Goal: Transaction & Acquisition: Purchase product/service

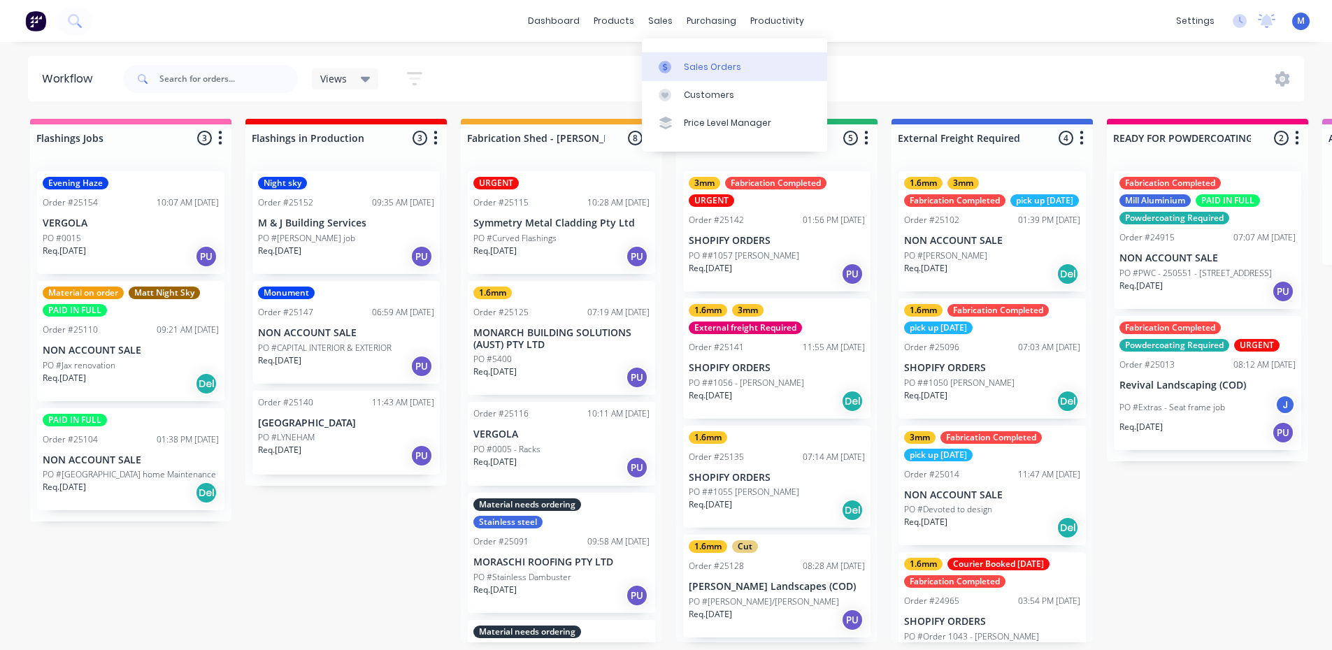
click at [697, 66] on div "Sales Orders" at bounding box center [712, 67] width 57 height 13
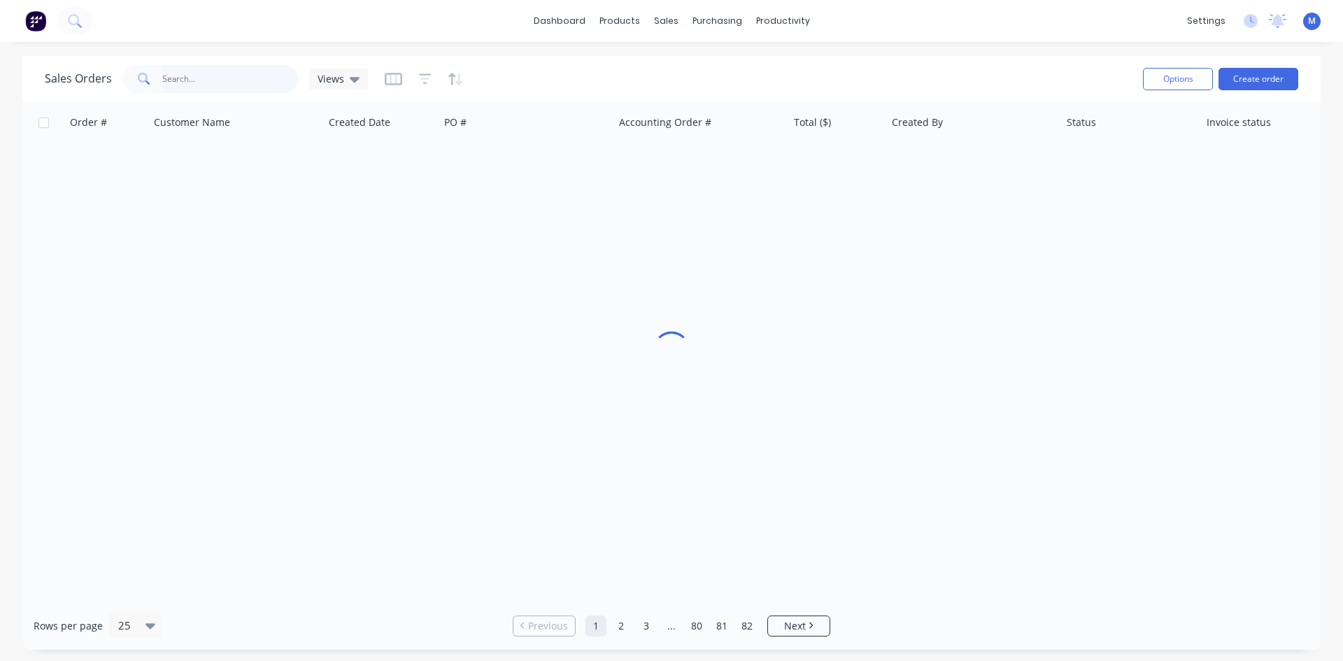
click at [223, 75] on input "text" at bounding box center [230, 79] width 136 height 28
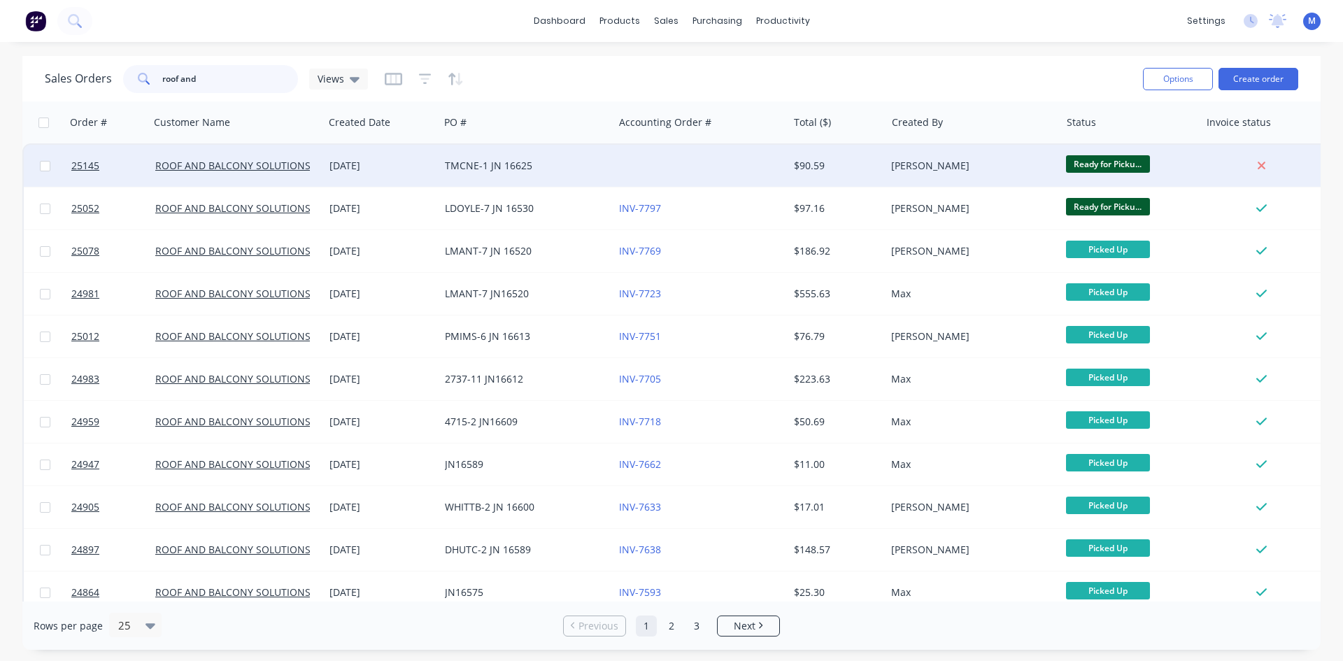
type input "roof and"
click at [601, 160] on div "TMCNE-1 JN 16625" at bounding box center [526, 166] width 163 height 14
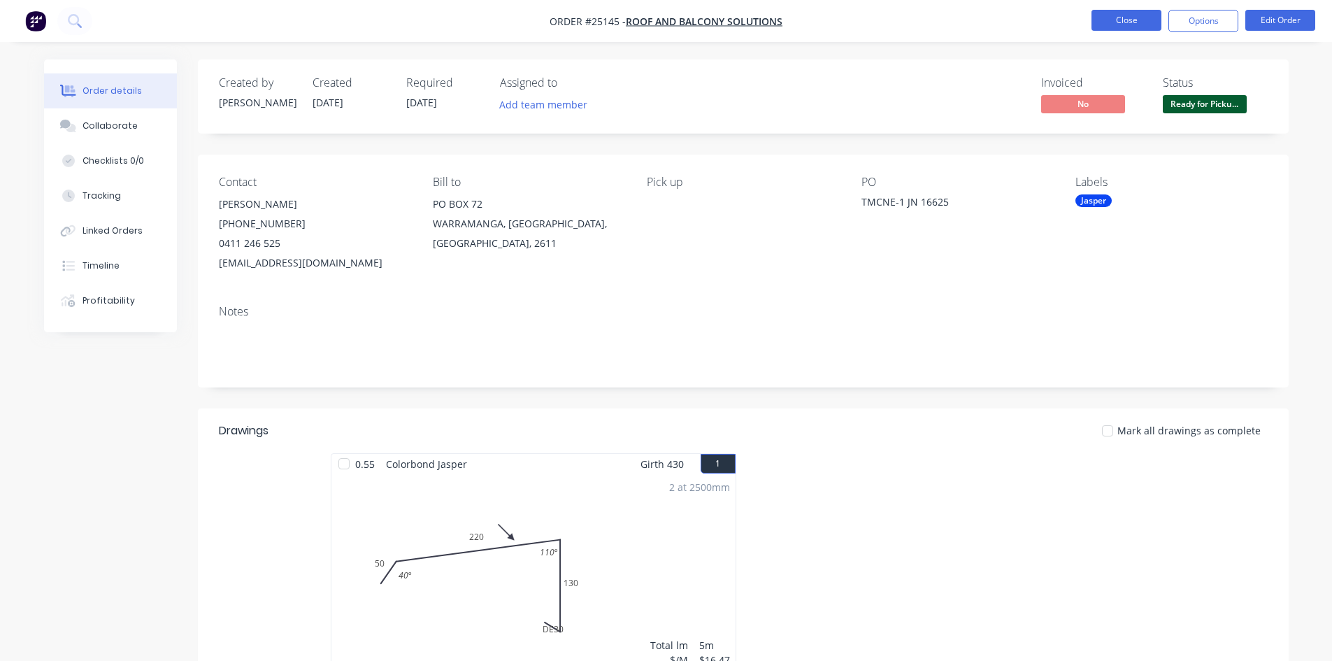
click at [1136, 17] on button "Close" at bounding box center [1127, 20] width 70 height 21
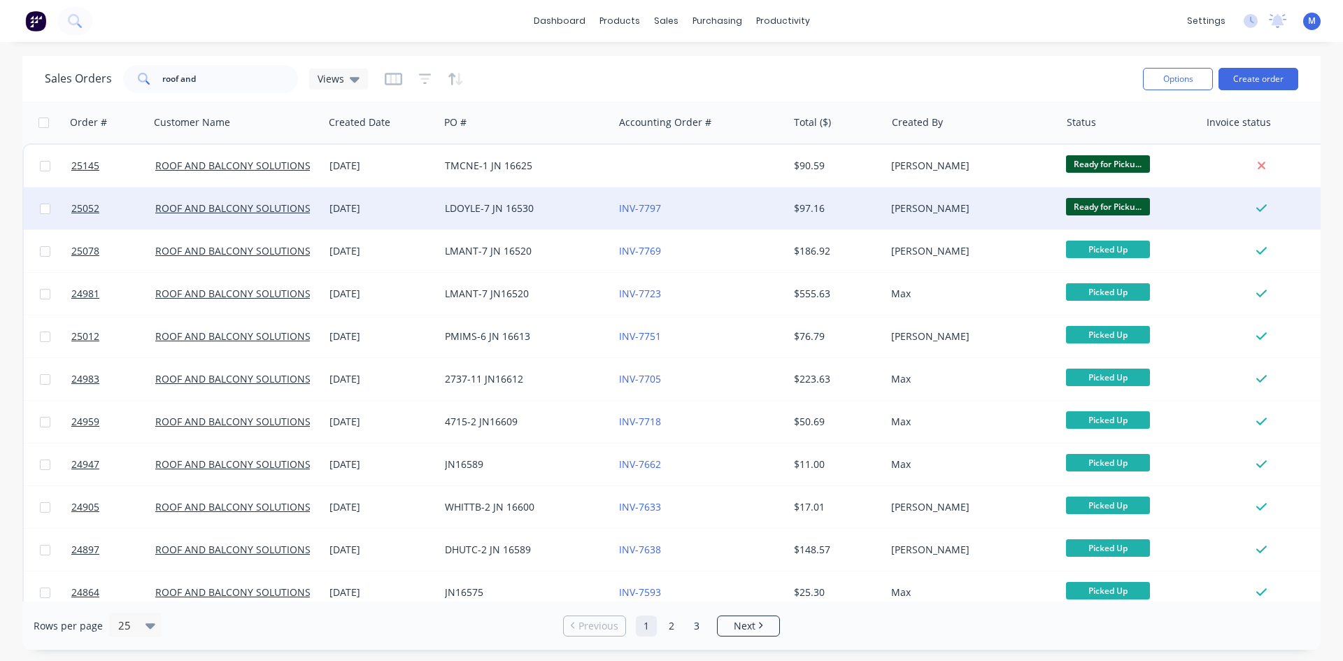
click at [748, 204] on div "INV-7797" at bounding box center [696, 208] width 155 height 14
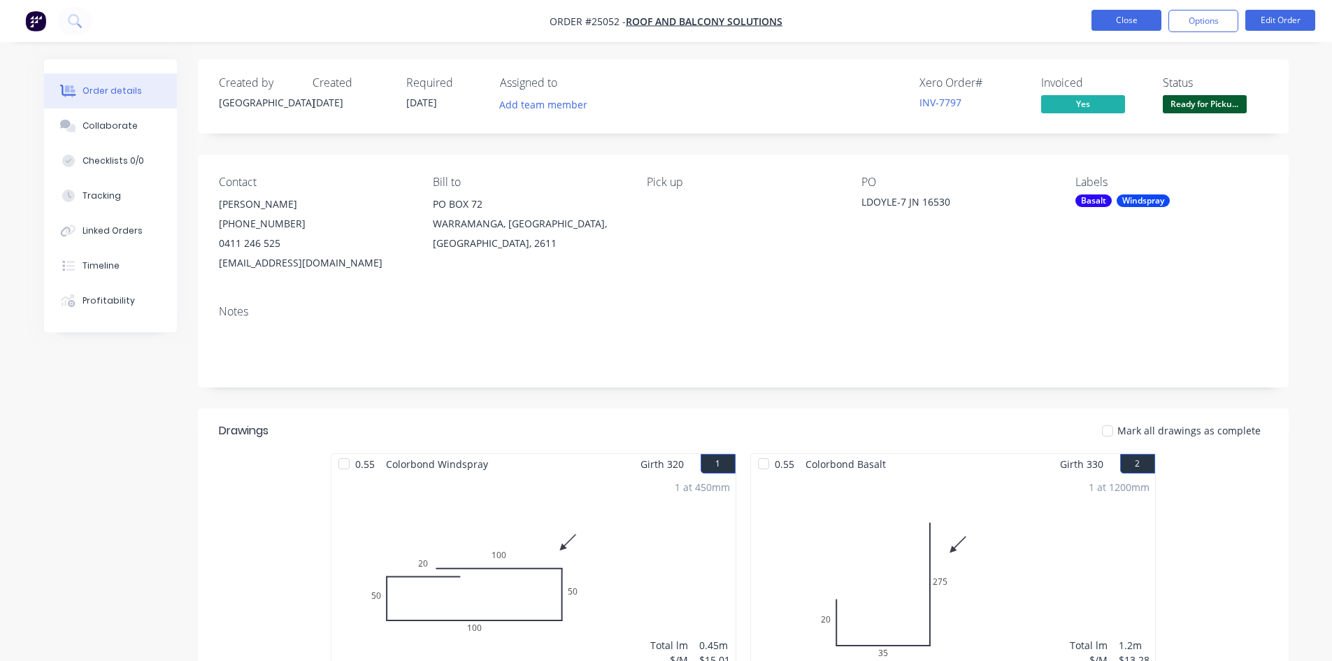
click at [1110, 22] on button "Close" at bounding box center [1127, 20] width 70 height 21
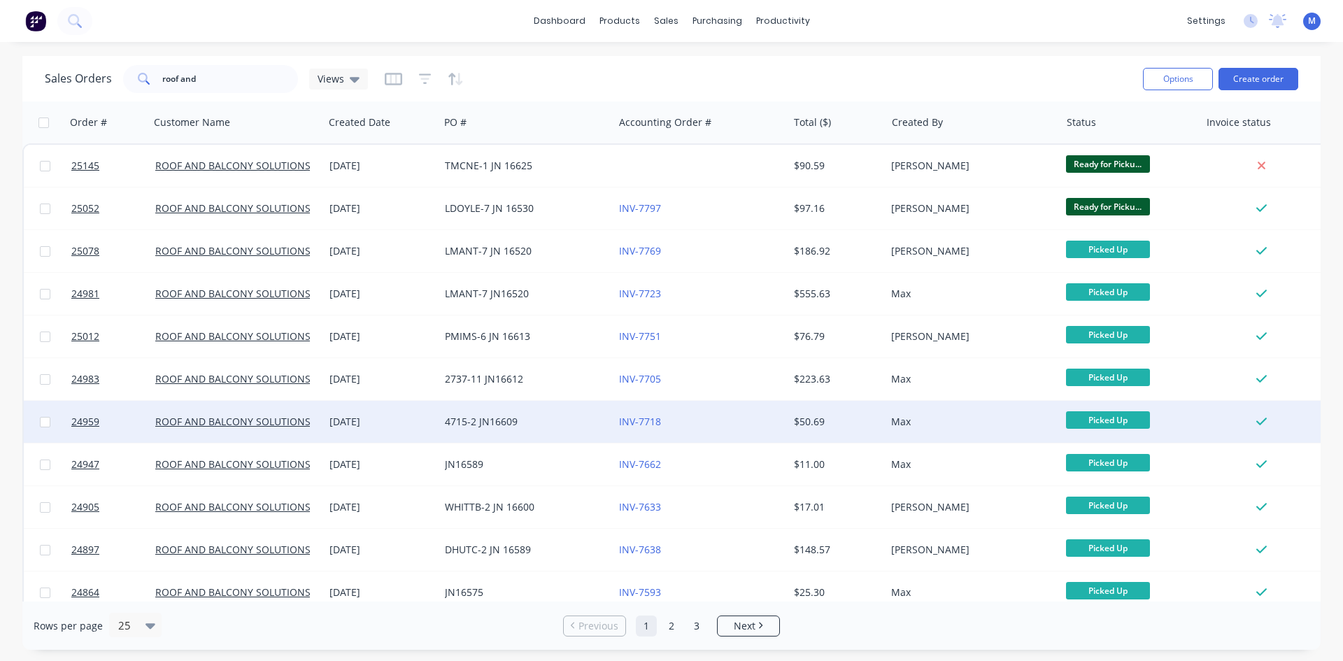
click at [543, 414] on div "4715-2 JN16609" at bounding box center [526, 422] width 174 height 42
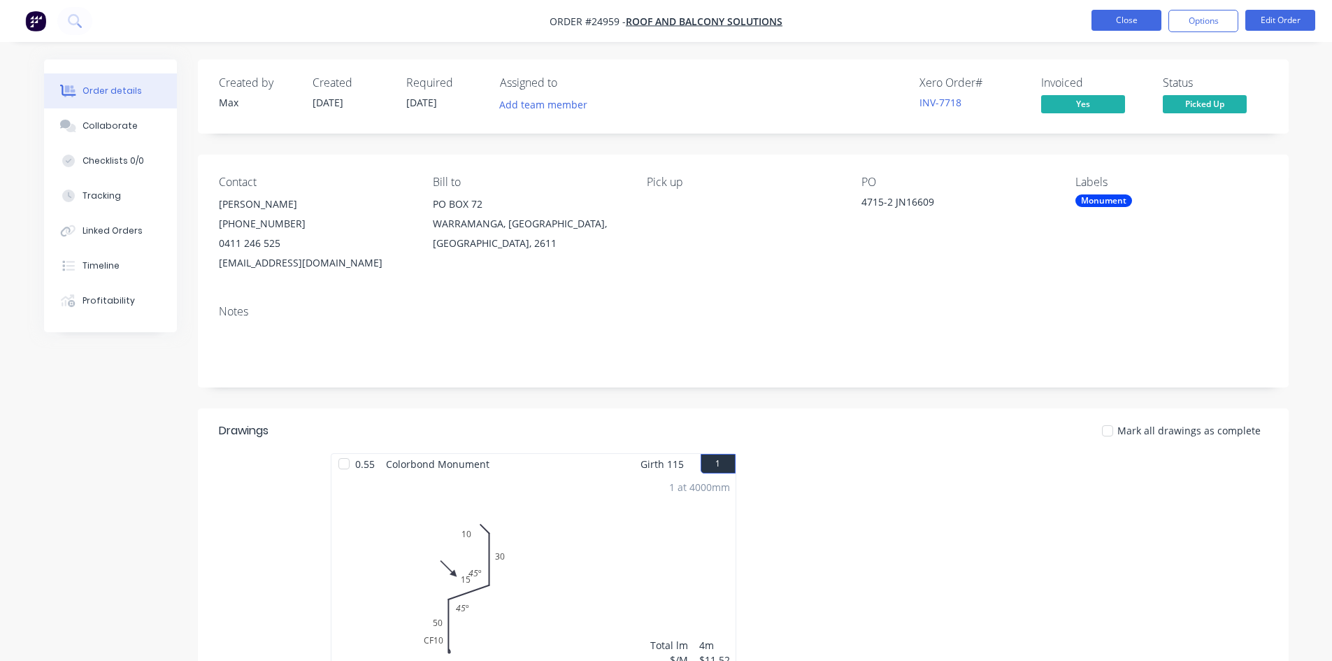
click at [1136, 13] on button "Close" at bounding box center [1127, 20] width 70 height 21
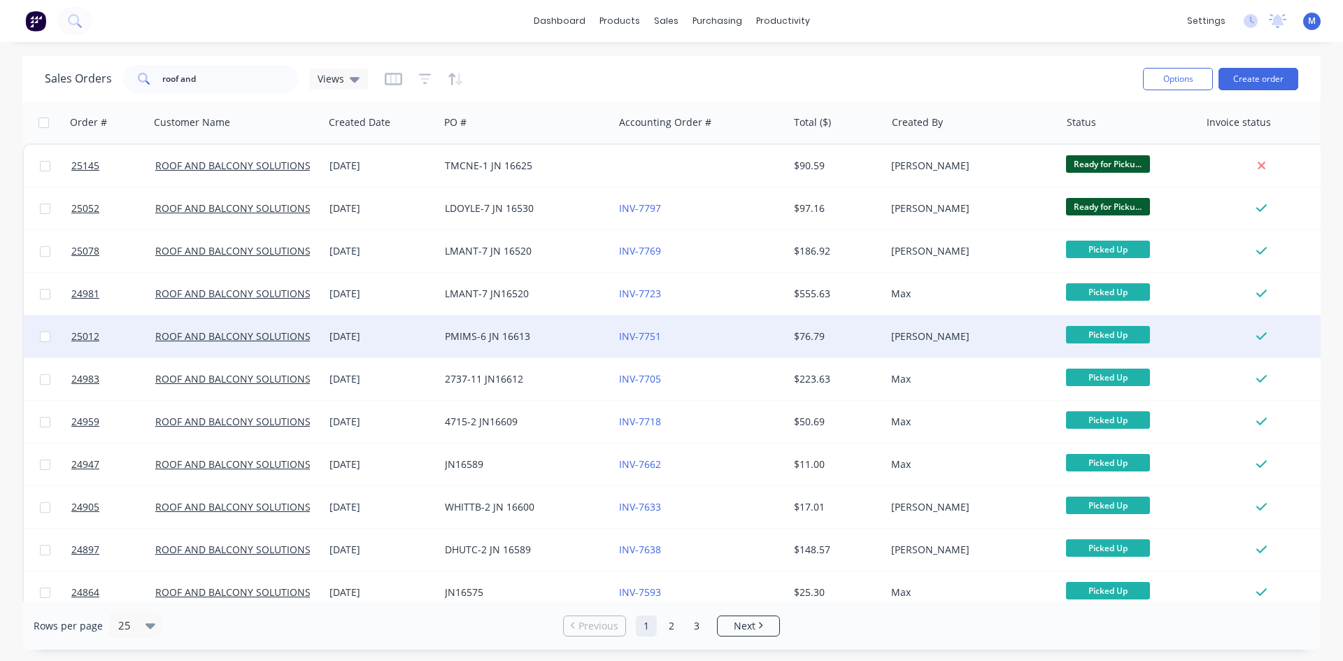
click at [566, 346] on div "PMIMS-6 JN 16613" at bounding box center [526, 336] width 174 height 42
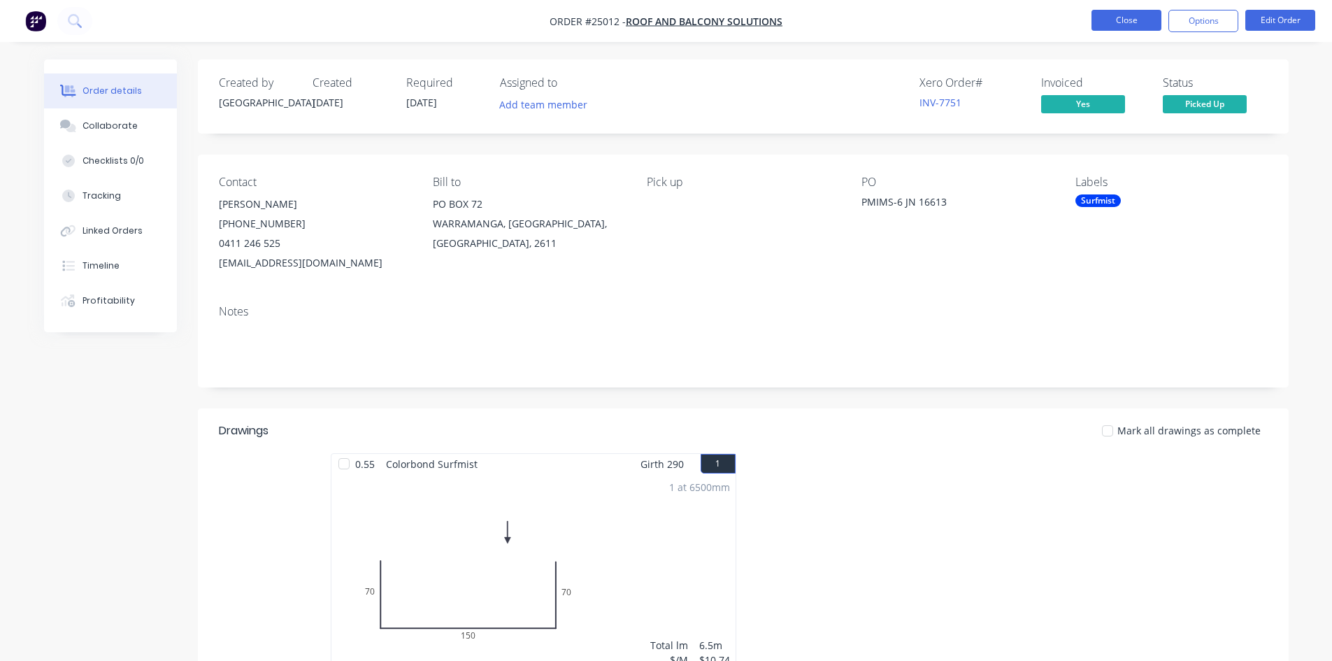
click at [1129, 19] on button "Close" at bounding box center [1127, 20] width 70 height 21
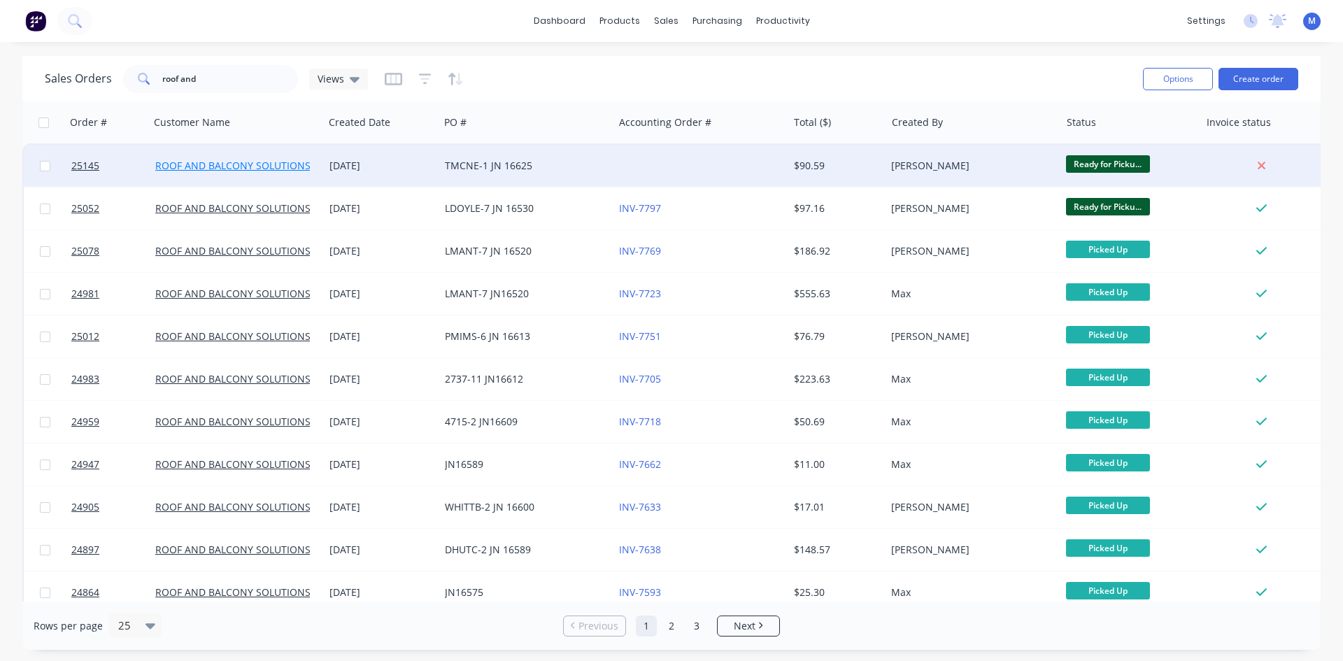
click at [250, 166] on link "ROOF AND BALCONY SOLUTIONS" at bounding box center [232, 165] width 155 height 13
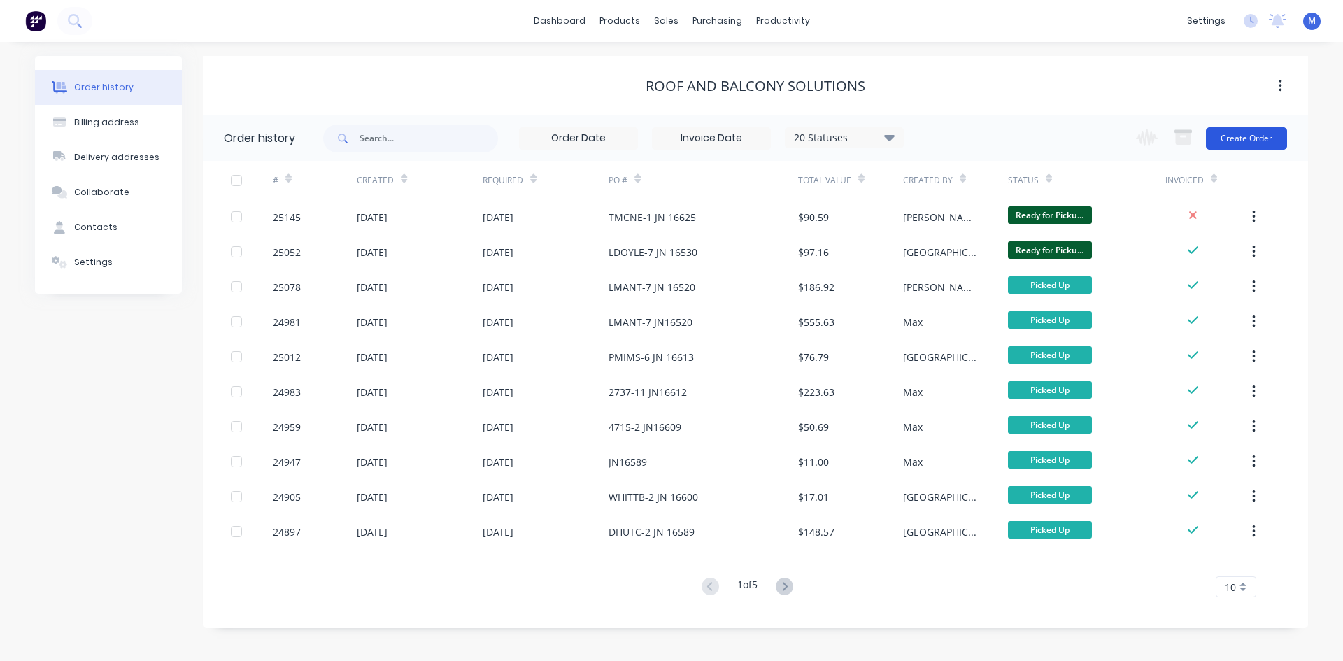
click at [1263, 135] on button "Create Order" at bounding box center [1246, 138] width 81 height 22
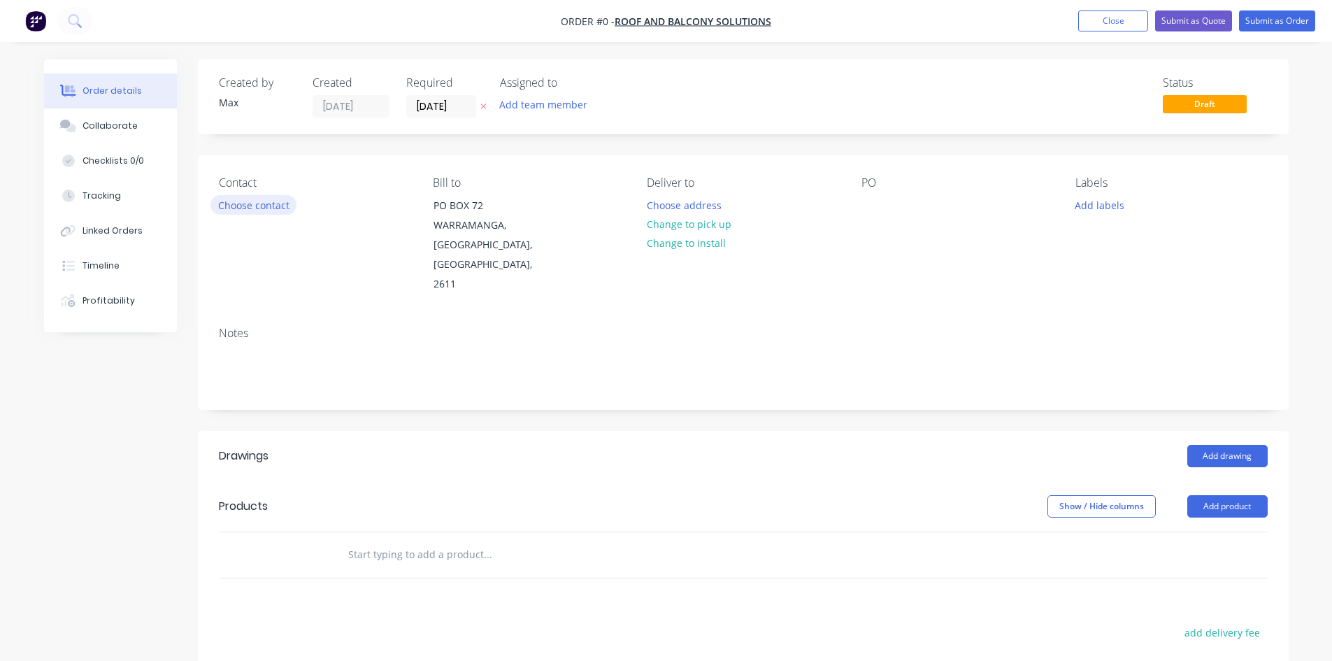
click at [243, 207] on button "Choose contact" at bounding box center [254, 204] width 86 height 19
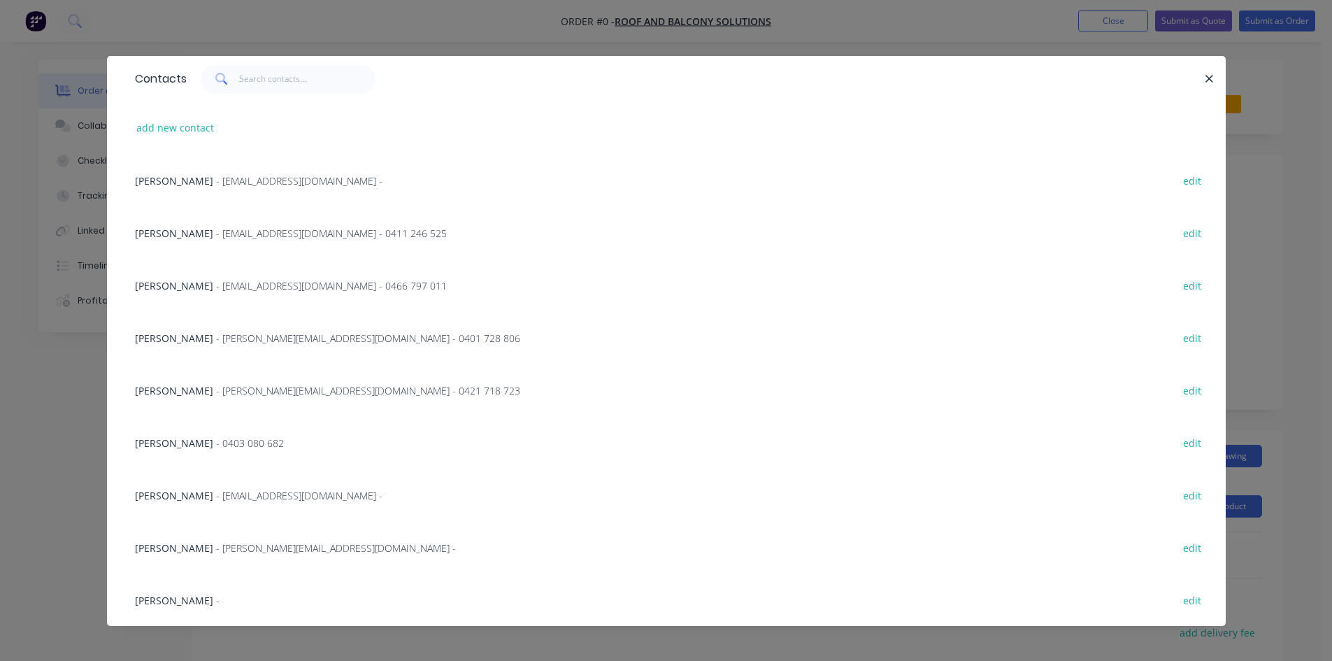
click at [194, 234] on span "[PERSON_NAME]" at bounding box center [174, 233] width 78 height 13
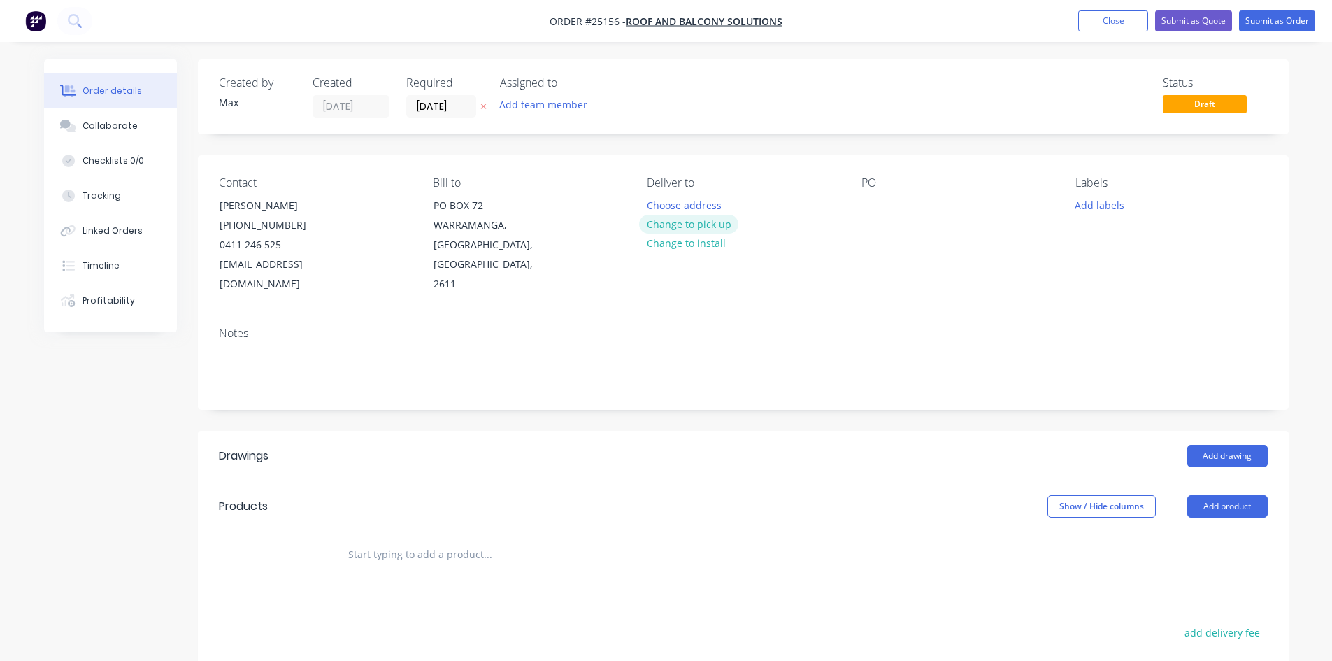
click at [712, 224] on button "Change to pick up" at bounding box center [688, 224] width 99 height 19
click at [1096, 22] on button "Close" at bounding box center [1113, 20] width 70 height 21
click at [871, 199] on div at bounding box center [873, 205] width 22 height 20
click at [869, 201] on div "16613" at bounding box center [887, 205] width 50 height 20
click at [1210, 495] on button "Add product" at bounding box center [1228, 506] width 80 height 22
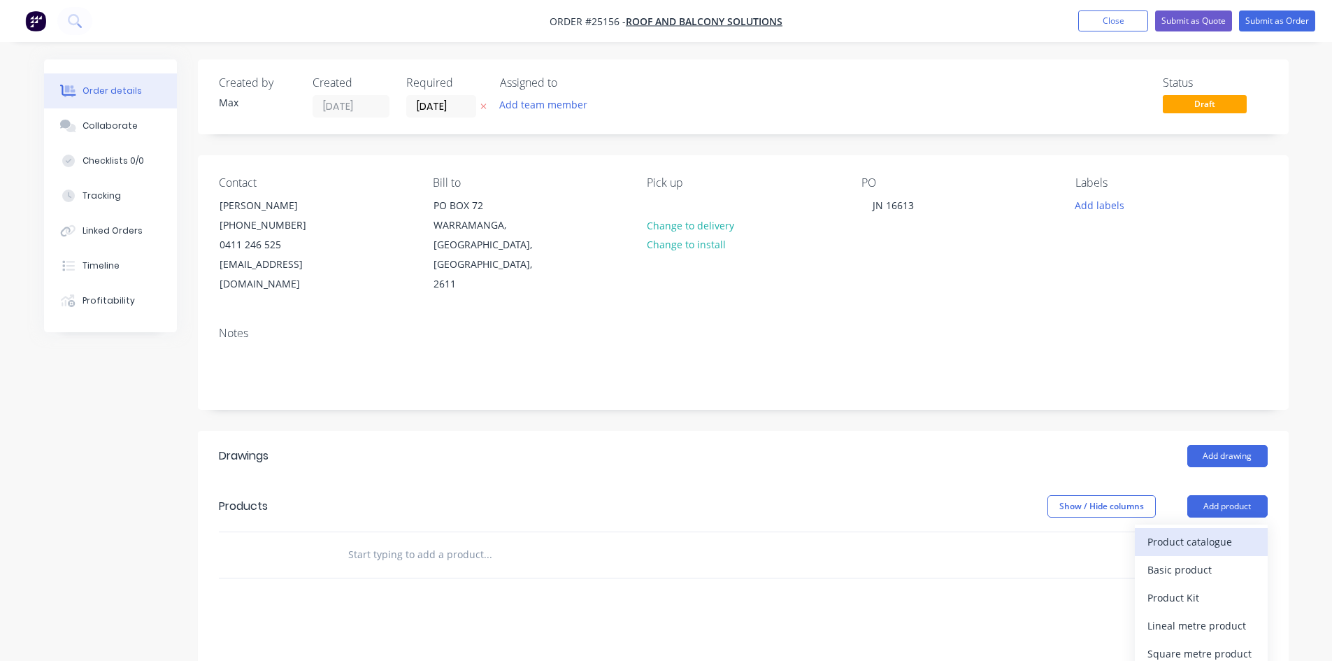
click at [1210, 532] on div "Product catalogue" at bounding box center [1202, 542] width 108 height 20
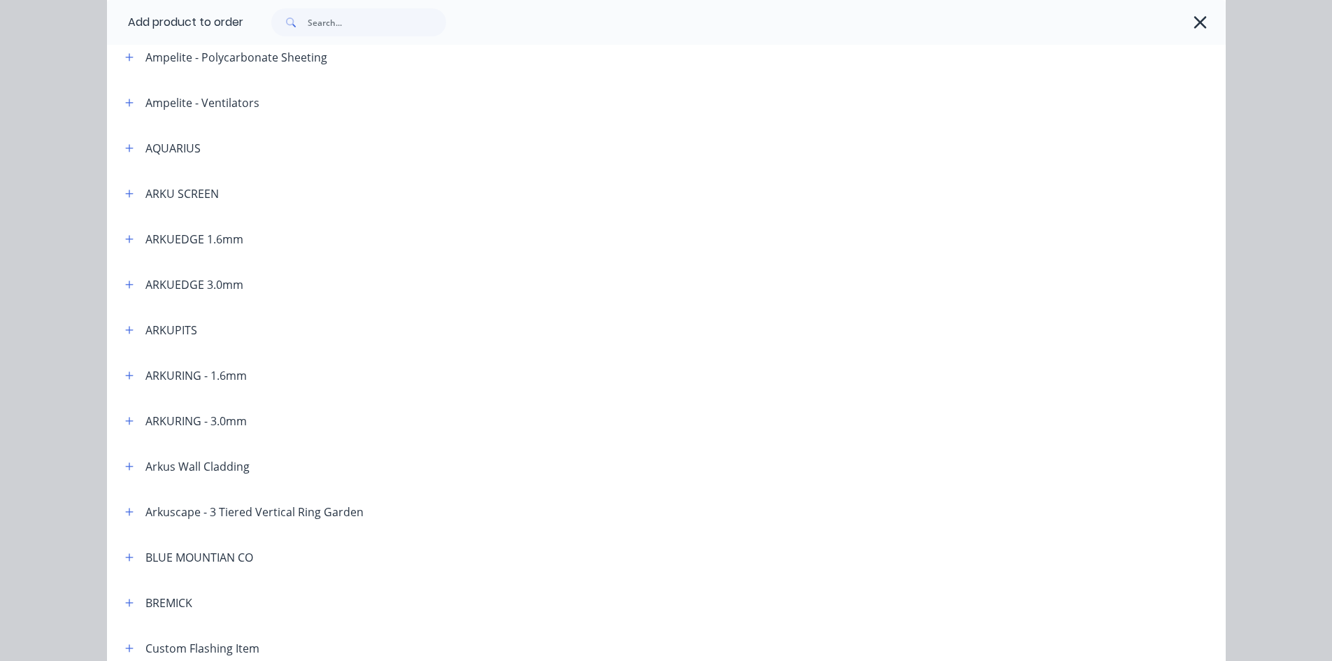
scroll to position [280, 0]
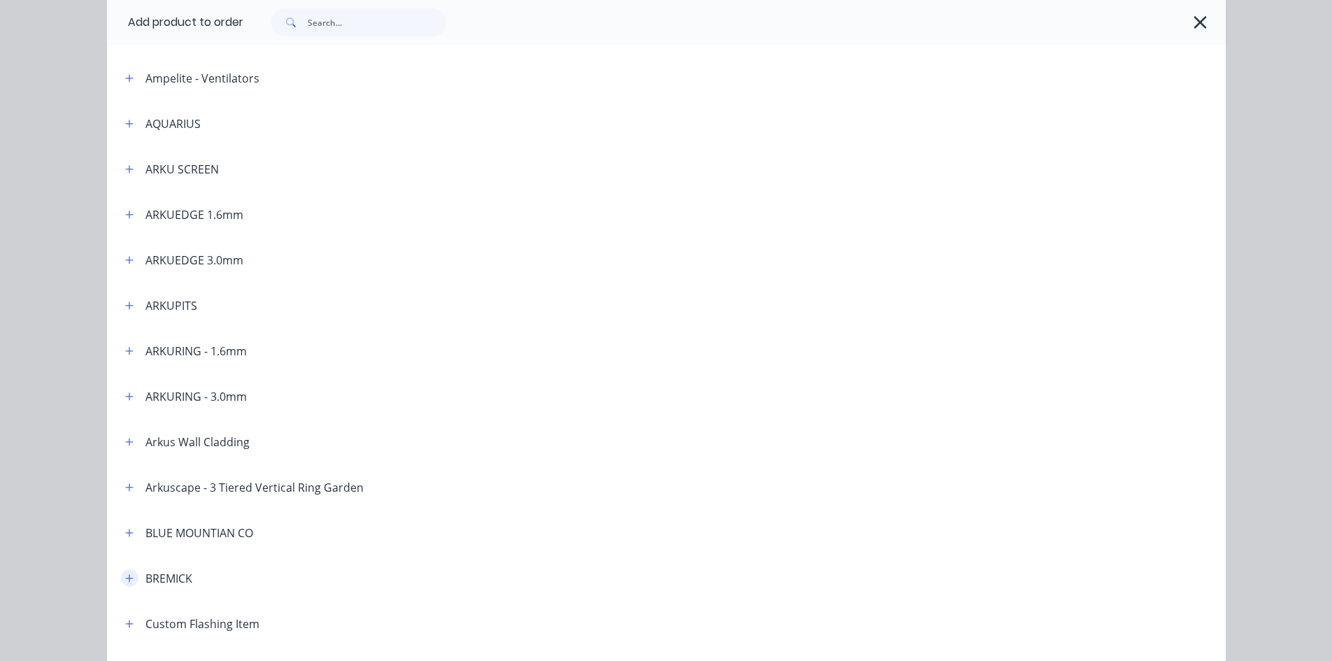
click at [125, 580] on icon "button" at bounding box center [129, 578] width 8 height 10
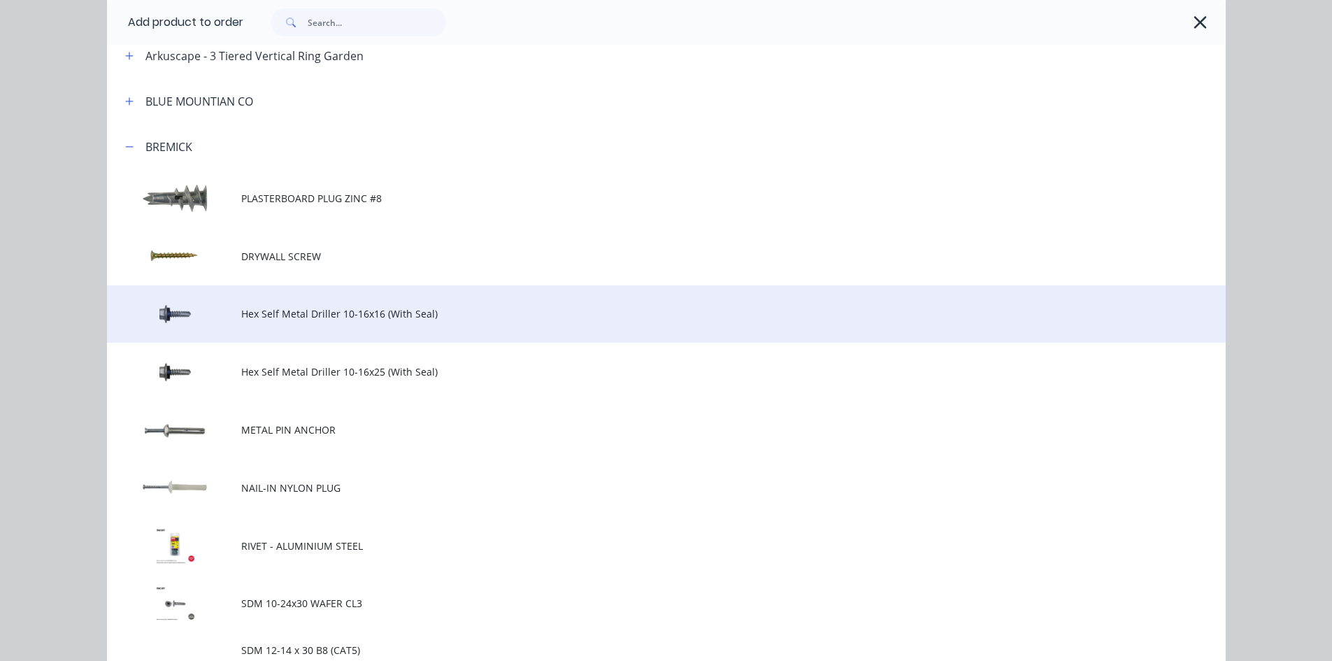
scroll to position [839, 0]
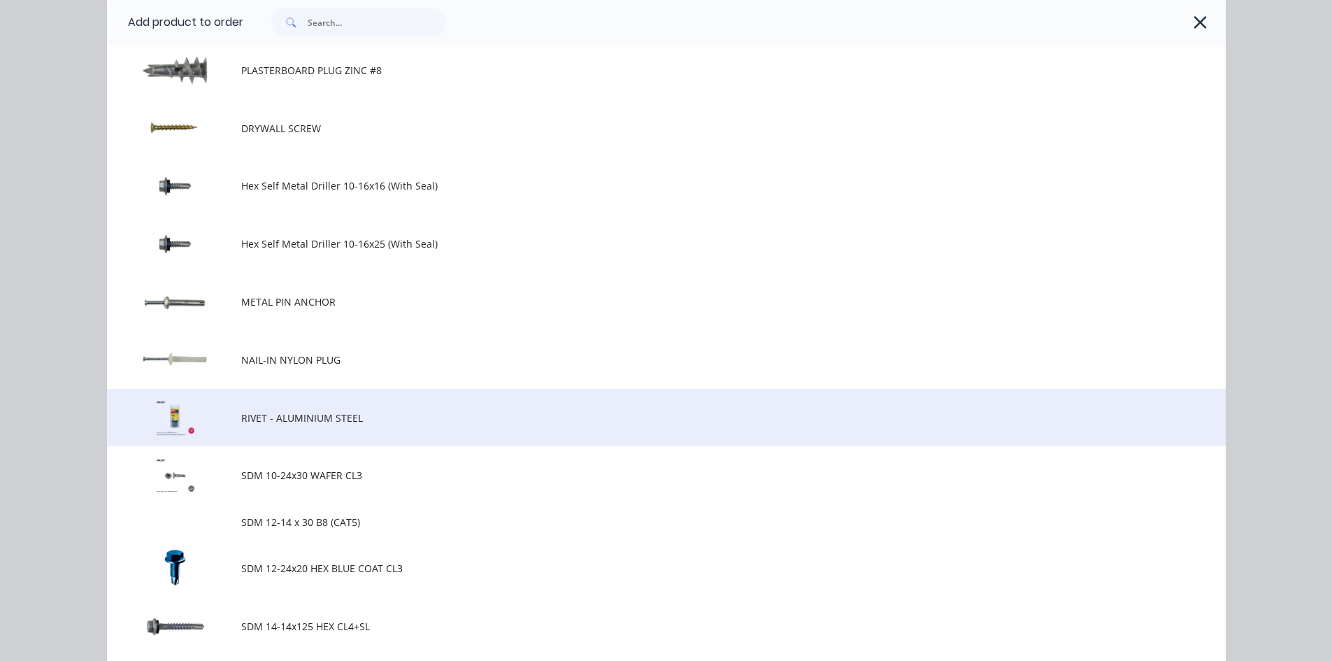
click at [392, 421] on span "RIVET - ALUMINIUM STEEL" at bounding box center [634, 418] width 787 height 15
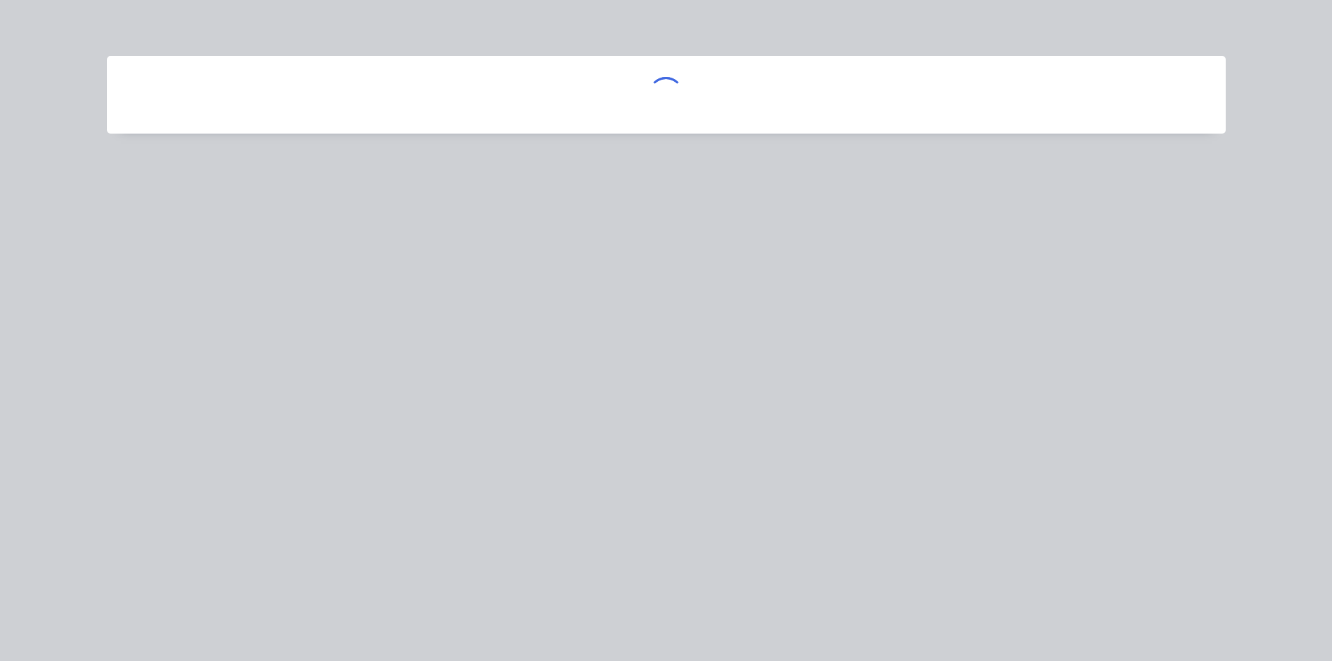
scroll to position [0, 0]
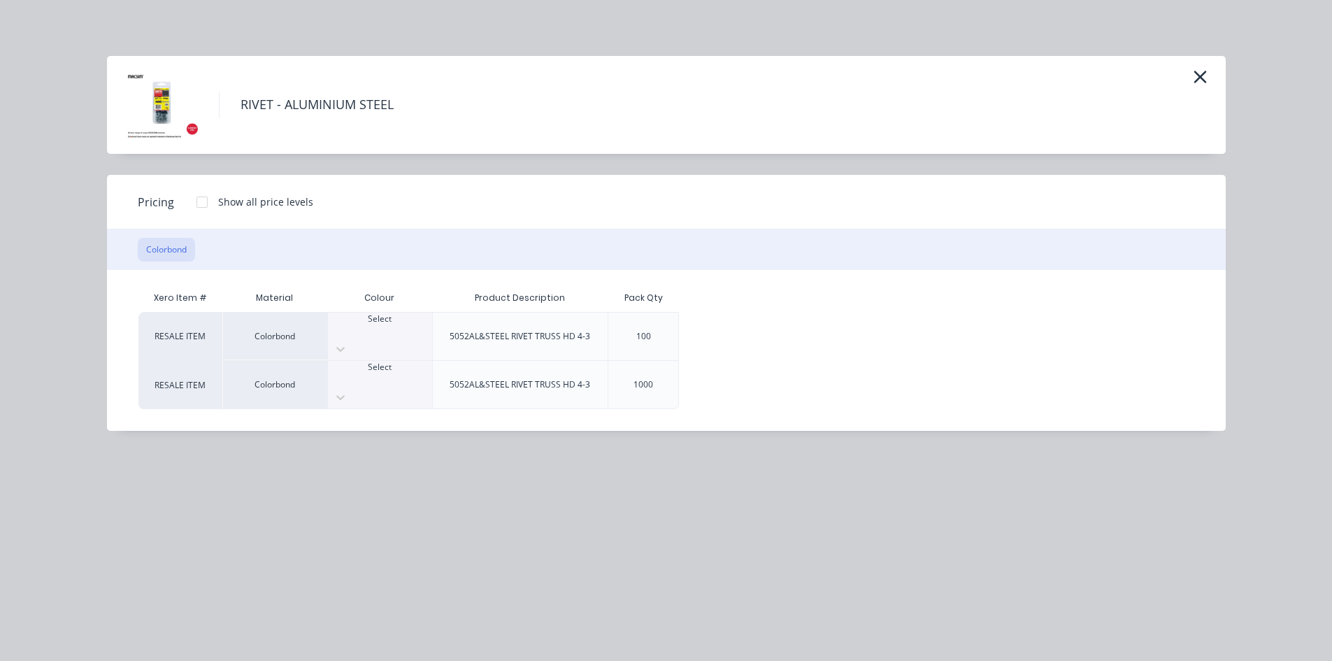
click at [387, 327] on div at bounding box center [380, 331] width 104 height 13
click at [204, 204] on div at bounding box center [202, 202] width 28 height 28
click at [748, 331] on div "$5.00" at bounding box center [726, 337] width 93 height 48
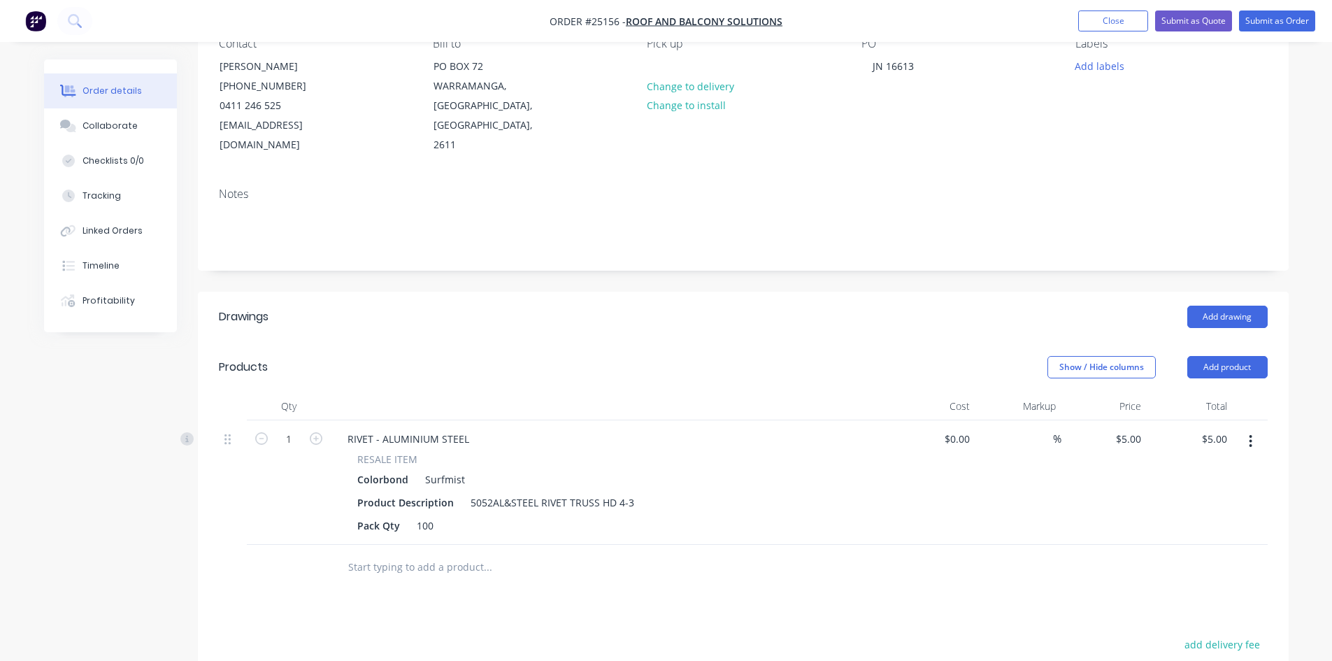
scroll to position [0, 0]
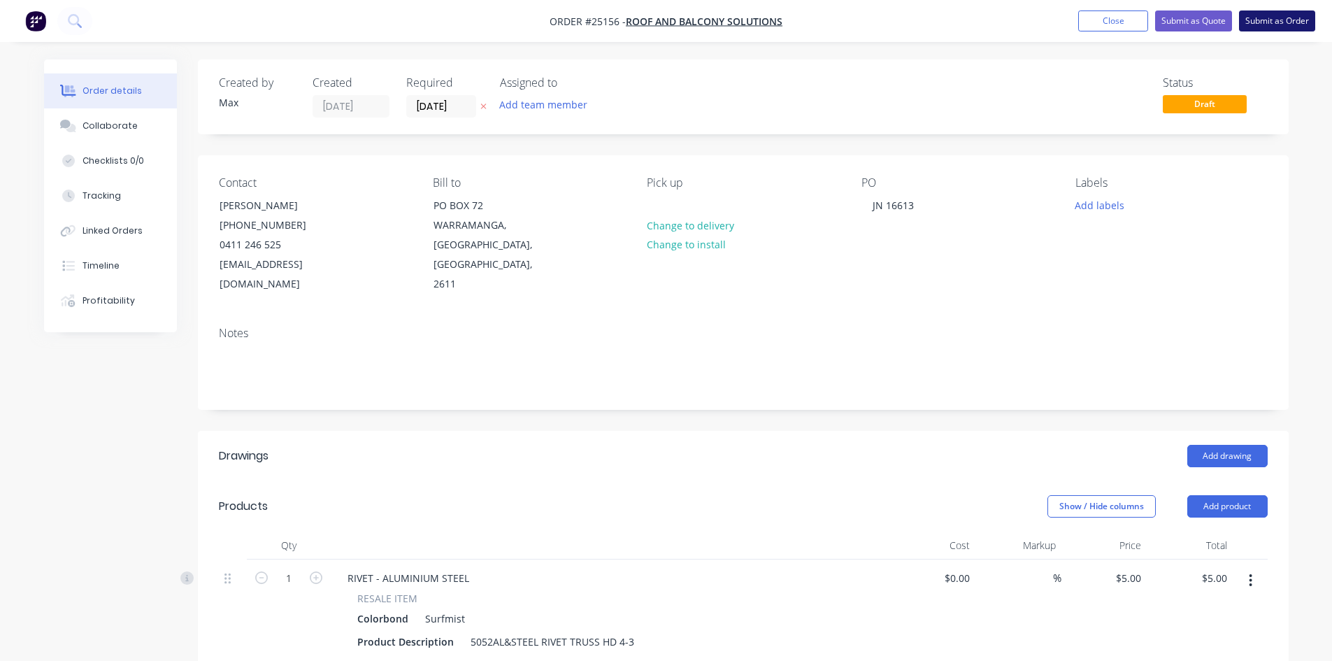
click at [1288, 23] on button "Submit as Order" at bounding box center [1277, 20] width 76 height 21
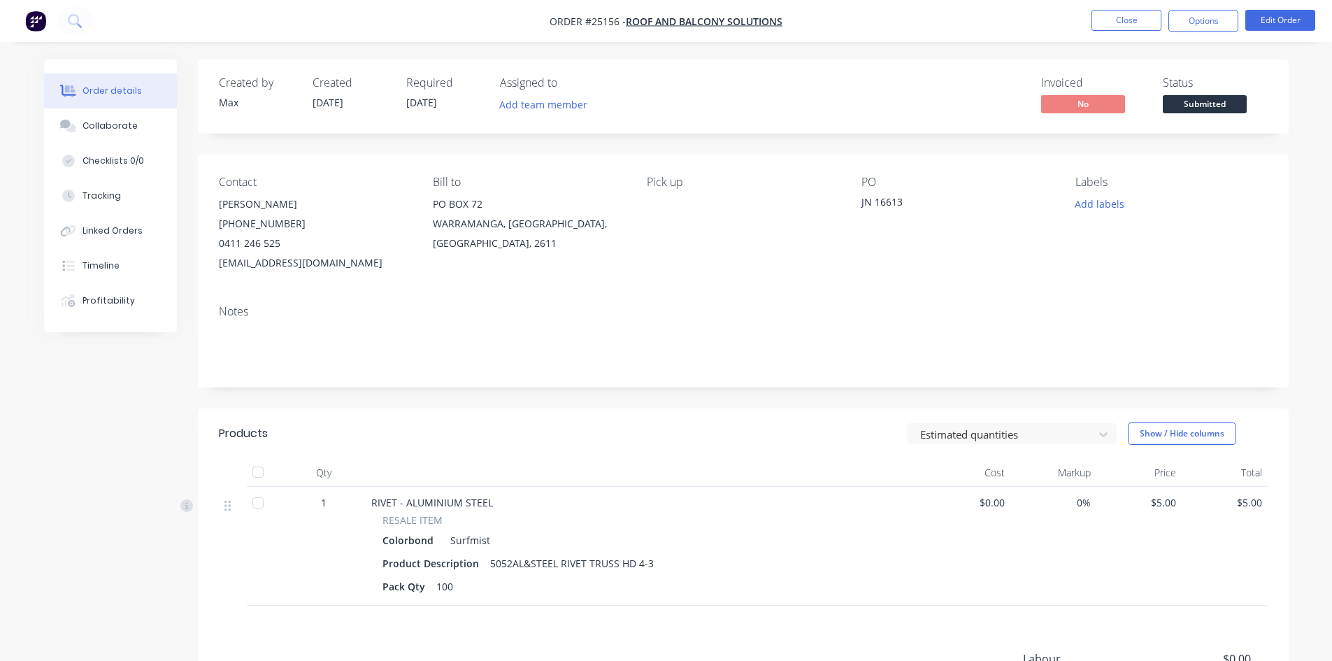
click at [1196, 113] on span "Submitted" at bounding box center [1205, 103] width 84 height 17
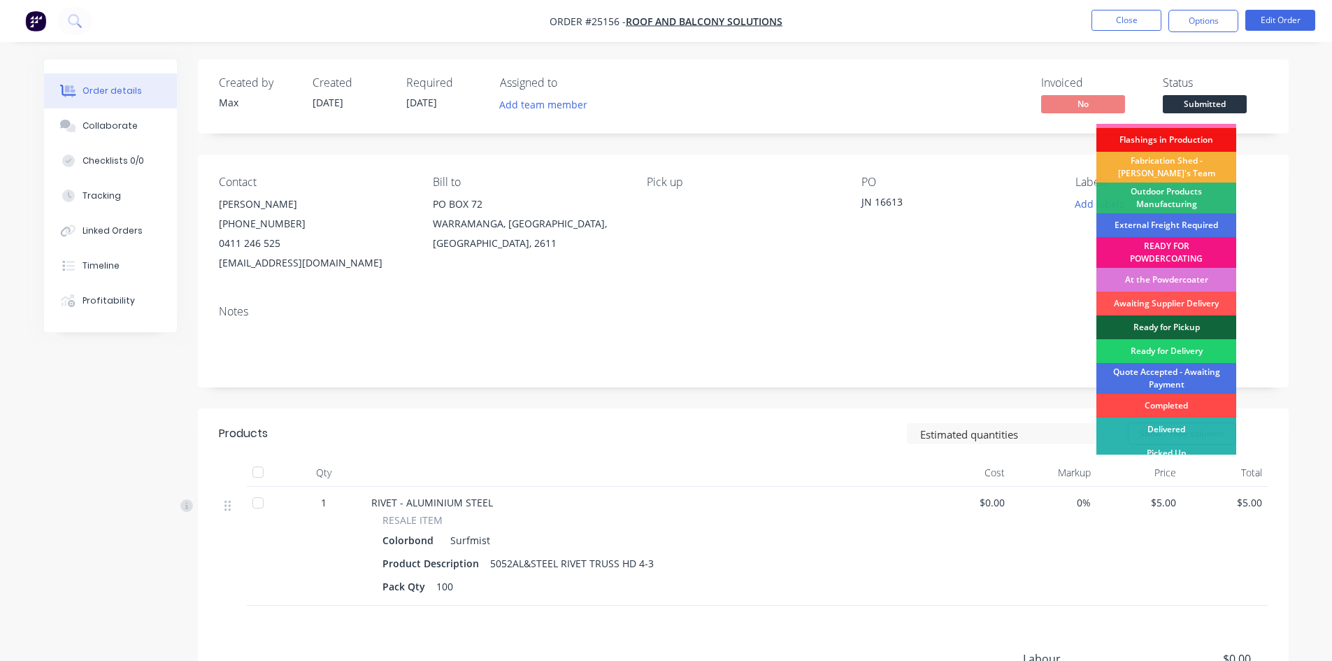
scroll to position [30, 0]
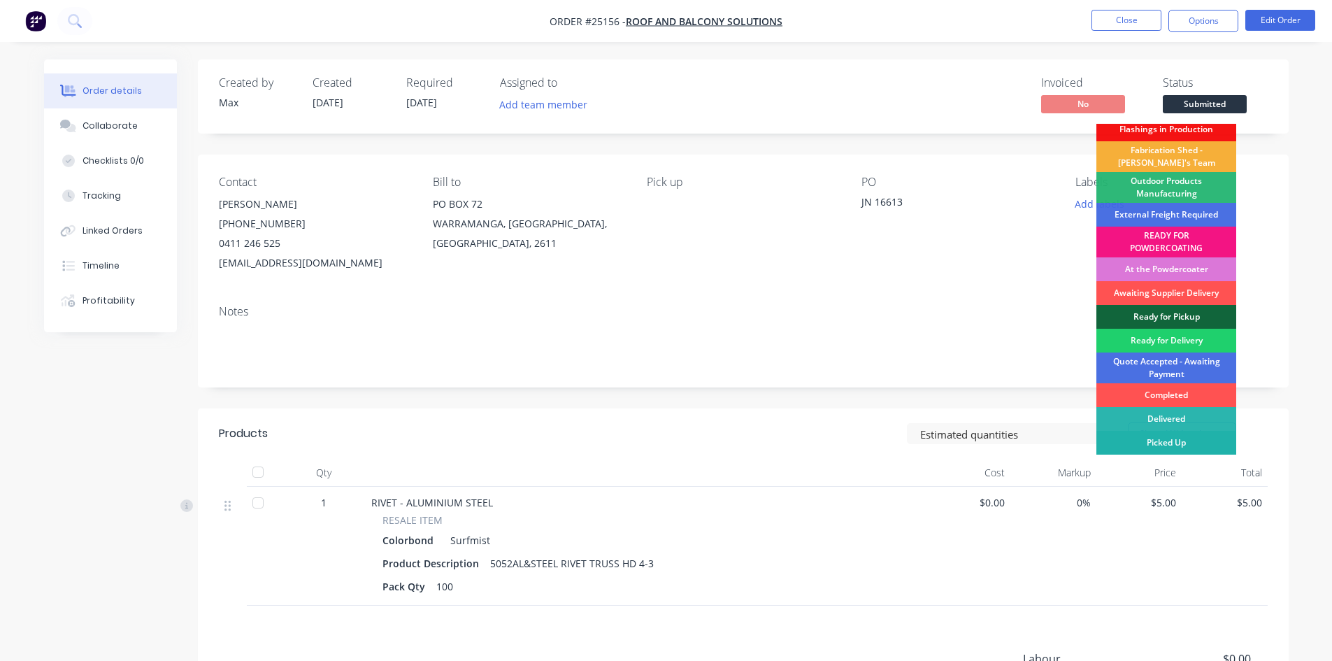
click at [1189, 442] on div "Picked Up" at bounding box center [1167, 443] width 140 height 24
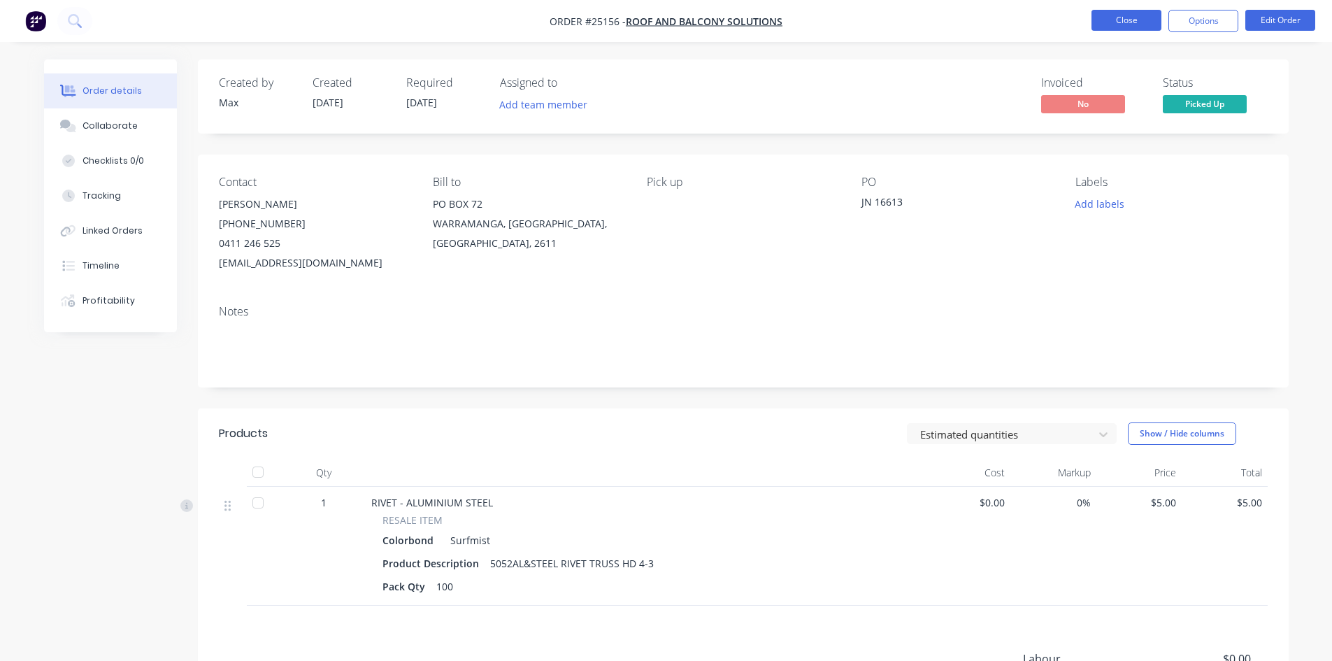
click at [1129, 20] on button "Close" at bounding box center [1127, 20] width 70 height 21
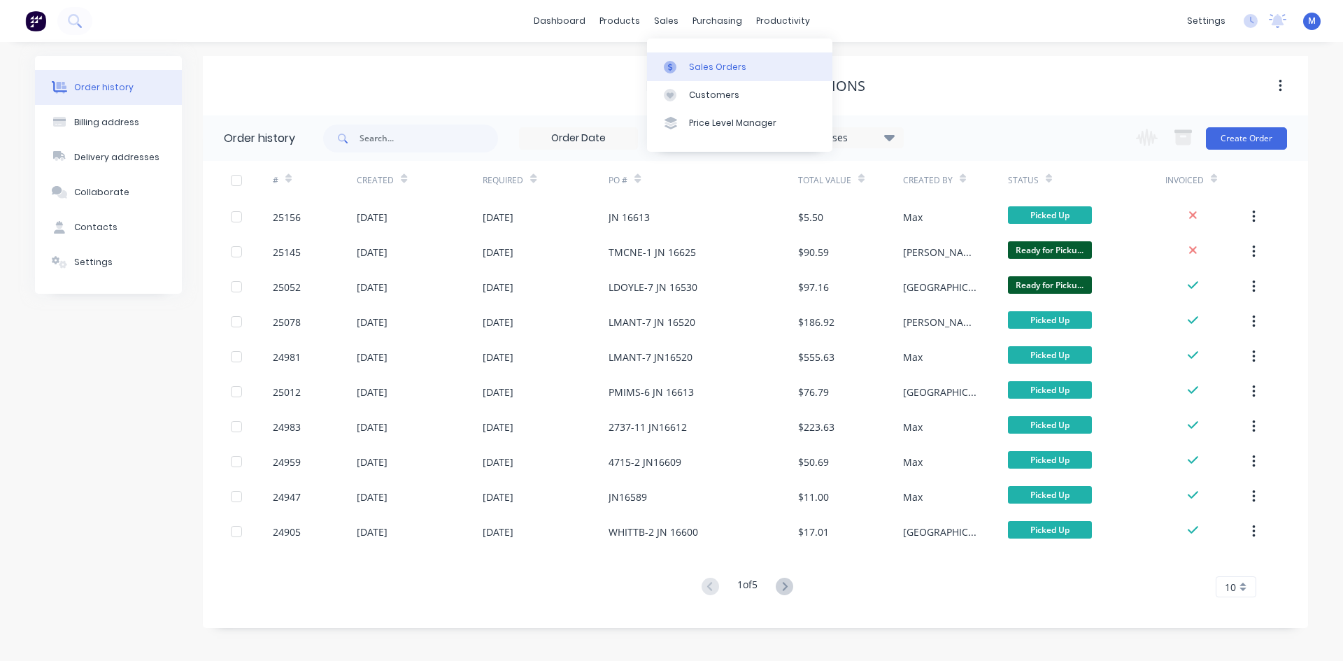
click at [738, 68] on div "Sales Orders" at bounding box center [717, 67] width 57 height 13
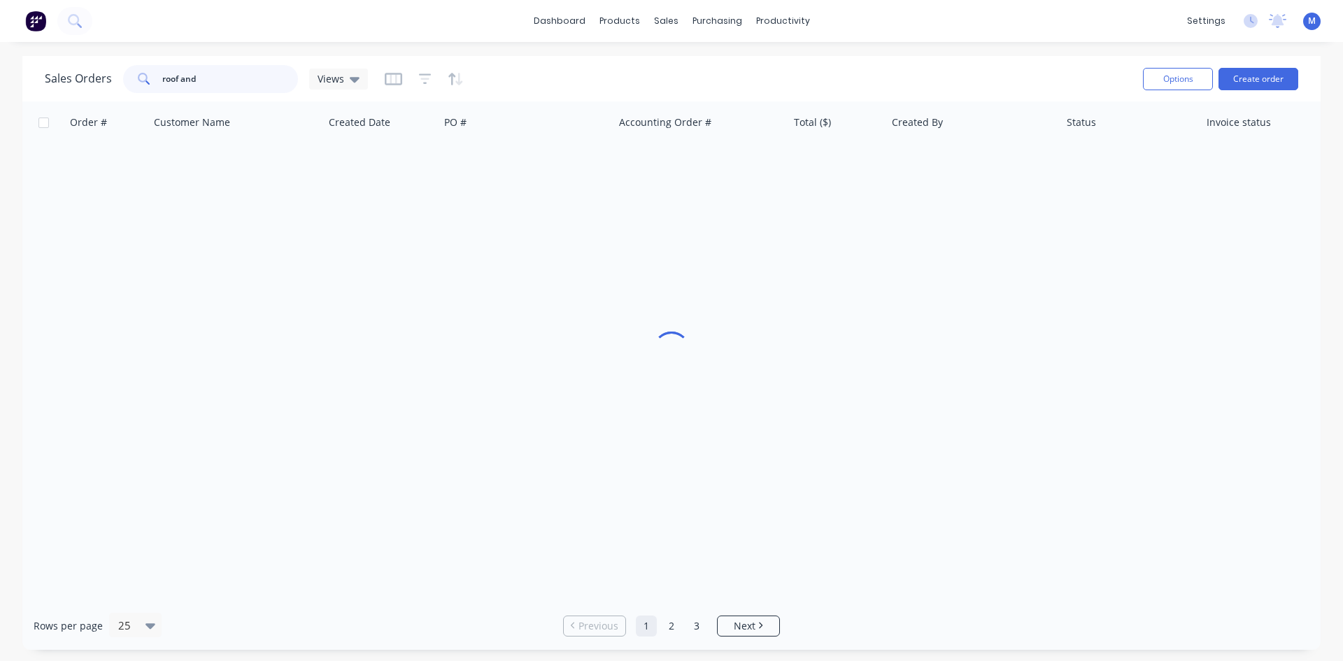
drag, startPoint x: 159, startPoint y: 81, endPoint x: 102, endPoint y: 91, distance: 57.5
click at [102, 91] on div "Sales Orders roof and Views" at bounding box center [206, 79] width 323 height 28
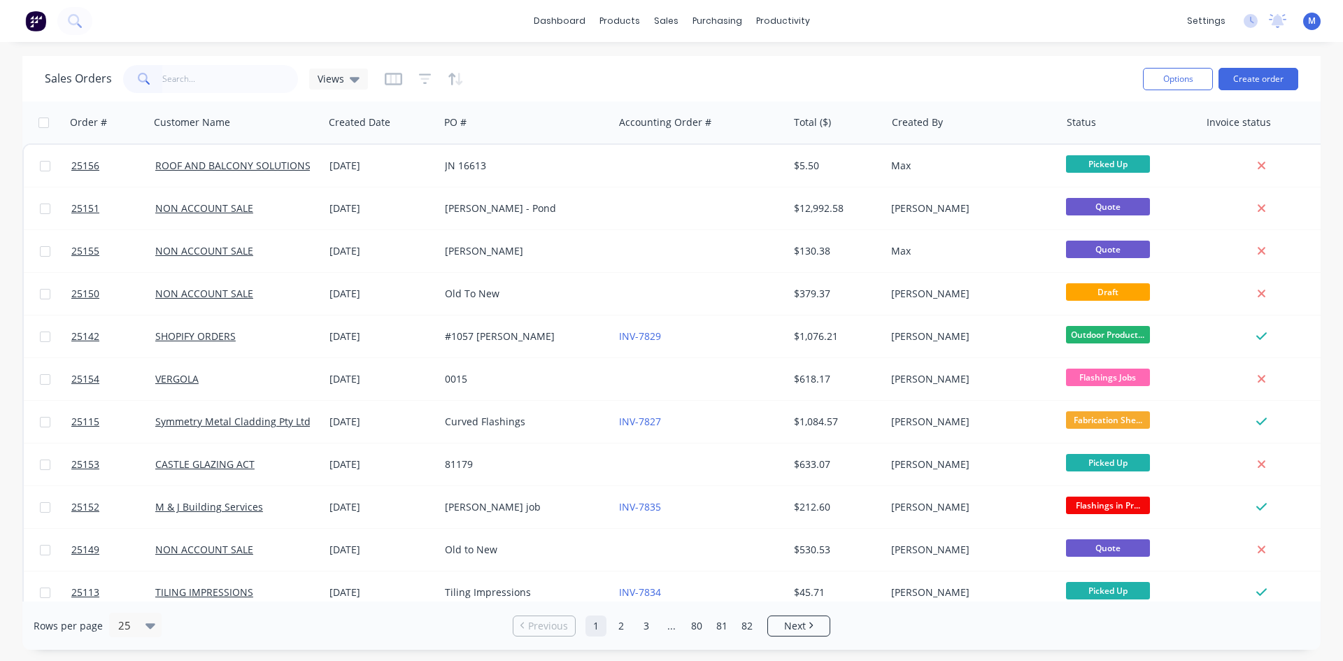
click at [851, 19] on div "dashboard products sales purchasing productivity dashboard products Product Cat…" at bounding box center [671, 21] width 1343 height 42
click at [709, 64] on div "Sales Orders" at bounding box center [717, 67] width 57 height 13
click at [705, 70] on div "Sales Orders" at bounding box center [717, 67] width 57 height 13
click at [708, 64] on div "Sales Orders" at bounding box center [717, 67] width 57 height 13
click at [195, 78] on input "text" at bounding box center [230, 79] width 136 height 28
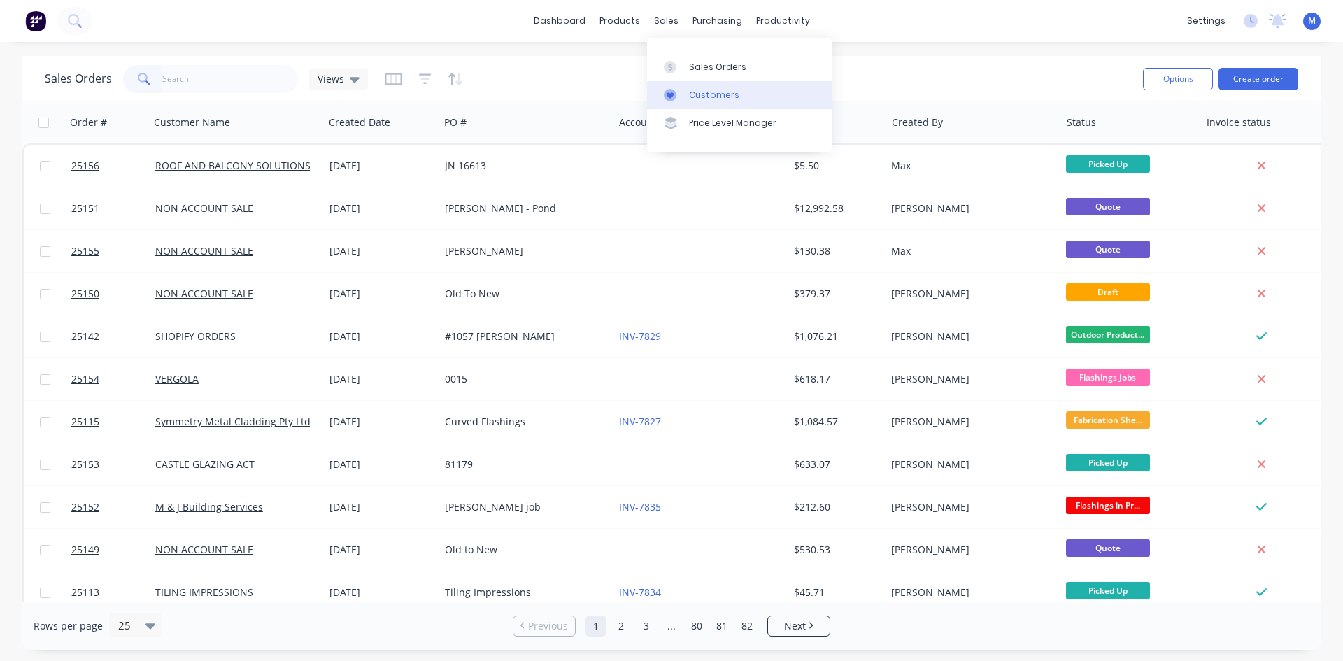
click at [711, 95] on div "Customers" at bounding box center [714, 95] width 50 height 13
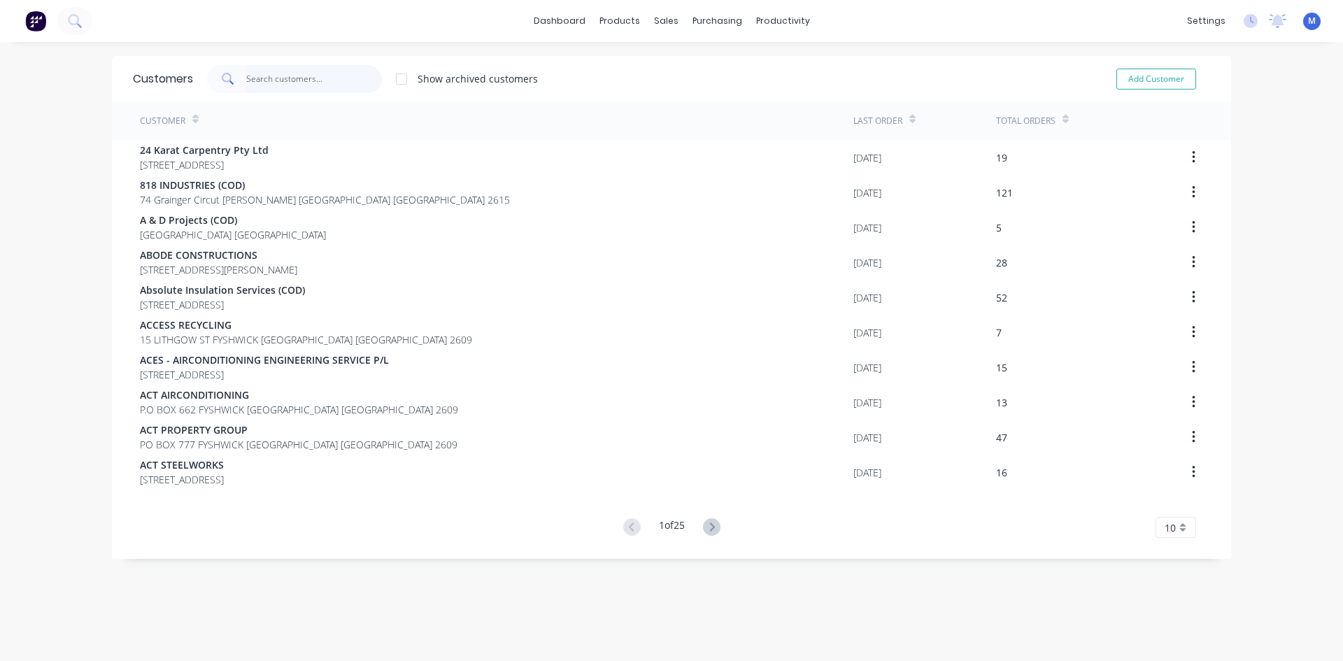
click at [293, 76] on input "text" at bounding box center [314, 79] width 136 height 28
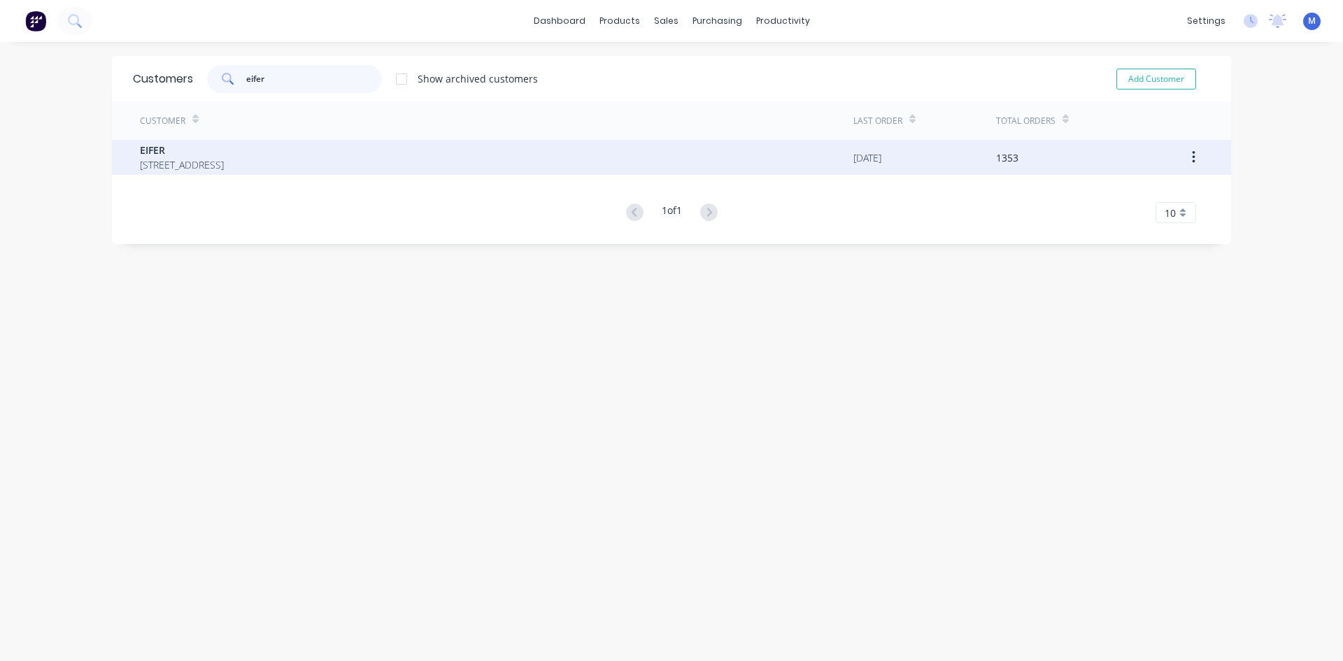
type input "eifer"
click at [224, 166] on span "[STREET_ADDRESS]" at bounding box center [182, 164] width 84 height 15
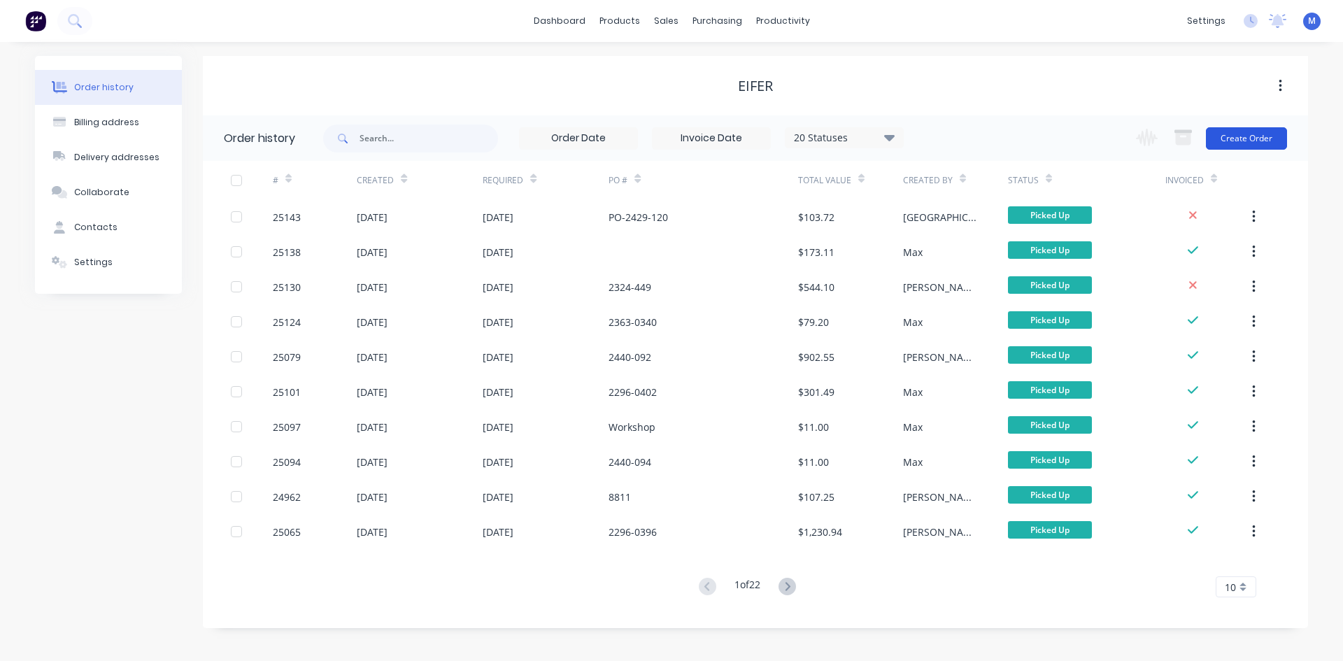
click at [1261, 141] on button "Create Order" at bounding box center [1246, 138] width 81 height 22
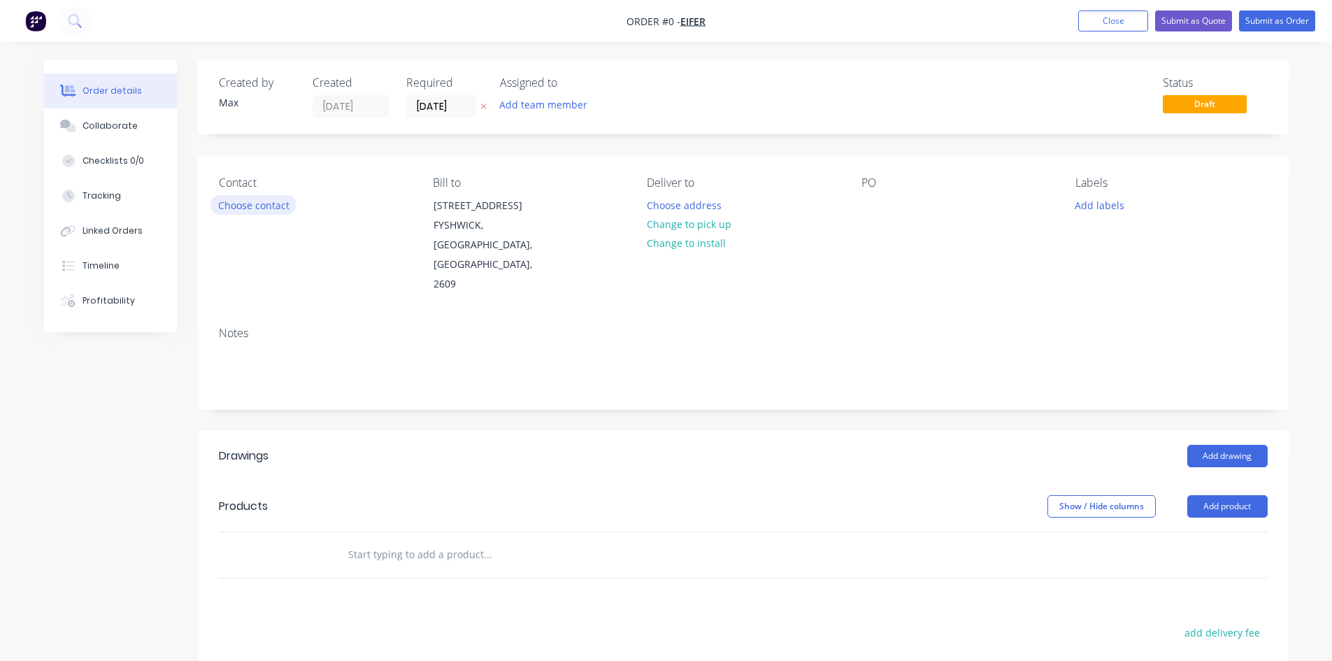
click at [268, 201] on button "Choose contact" at bounding box center [254, 204] width 86 height 19
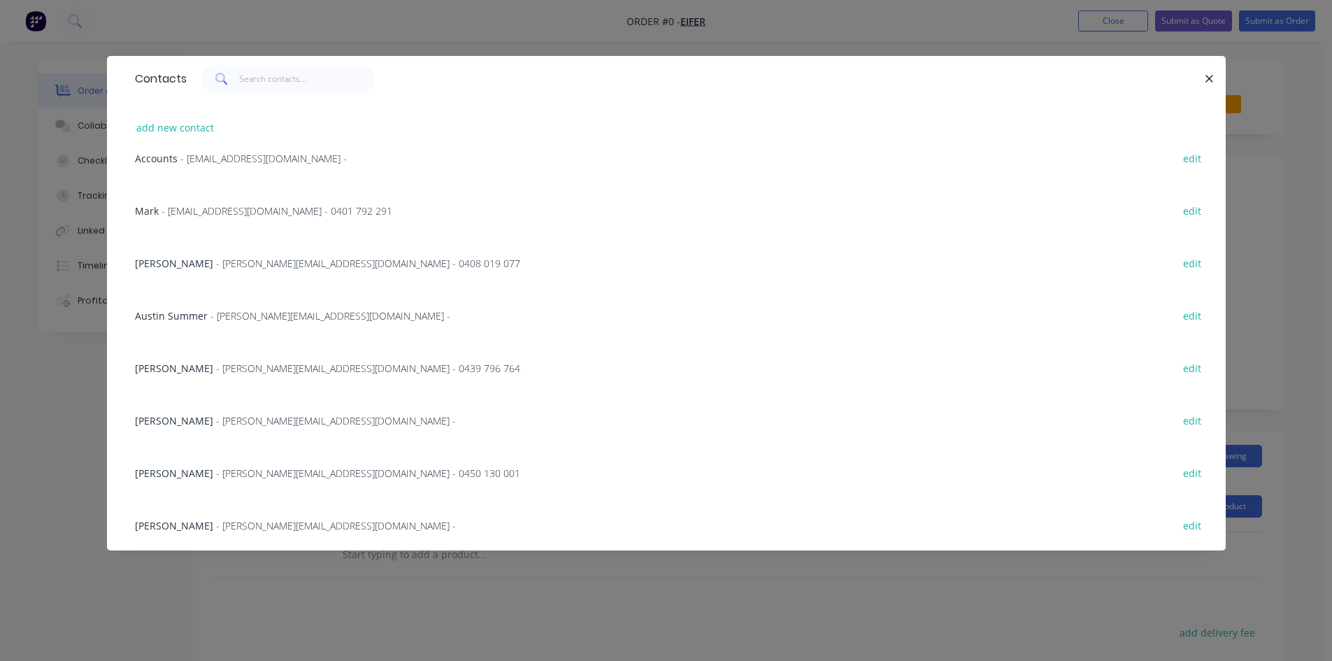
scroll to position [548, 0]
click at [175, 313] on span "[PERSON_NAME]" at bounding box center [174, 314] width 78 height 13
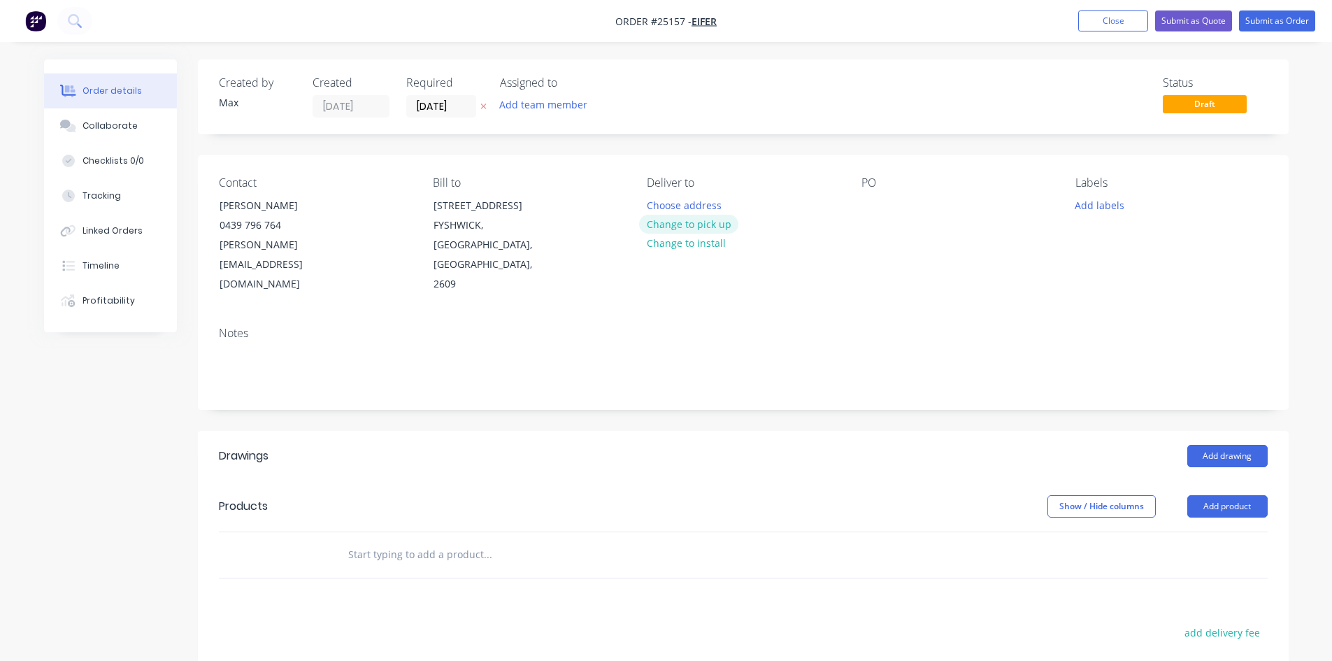
click at [708, 224] on button "Change to pick up" at bounding box center [688, 224] width 99 height 19
click at [860, 201] on div "Contact [PERSON_NAME] 0439 796 764 [PERSON_NAME][EMAIL_ADDRESS][DOMAIN_NAME] Bi…" at bounding box center [743, 235] width 1091 height 160
click at [875, 206] on div at bounding box center [873, 205] width 22 height 20
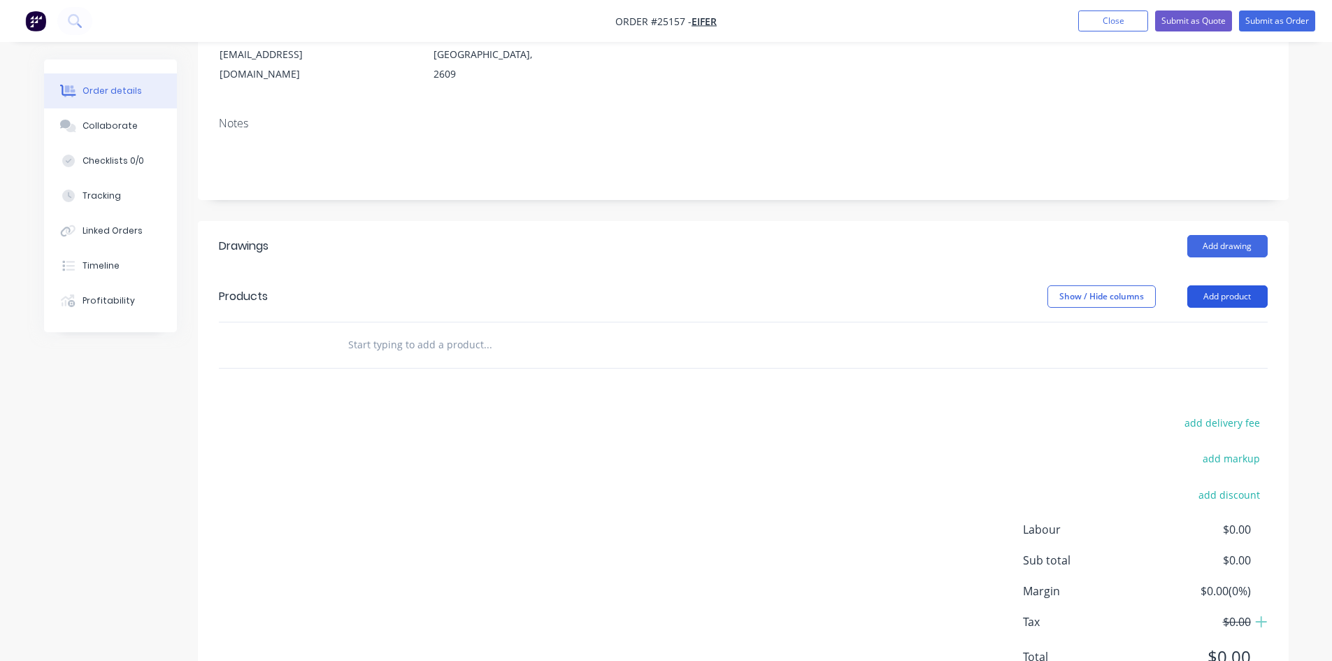
click at [1242, 285] on button "Add product" at bounding box center [1228, 296] width 80 height 22
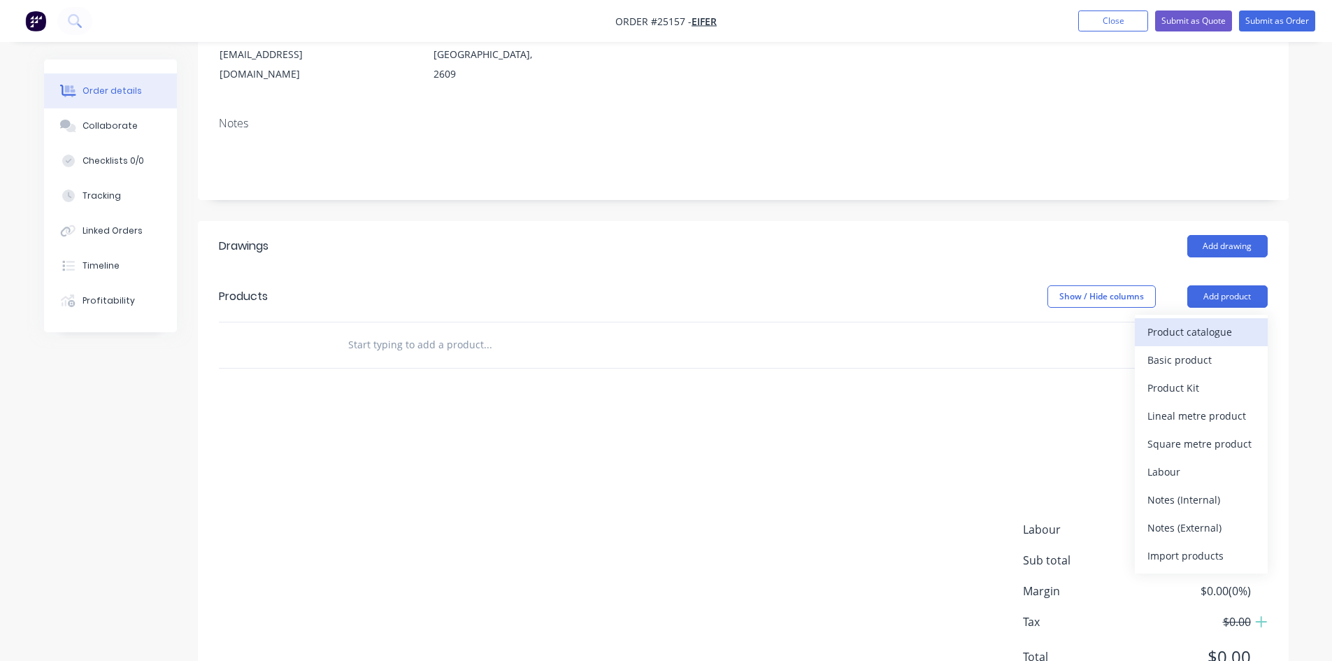
click at [1227, 322] on div "Product catalogue" at bounding box center [1202, 332] width 108 height 20
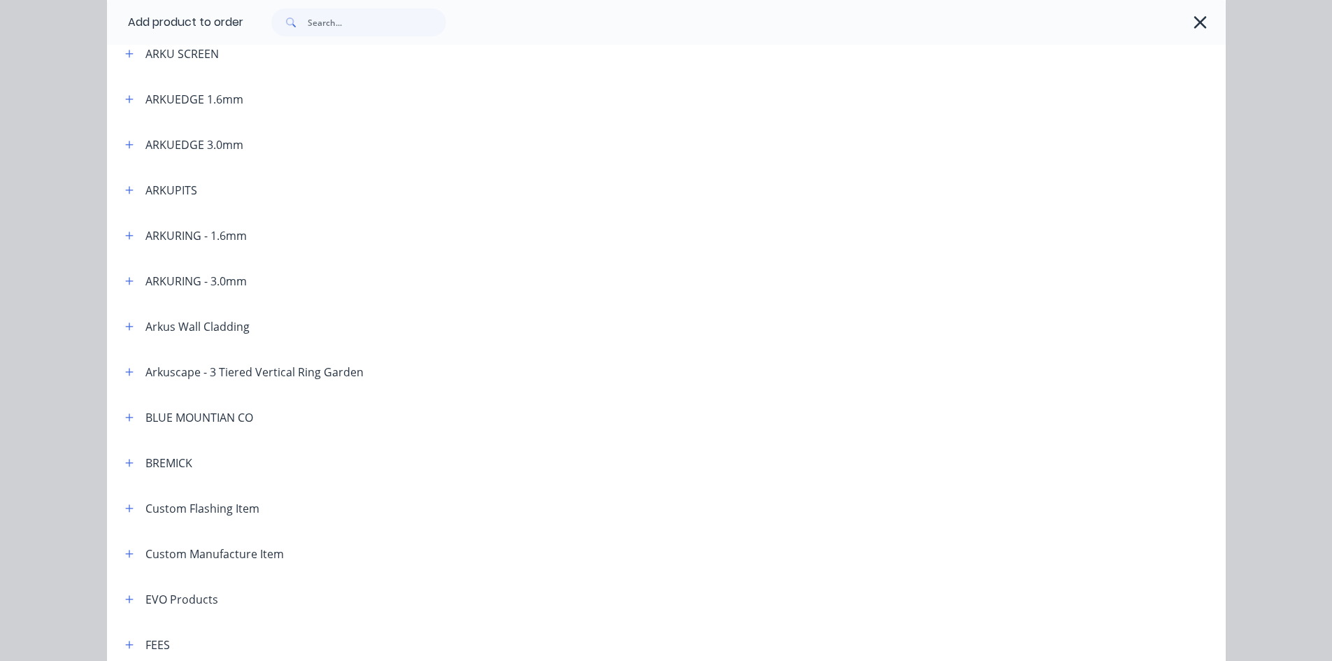
scroll to position [420, 0]
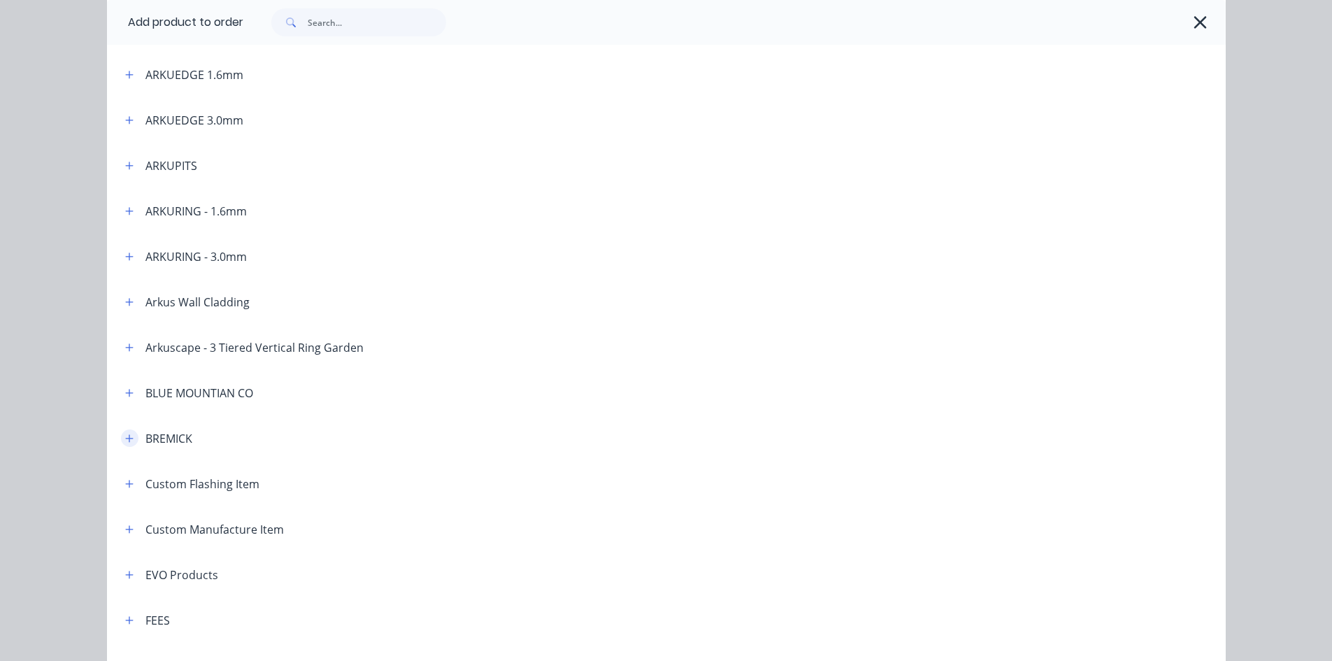
click at [126, 437] on icon "button" at bounding box center [129, 439] width 8 height 10
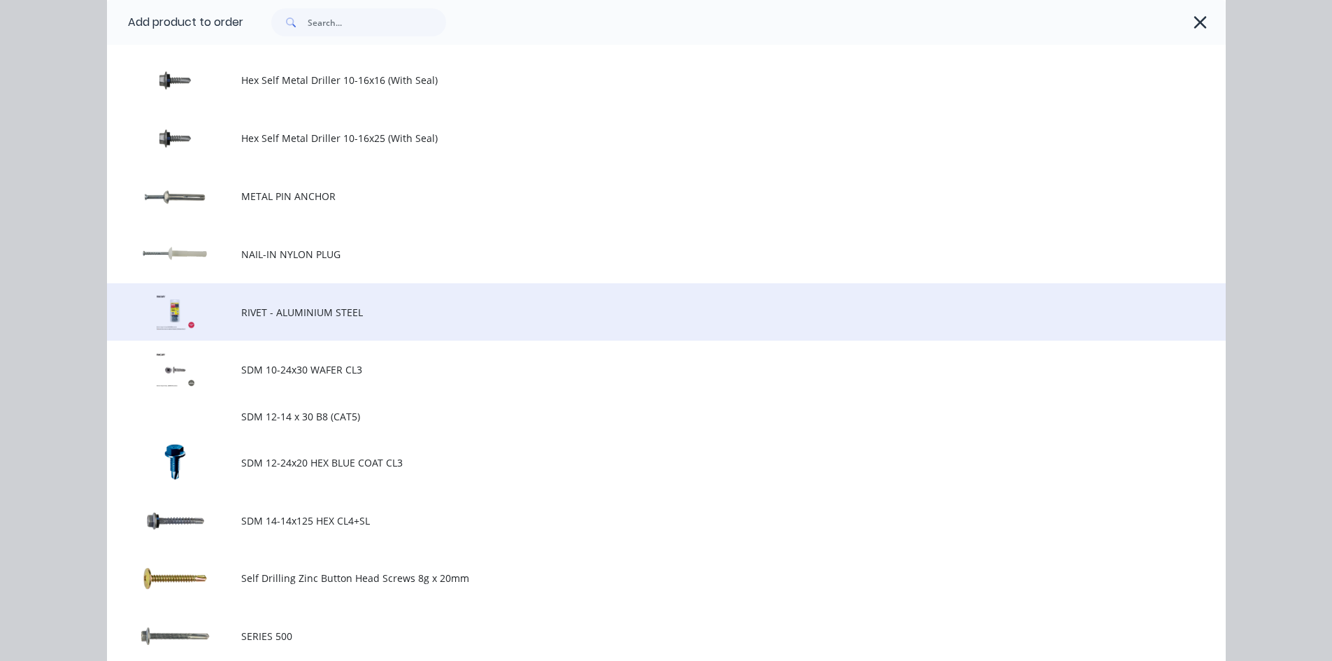
scroll to position [979, 0]
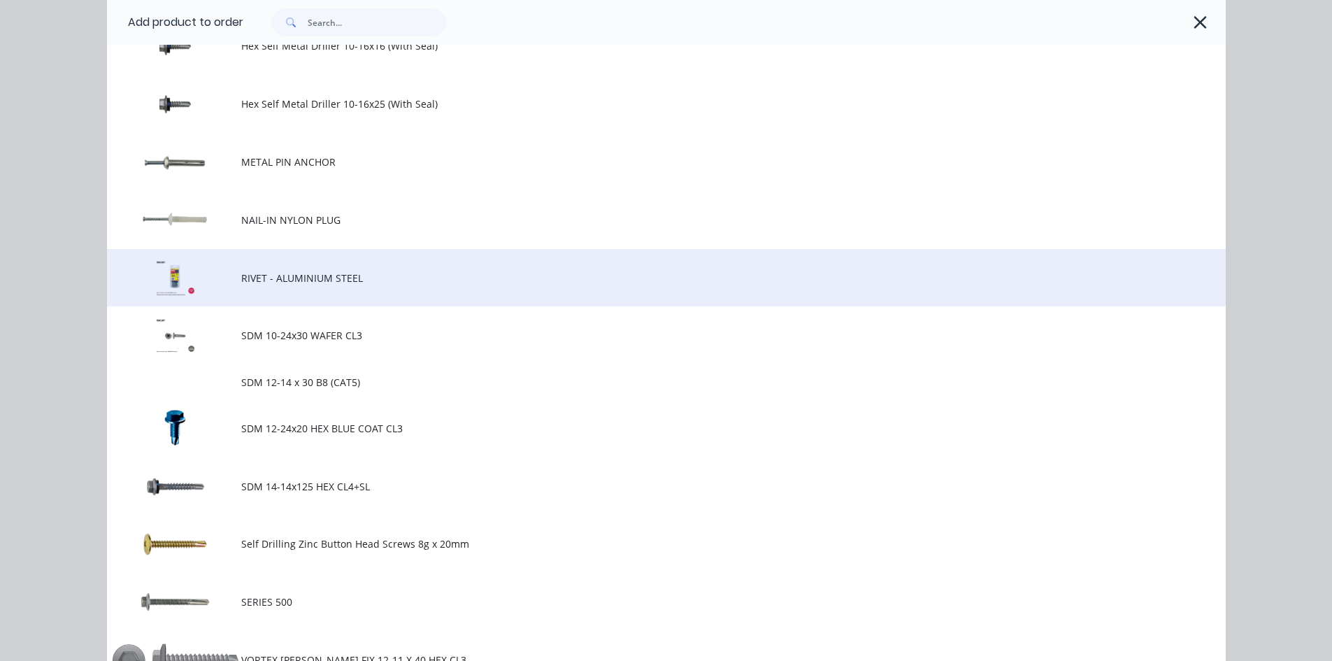
click at [316, 285] on td "RIVET - ALUMINIUM STEEL" at bounding box center [733, 278] width 985 height 58
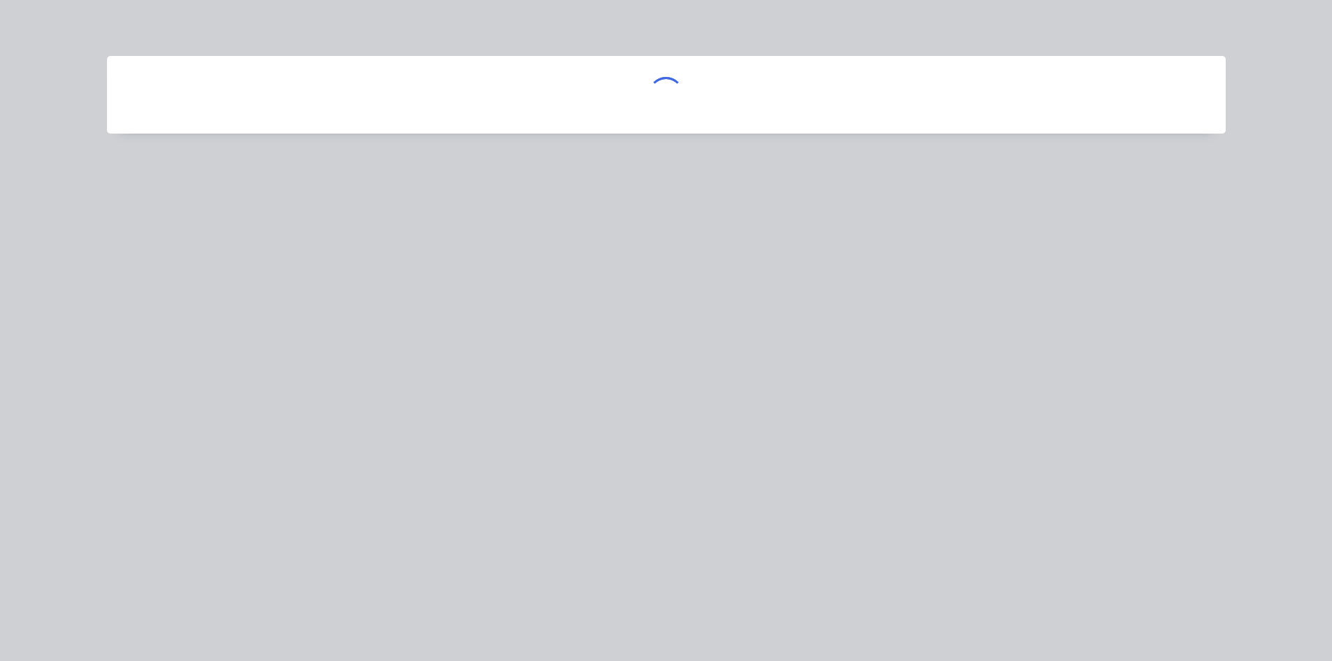
scroll to position [0, 0]
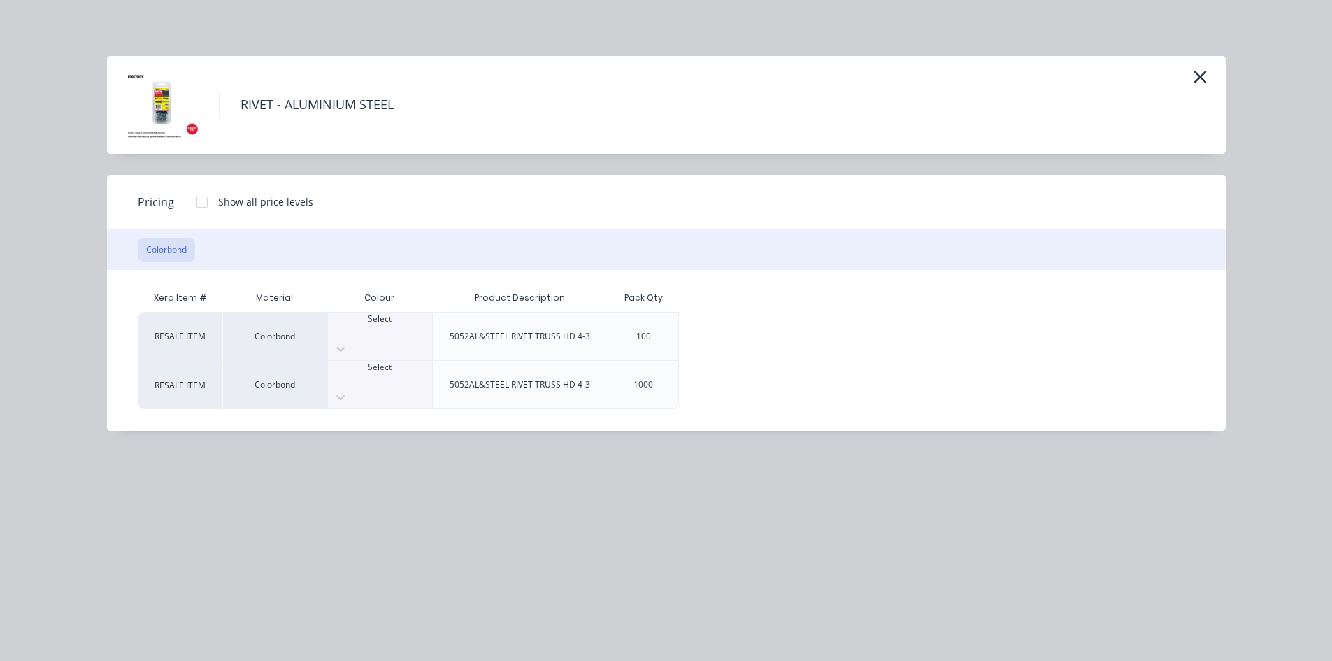
click at [366, 373] on div at bounding box center [380, 379] width 104 height 13
click at [197, 202] on div at bounding box center [202, 202] width 28 height 28
click at [741, 372] on div "$20.00" at bounding box center [726, 385] width 93 height 48
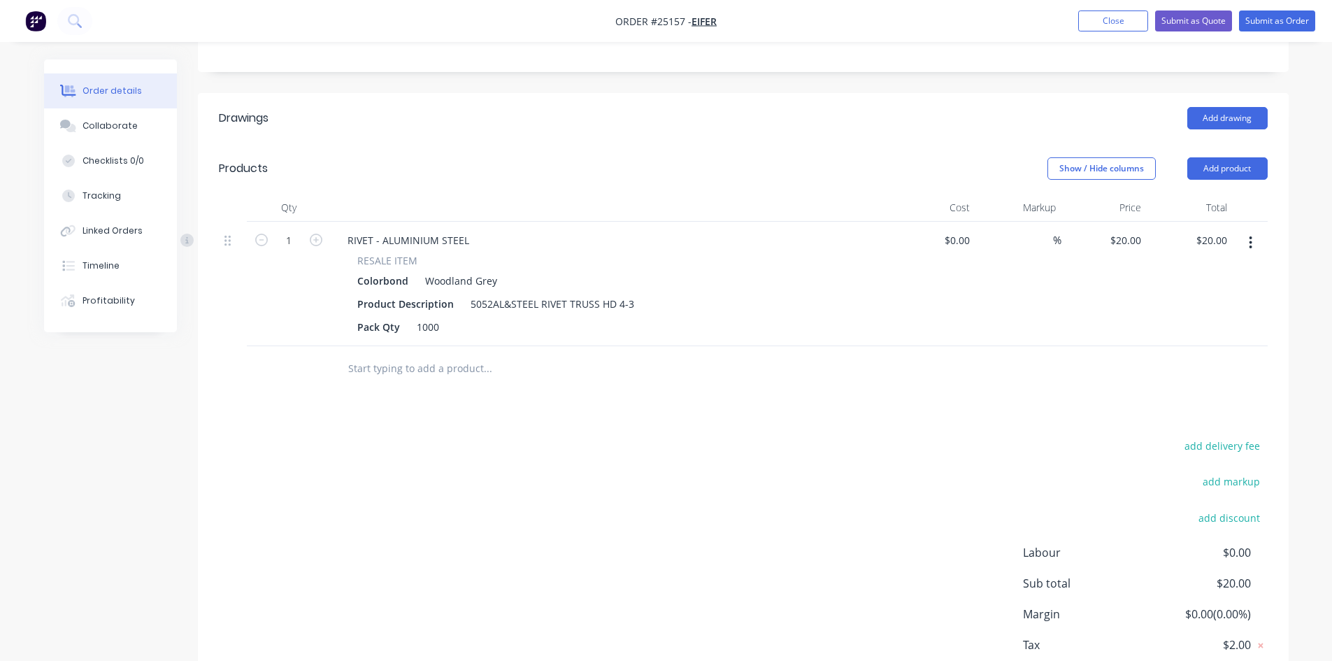
scroll to position [0, 0]
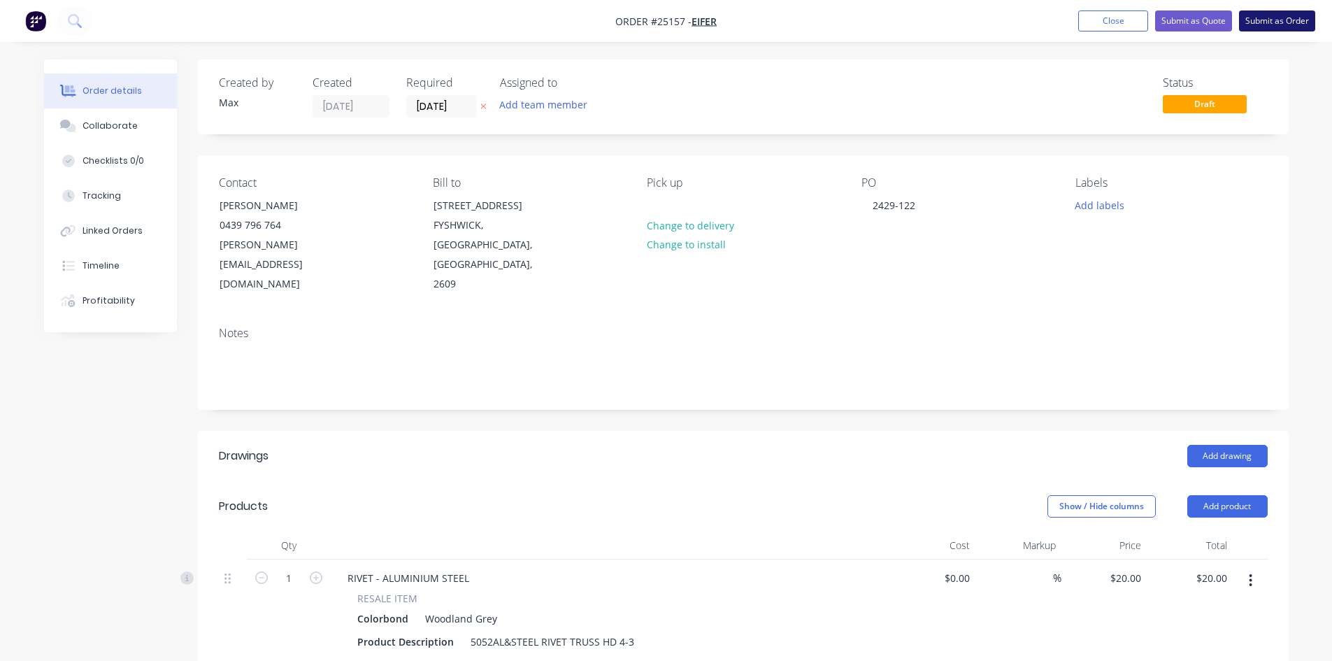
click at [1293, 22] on button "Submit as Order" at bounding box center [1277, 20] width 76 height 21
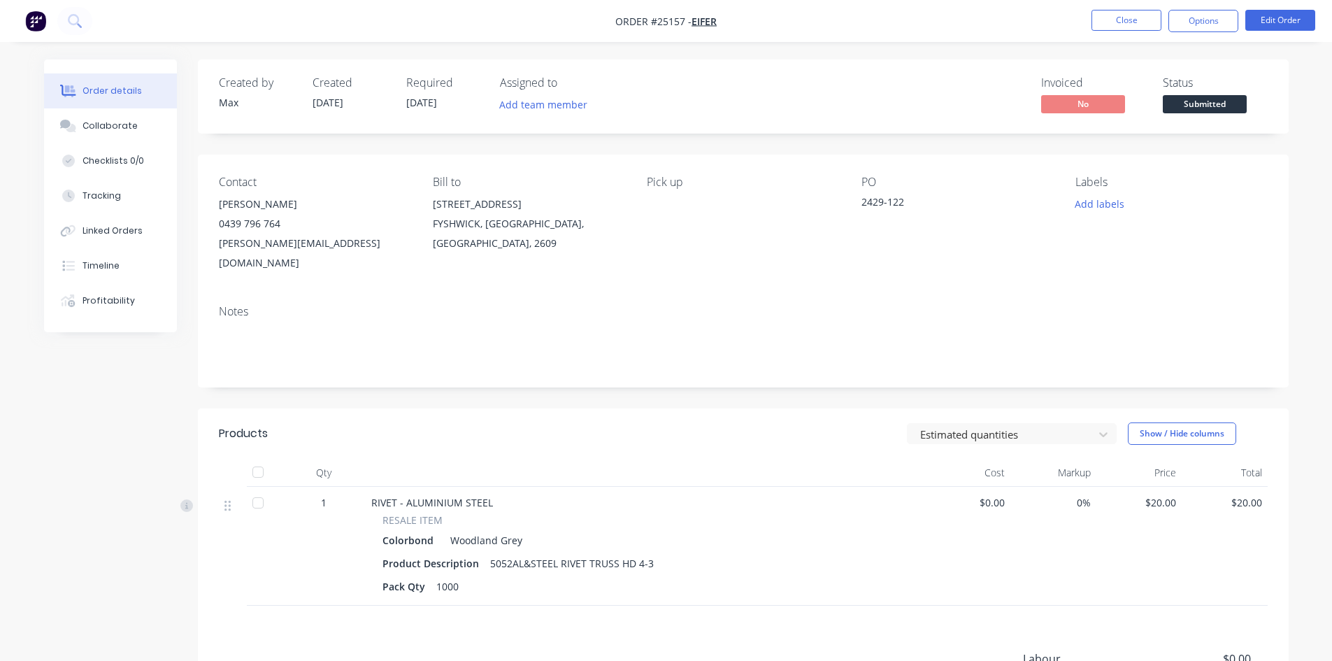
click at [1216, 110] on span "Submitted" at bounding box center [1205, 103] width 84 height 17
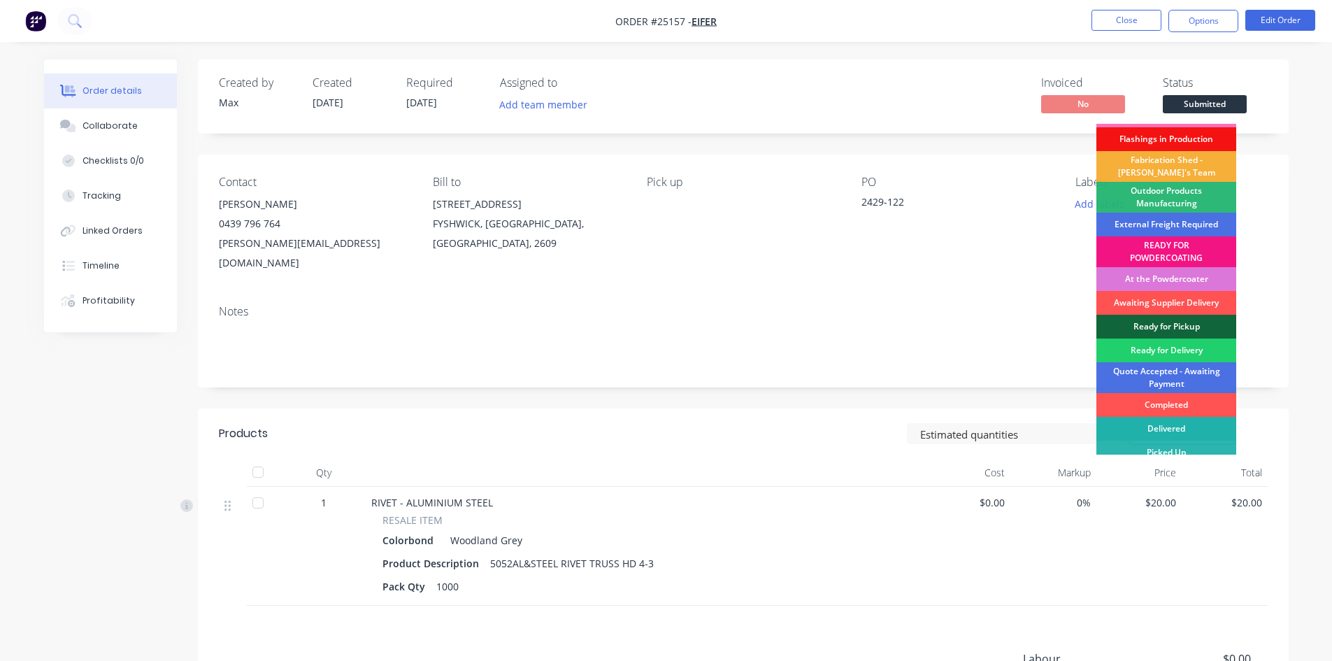
scroll to position [30, 0]
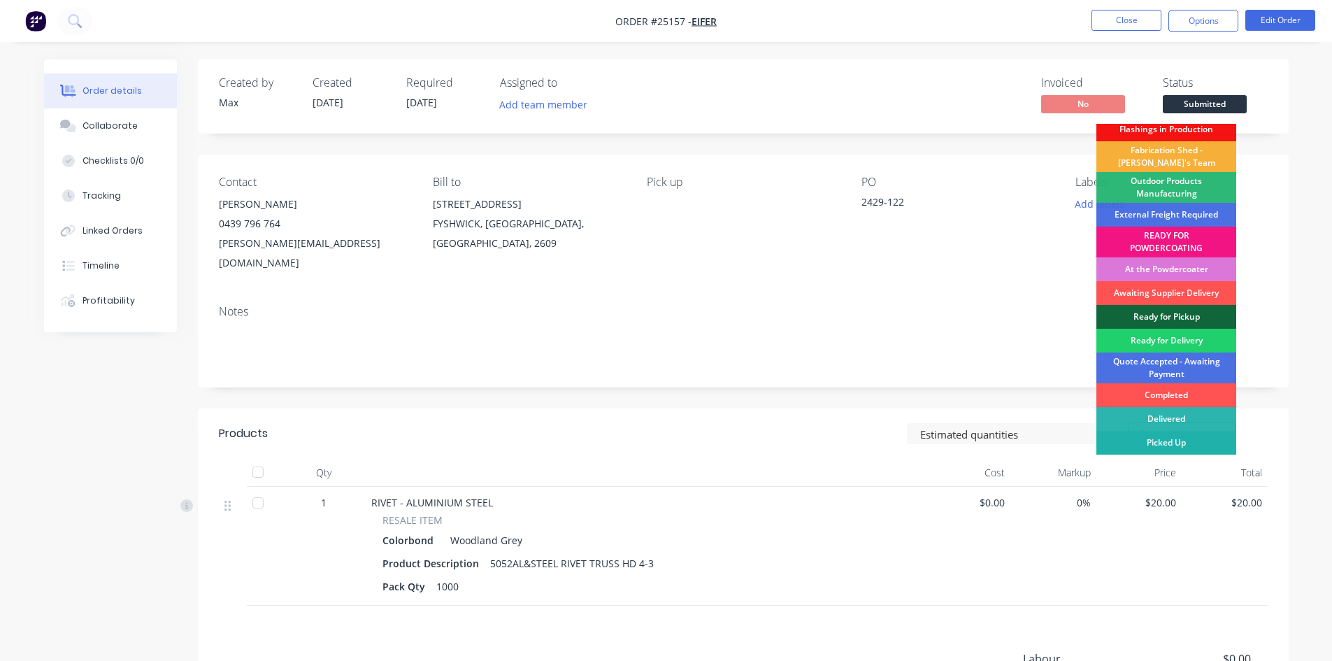
click at [1164, 442] on div "Picked Up" at bounding box center [1167, 443] width 140 height 24
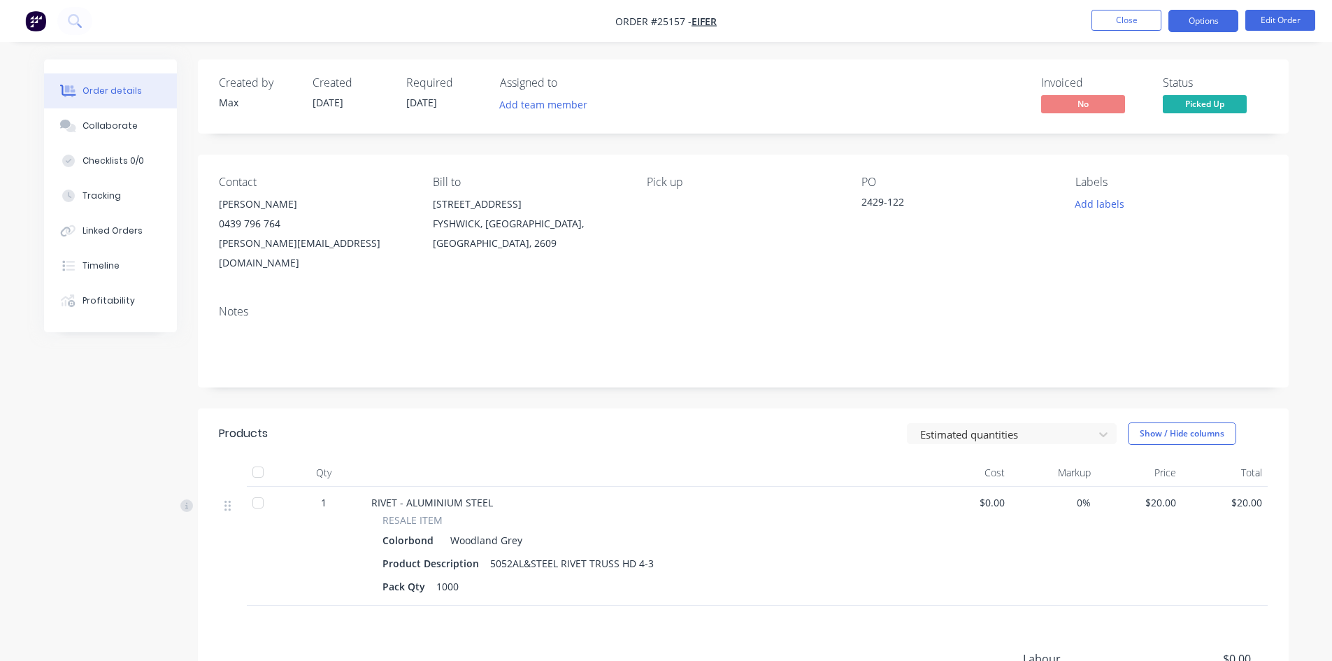
click at [1195, 15] on button "Options" at bounding box center [1204, 21] width 70 height 22
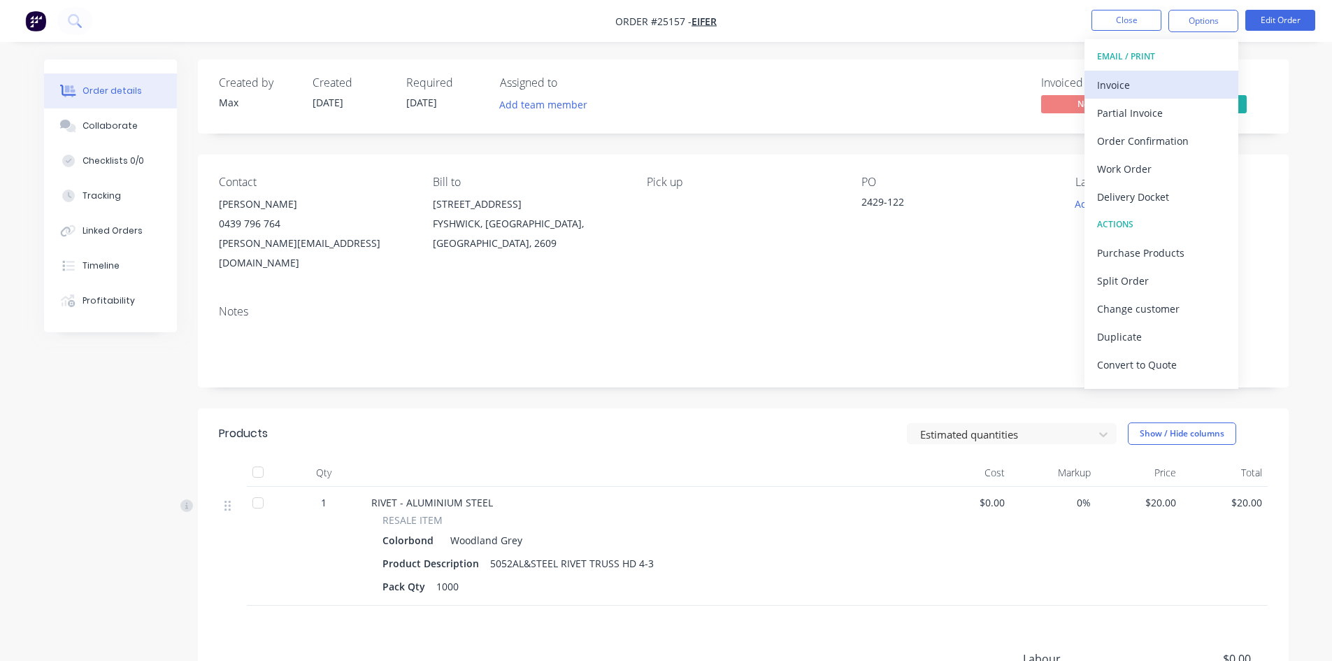
click at [1174, 82] on div "Invoice" at bounding box center [1161, 85] width 129 height 20
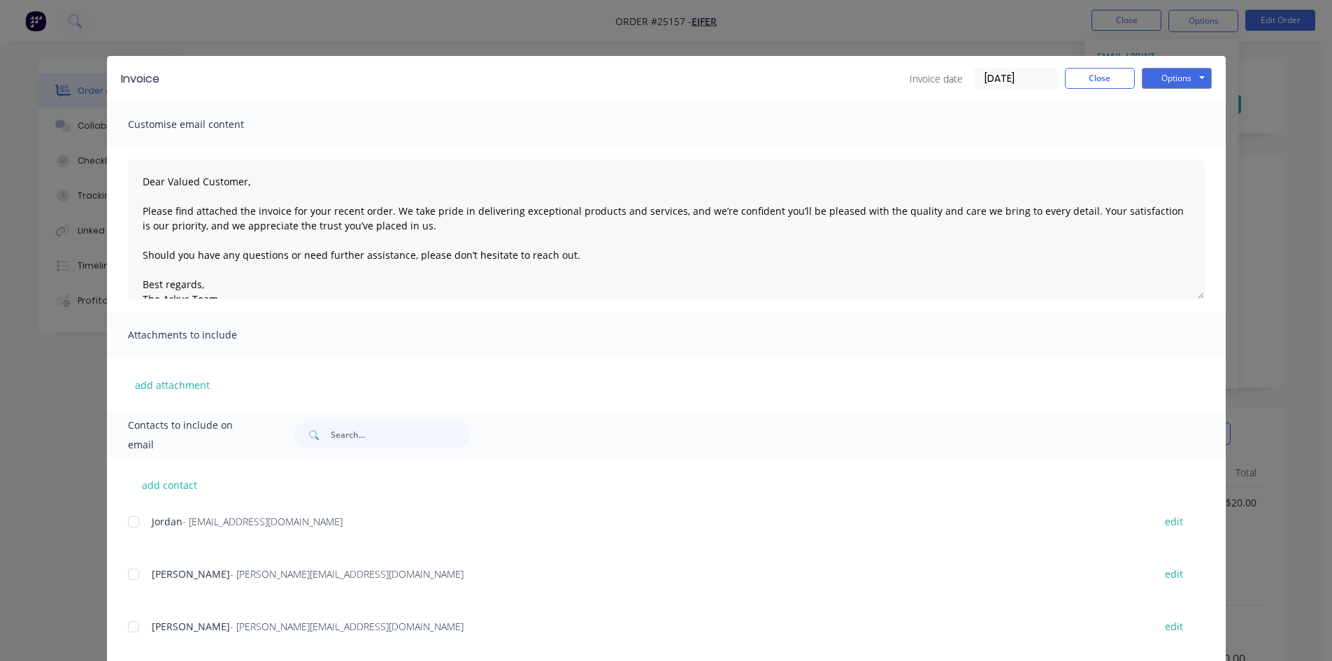
click at [1085, 90] on div "Invoice date [DATE] Close Options Preview Print Email" at bounding box center [1061, 79] width 302 height 22
click at [1085, 80] on button "Close" at bounding box center [1100, 78] width 70 height 21
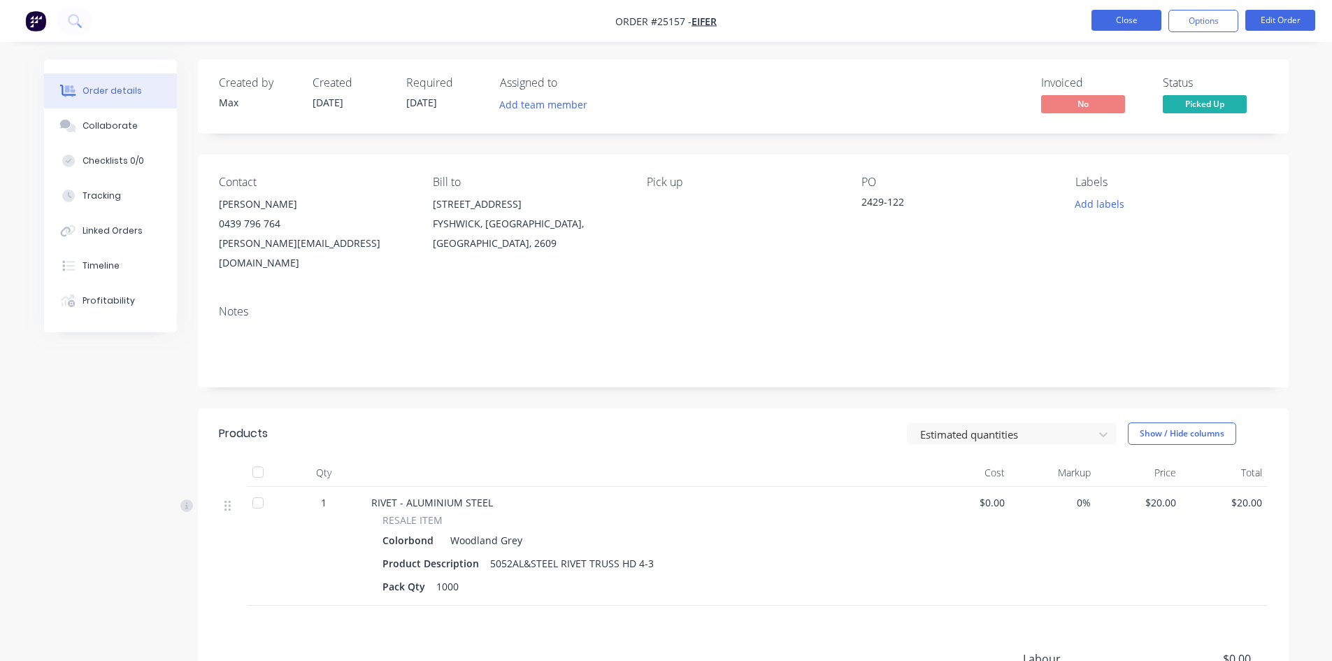
click at [1131, 24] on button "Close" at bounding box center [1127, 20] width 70 height 21
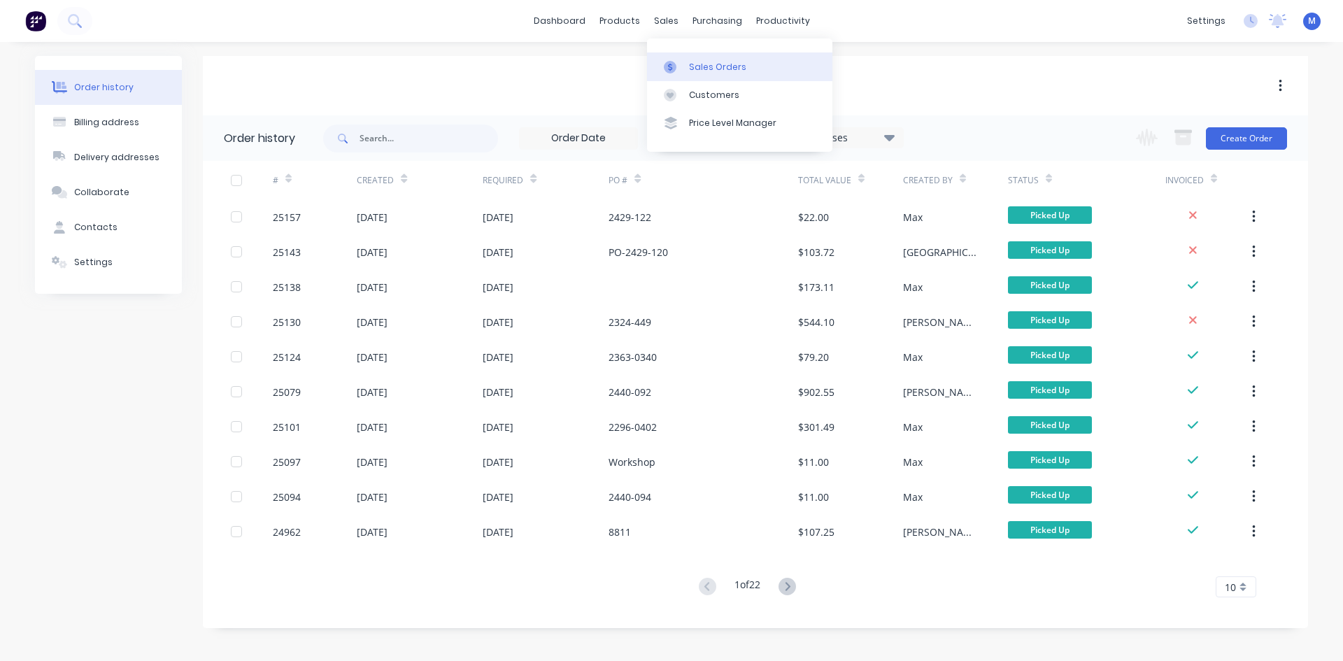
click at [711, 62] on div "Sales Orders" at bounding box center [717, 67] width 57 height 13
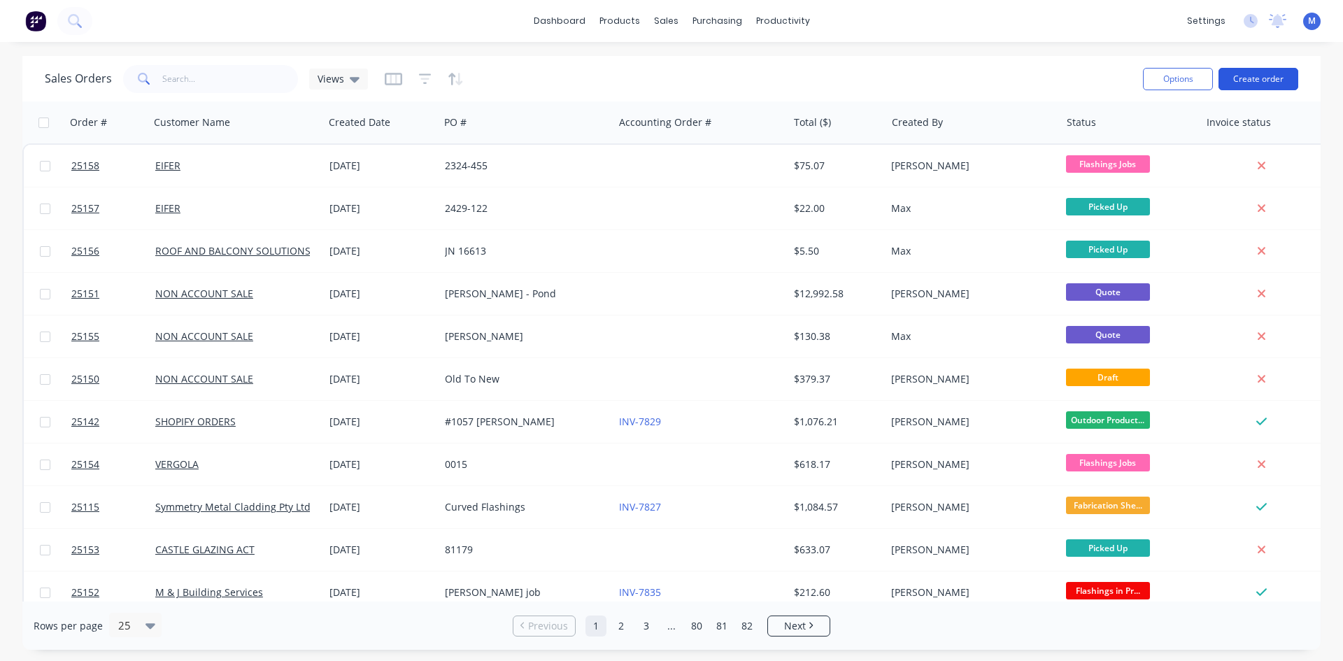
click at [1247, 79] on button "Create order" at bounding box center [1258, 79] width 80 height 22
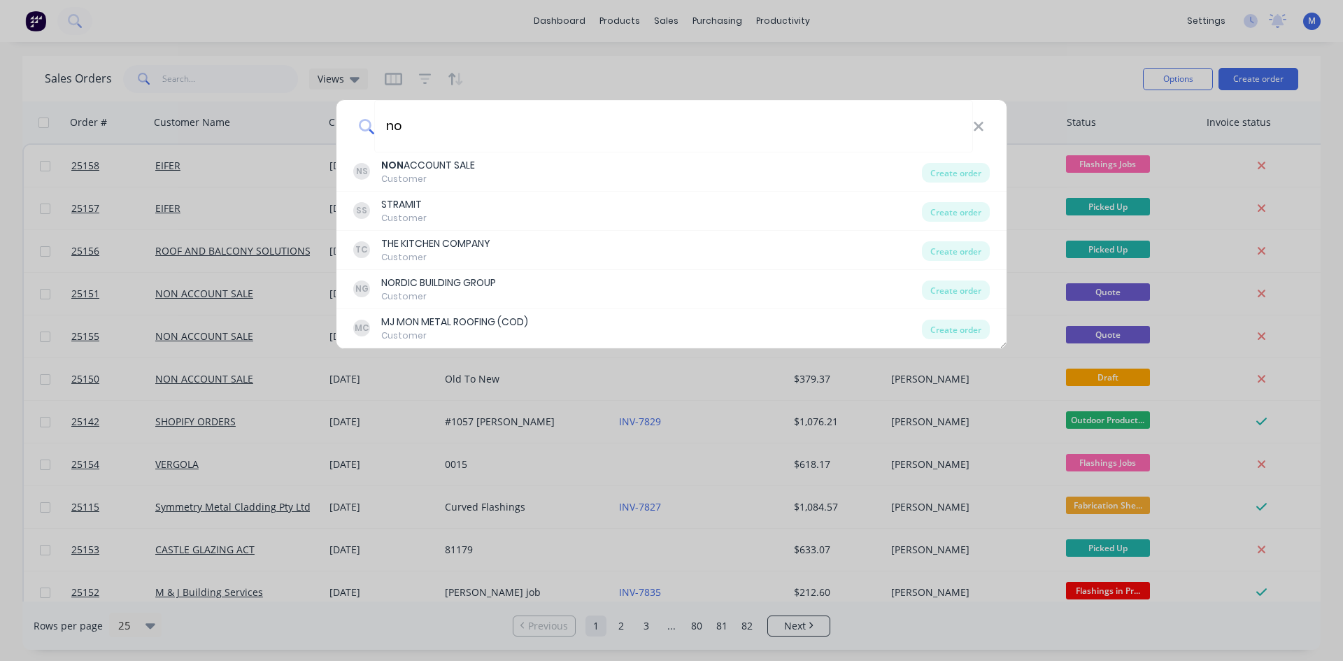
type input "n"
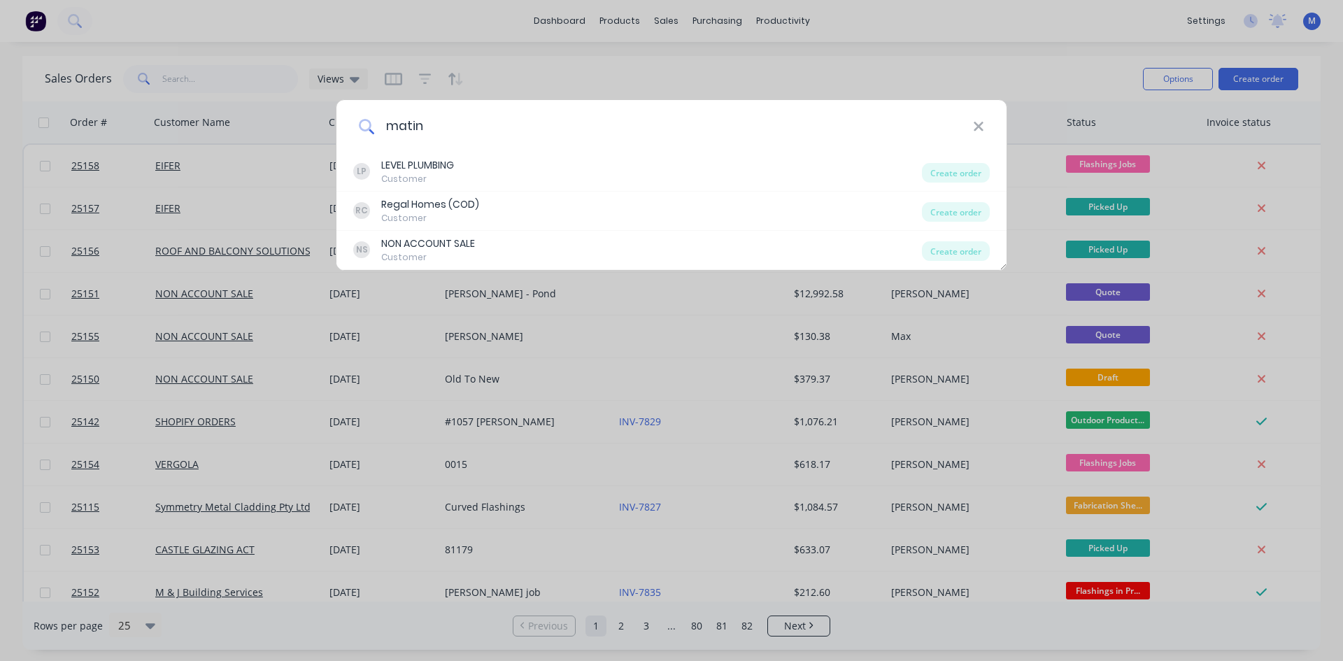
click at [406, 124] on input "matin" at bounding box center [673, 126] width 599 height 52
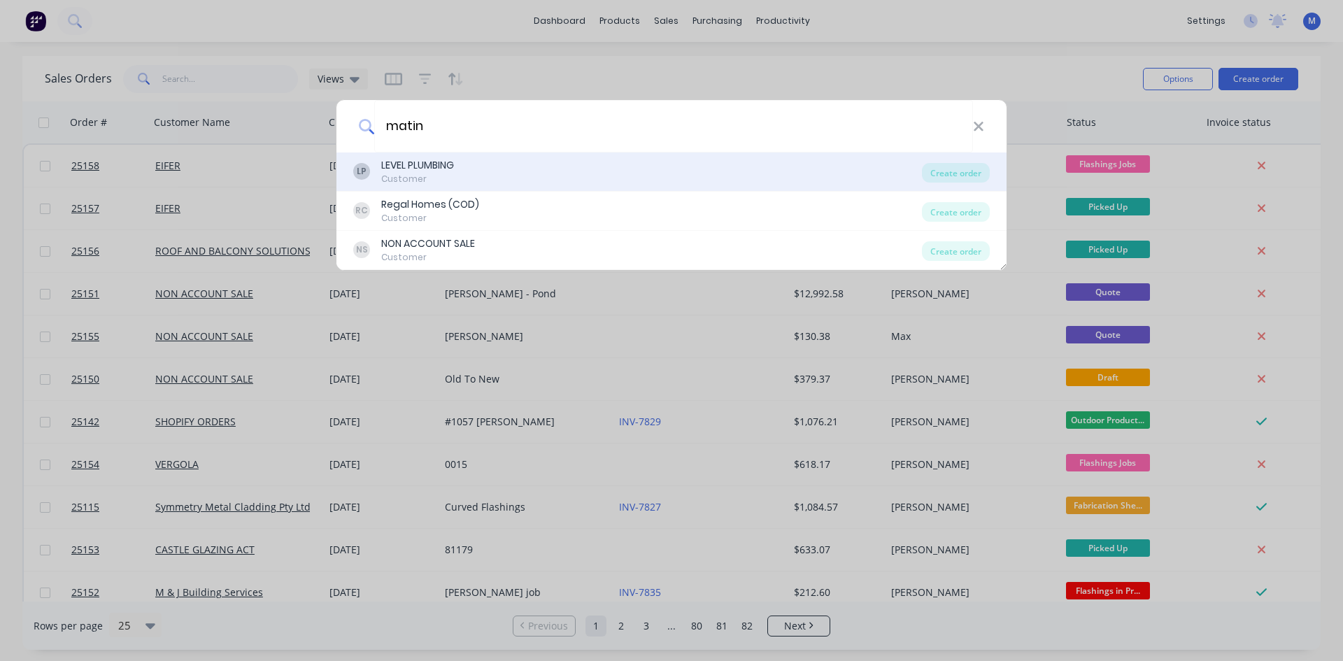
type input "[PERSON_NAME]"
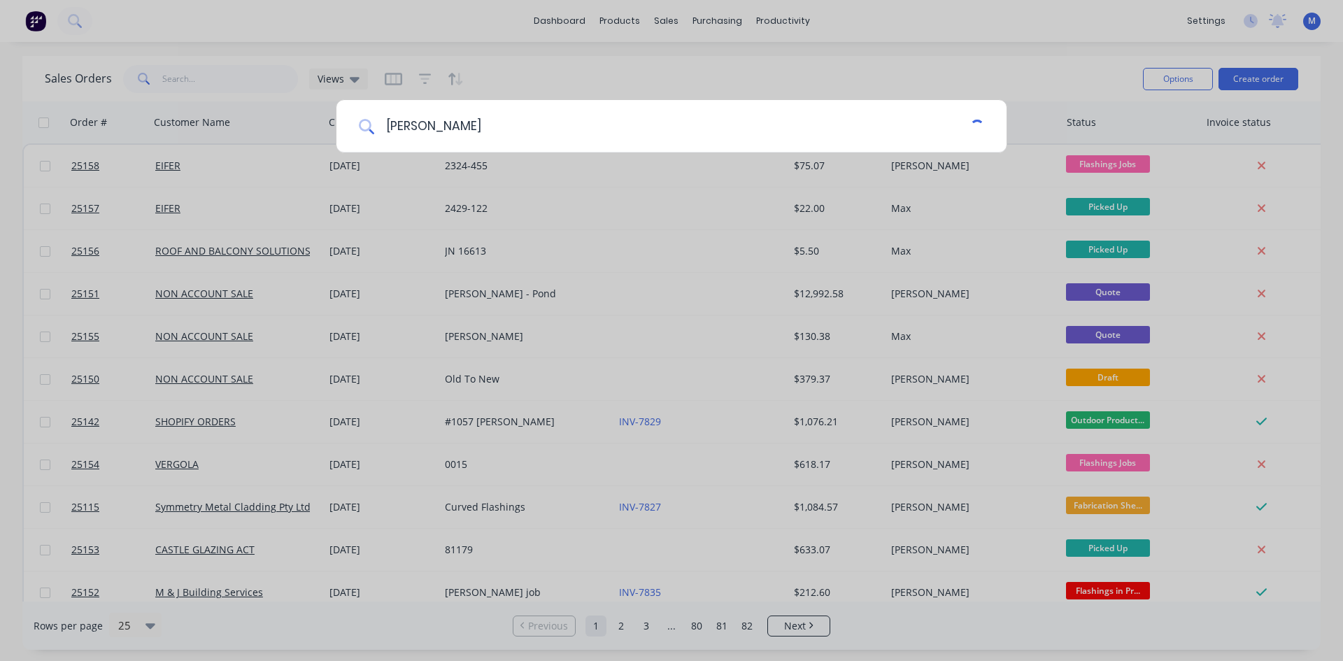
click at [464, 118] on input "[PERSON_NAME]" at bounding box center [672, 126] width 596 height 52
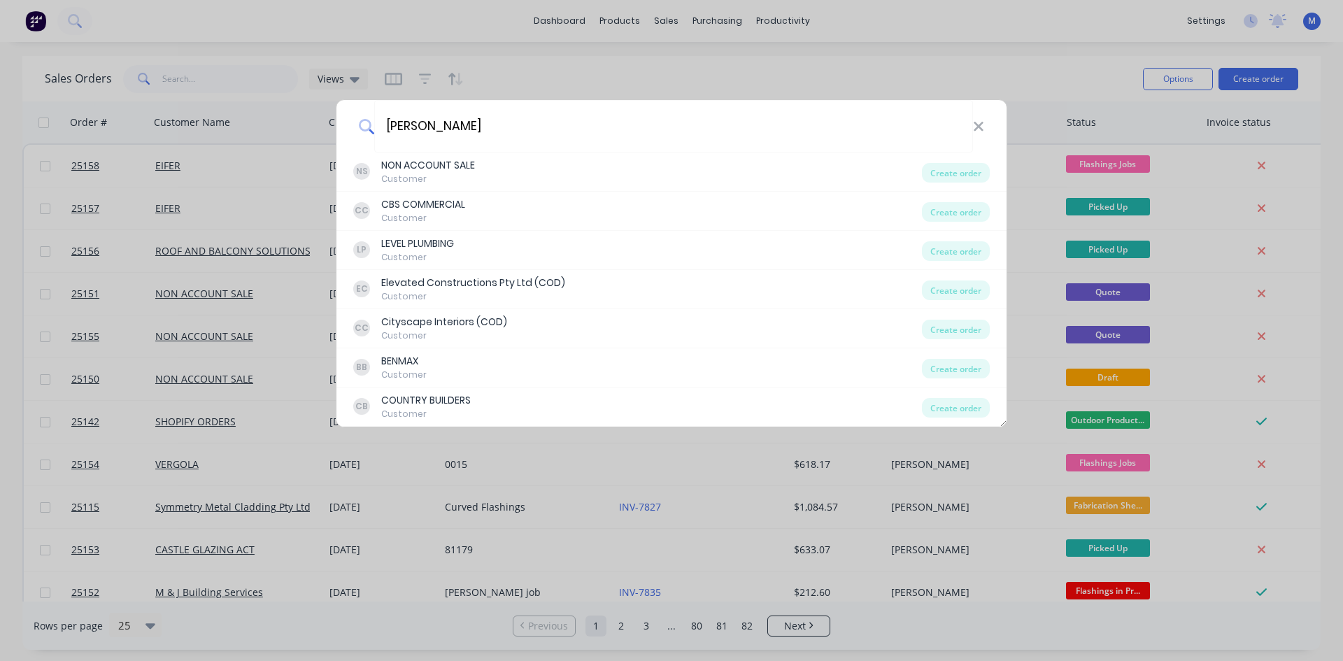
drag, startPoint x: 464, startPoint y: 118, endPoint x: 350, endPoint y: 129, distance: 113.8
click at [350, 129] on div "[PERSON_NAME]" at bounding box center [671, 126] width 670 height 52
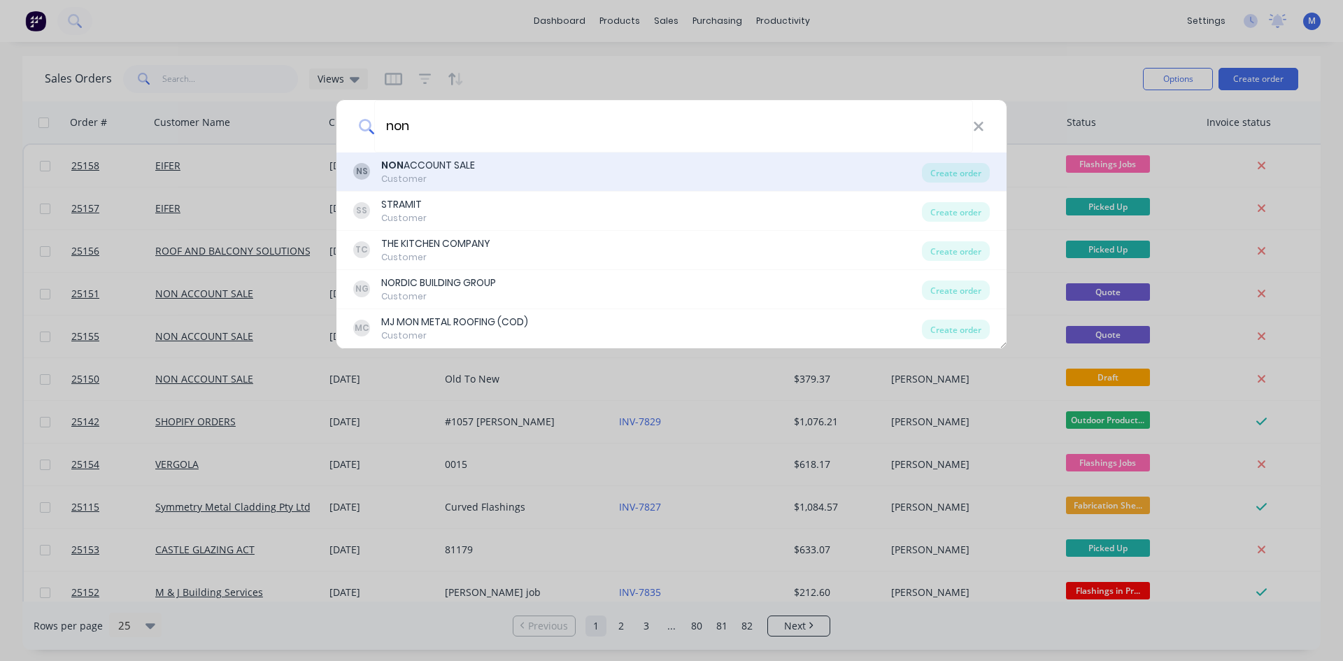
type input "non"
click at [480, 162] on div "NS NON ACCOUNT SALE Customer" at bounding box center [637, 171] width 569 height 27
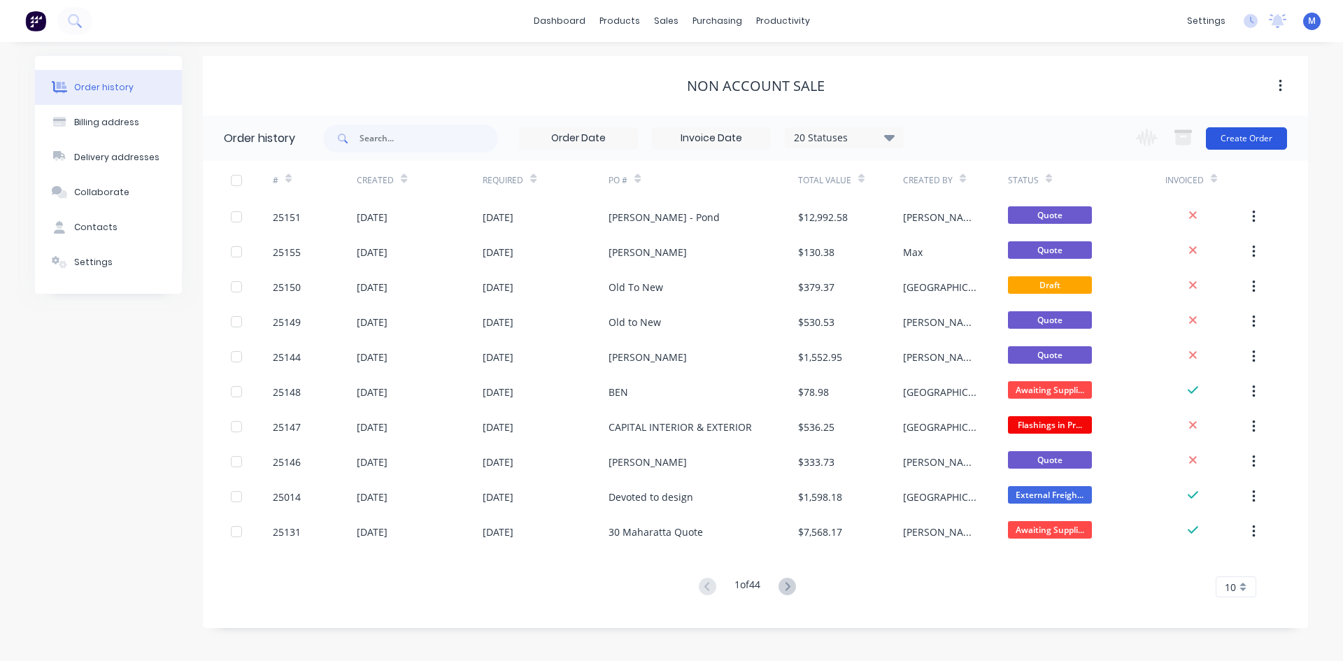
click at [1226, 138] on button "Create Order" at bounding box center [1246, 138] width 81 height 22
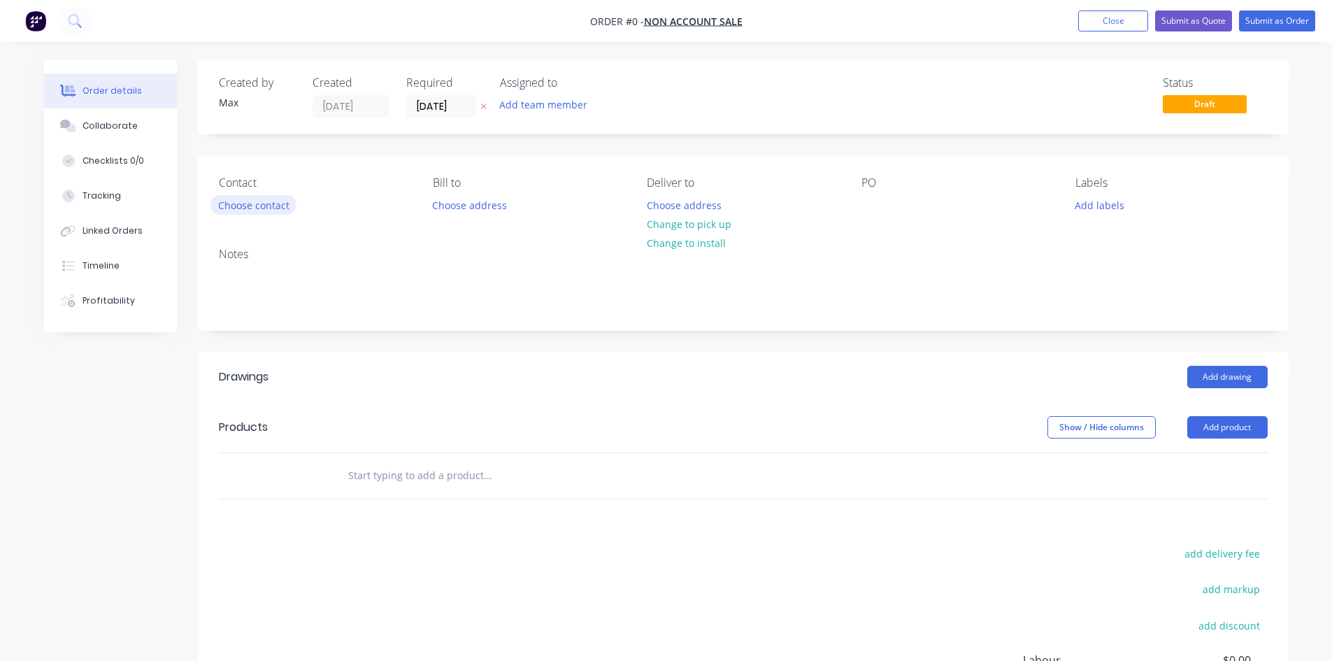
click at [276, 204] on button "Choose contact" at bounding box center [254, 204] width 86 height 19
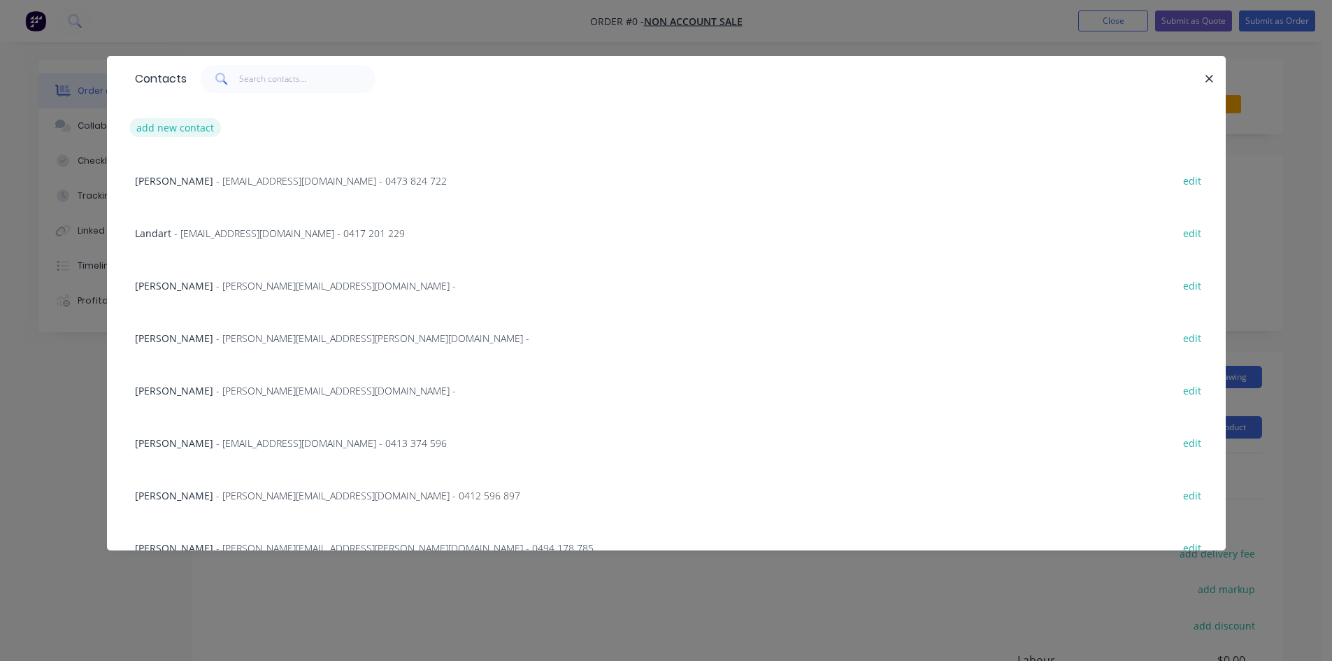
click at [177, 124] on button "add new contact" at bounding box center [175, 127] width 92 height 19
select select "AU"
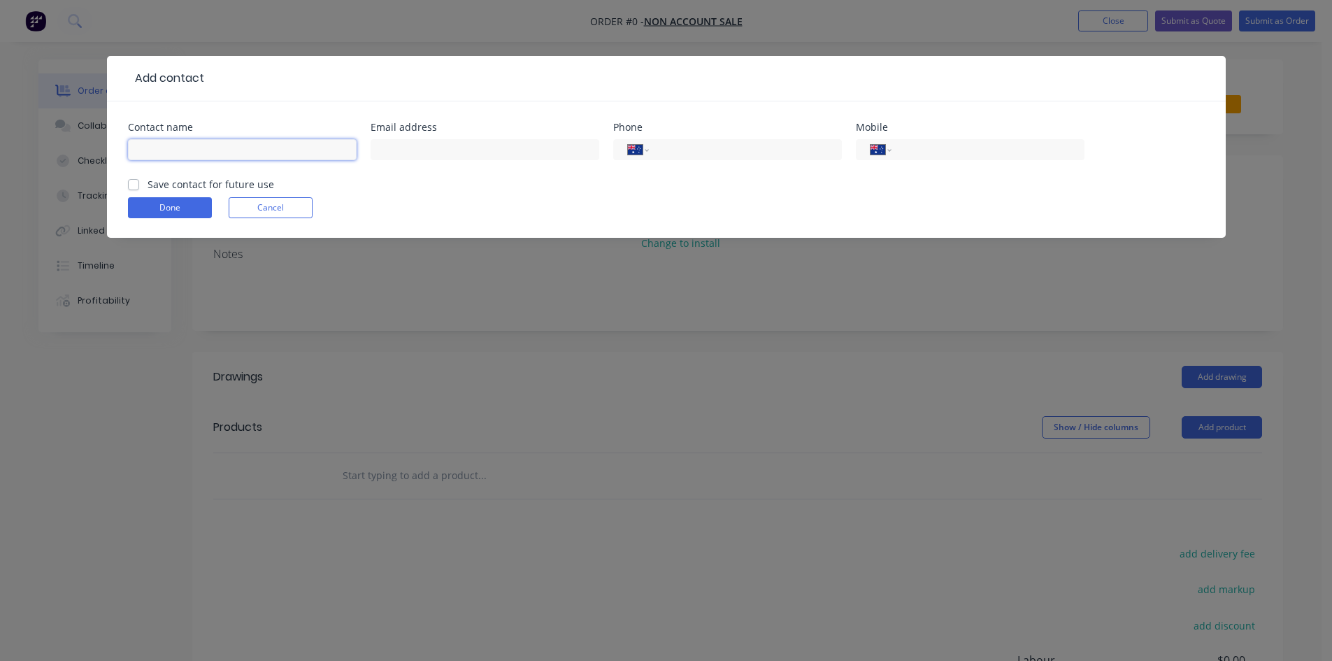
click at [275, 152] on input "text" at bounding box center [242, 149] width 229 height 21
click at [359, 198] on form "Contact name Email address Phone International [GEOGRAPHIC_DATA] [GEOGRAPHIC_DA…" at bounding box center [666, 179] width 1077 height 115
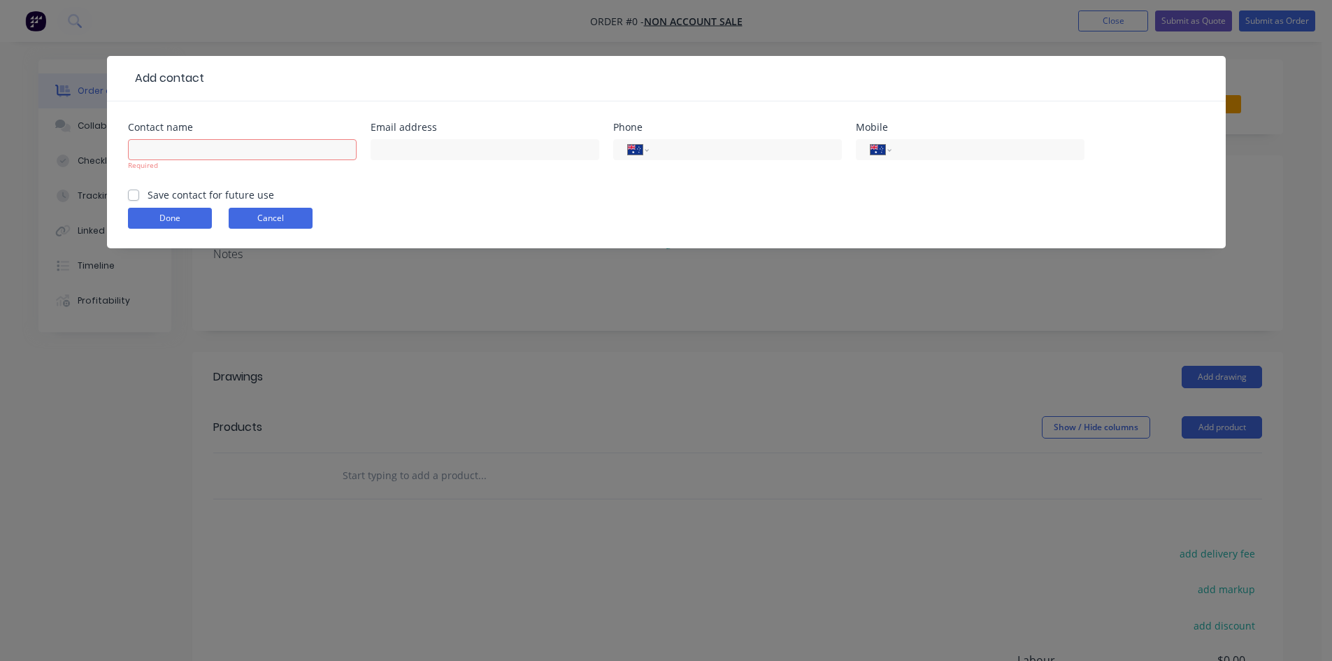
click at [285, 218] on button "Cancel" at bounding box center [271, 218] width 84 height 21
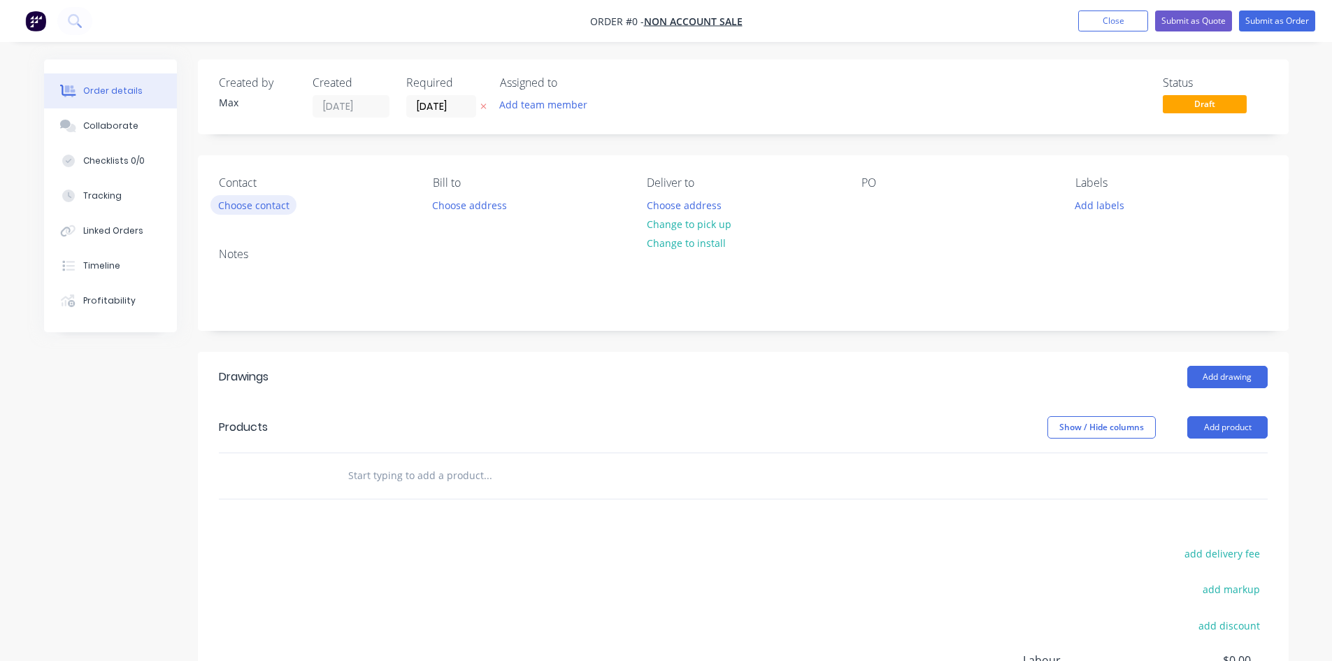
click at [261, 201] on button "Choose contact" at bounding box center [254, 204] width 86 height 19
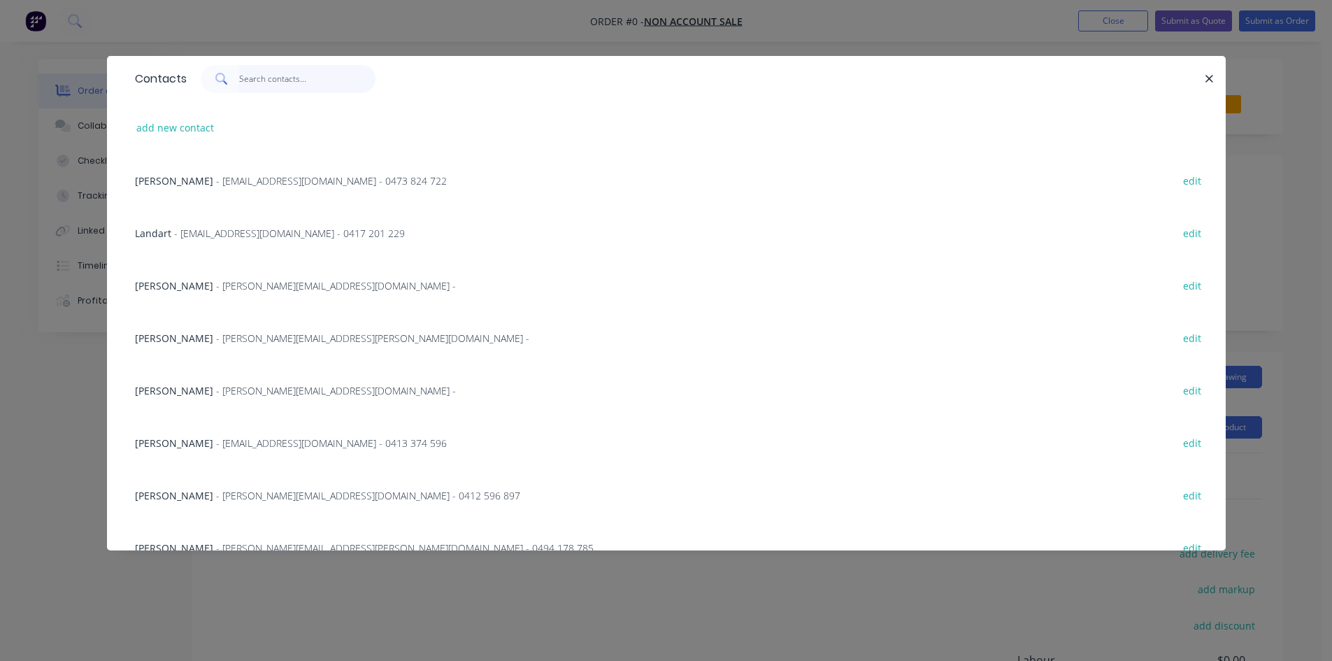
click at [251, 76] on input "text" at bounding box center [307, 79] width 136 height 28
type input "r"
click at [1211, 79] on icon "button" at bounding box center [1209, 79] width 9 height 13
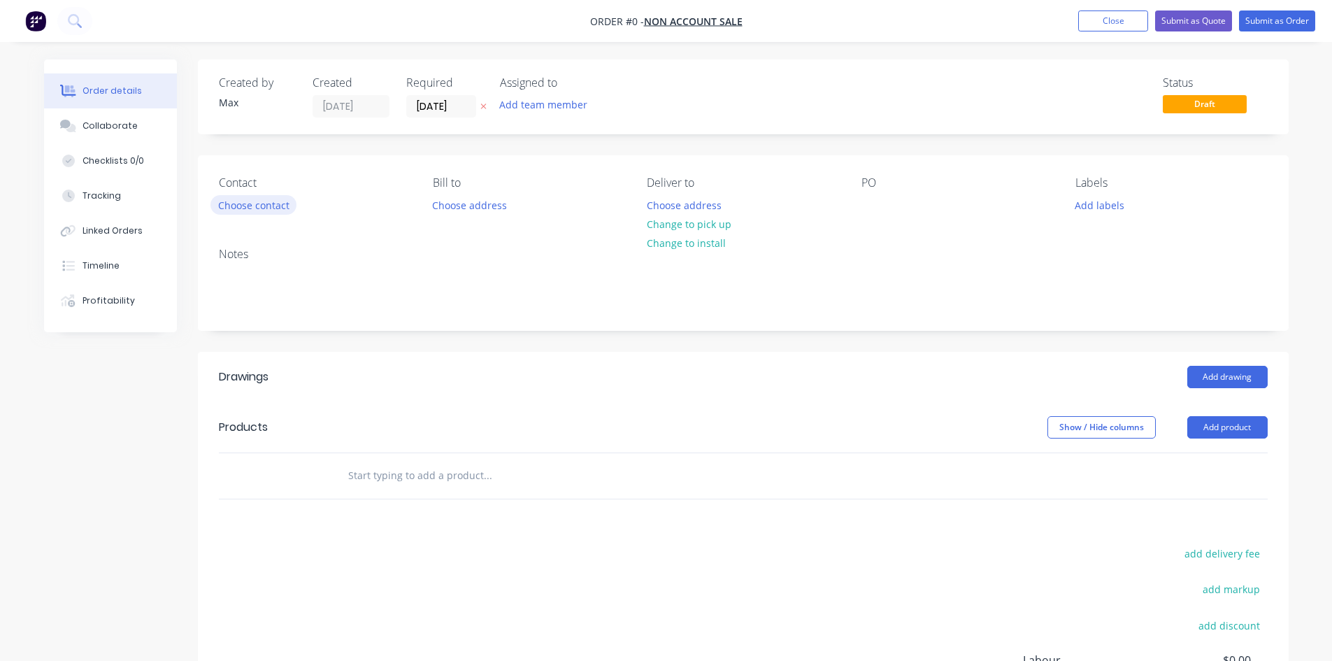
click at [271, 207] on button "Choose contact" at bounding box center [254, 204] width 86 height 19
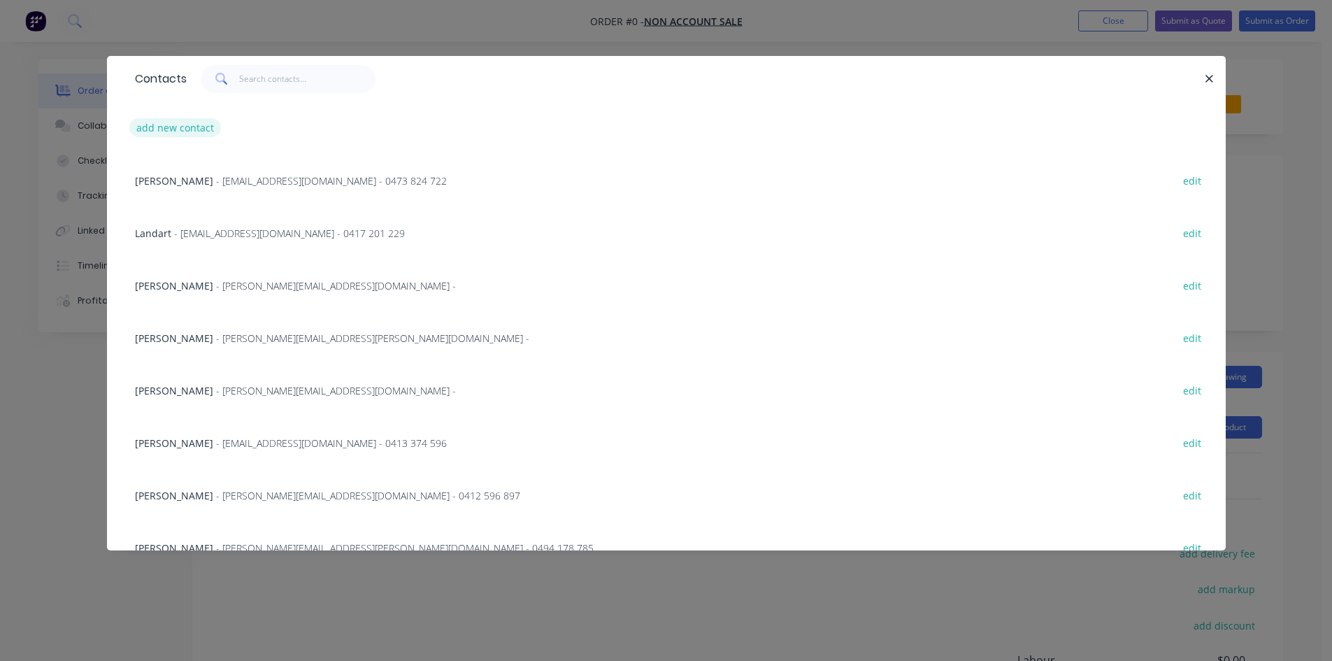
click at [184, 130] on button "add new contact" at bounding box center [175, 127] width 92 height 19
select select "AU"
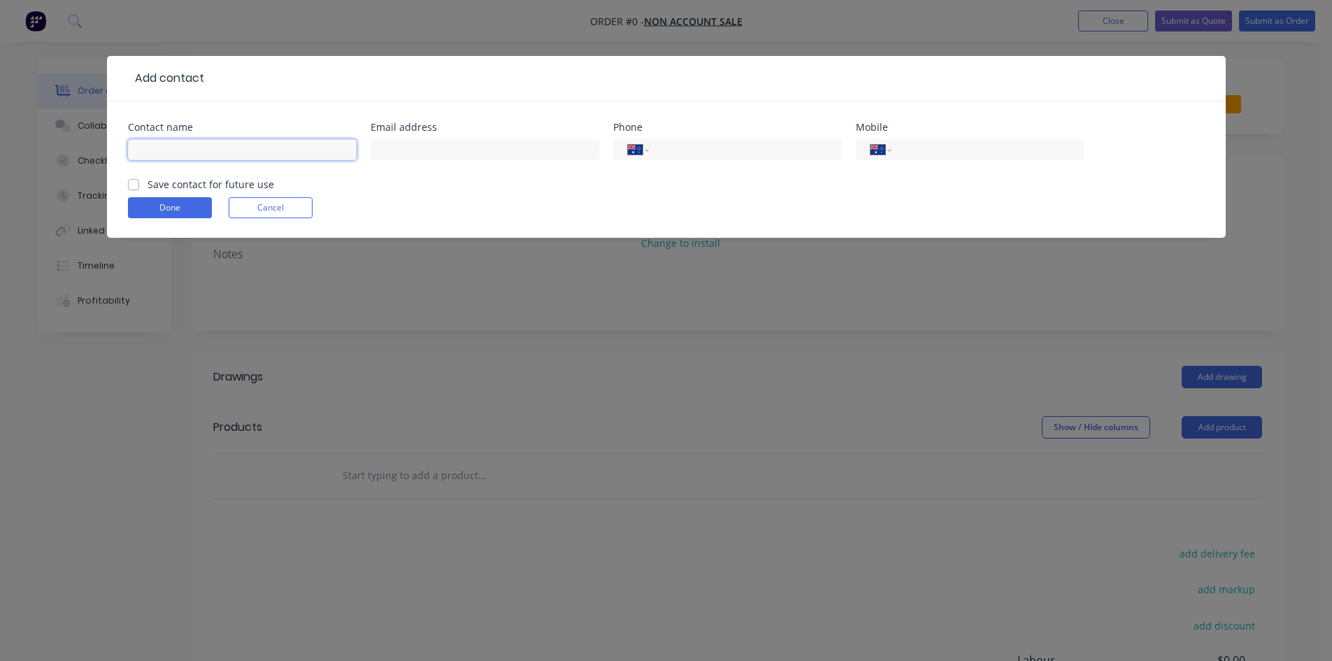
click at [205, 150] on input "text" at bounding box center [242, 149] width 229 height 21
type input "[PERSON_NAME]"
click at [213, 145] on input "[PERSON_NAME]" at bounding box center [242, 149] width 229 height 21
click at [194, 153] on input "[PERSON_NAME]" at bounding box center [242, 149] width 229 height 21
click at [265, 211] on button "Cancel" at bounding box center [271, 207] width 84 height 21
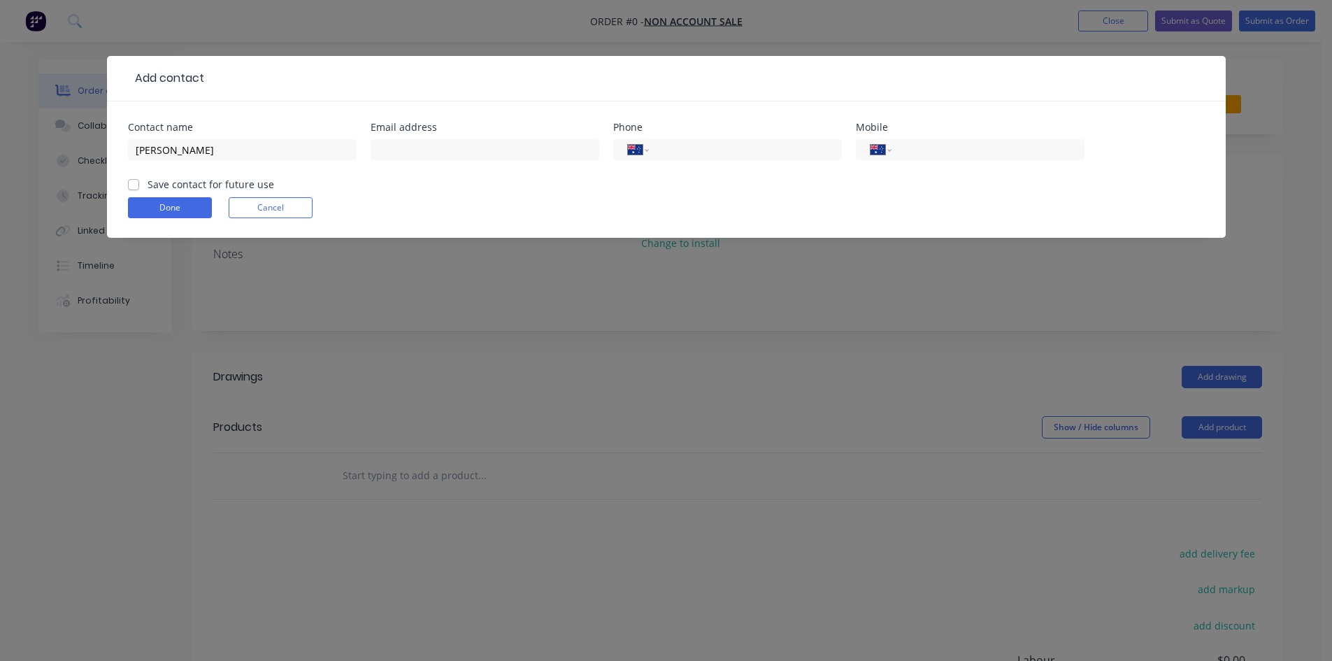
click at [844, 338] on div "Add contact Contact name [PERSON_NAME] Email address Phone International [GEOGR…" at bounding box center [666, 330] width 1332 height 661
click at [288, 212] on div "Add contact Contact name [PERSON_NAME] Email address Phone International [GEOGR…" at bounding box center [666, 330] width 1332 height 661
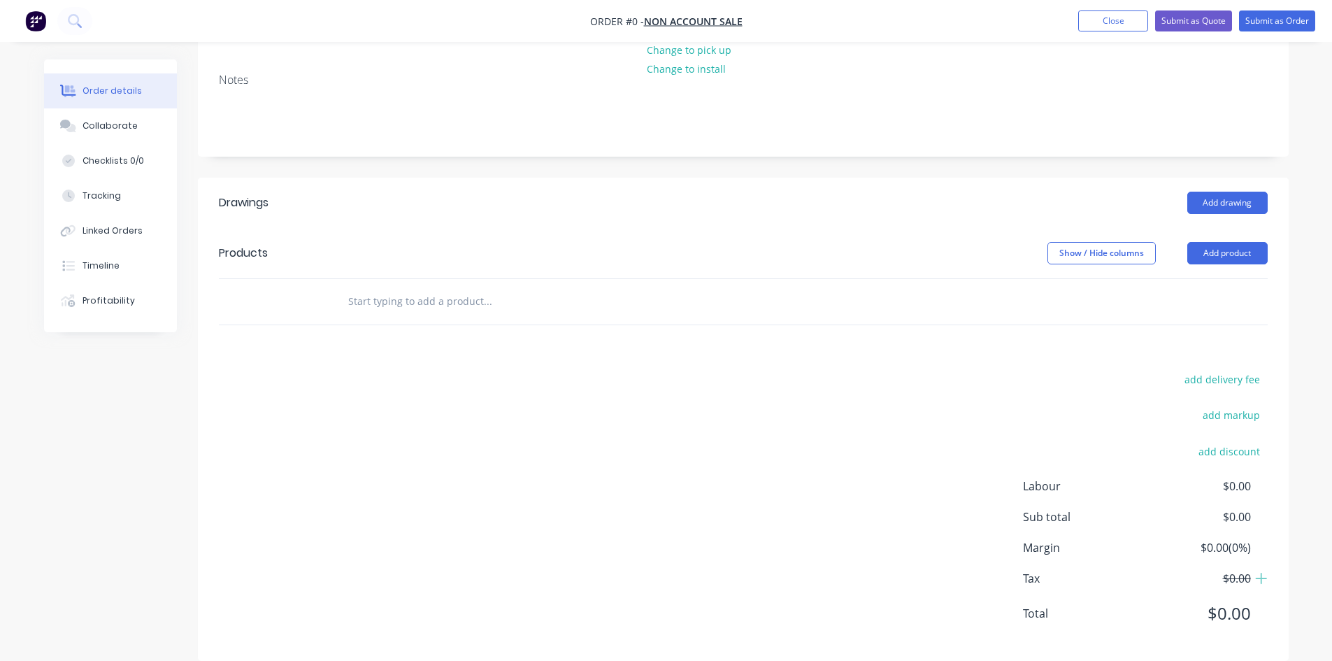
scroll to position [195, 0]
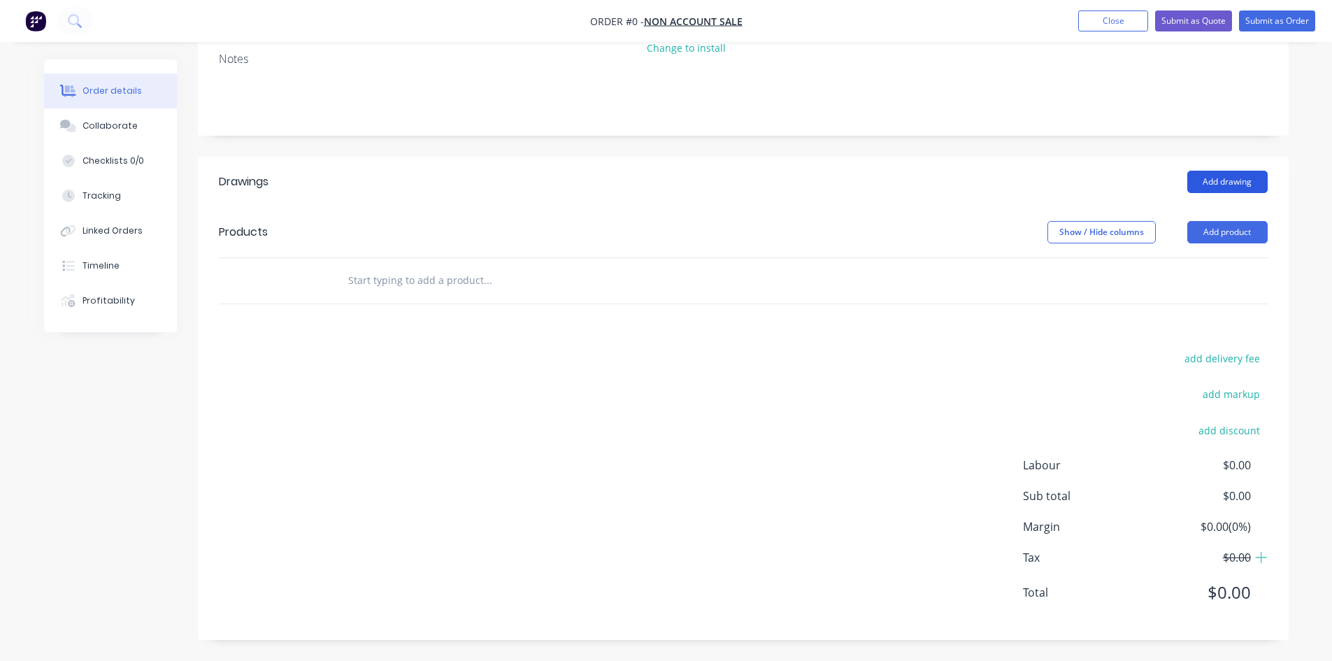
click at [1243, 183] on button "Add drawing" at bounding box center [1228, 182] width 80 height 22
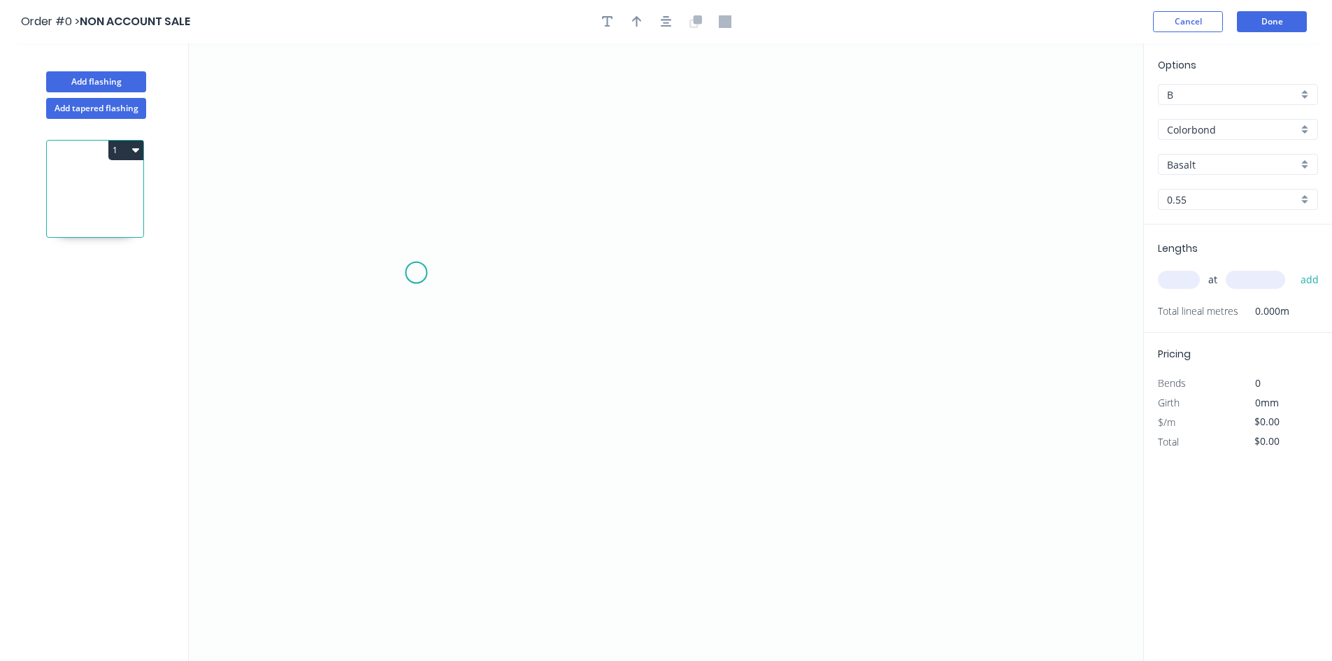
click at [416, 273] on icon "0" at bounding box center [666, 352] width 955 height 618
click at [847, 270] on icon "0" at bounding box center [666, 352] width 955 height 618
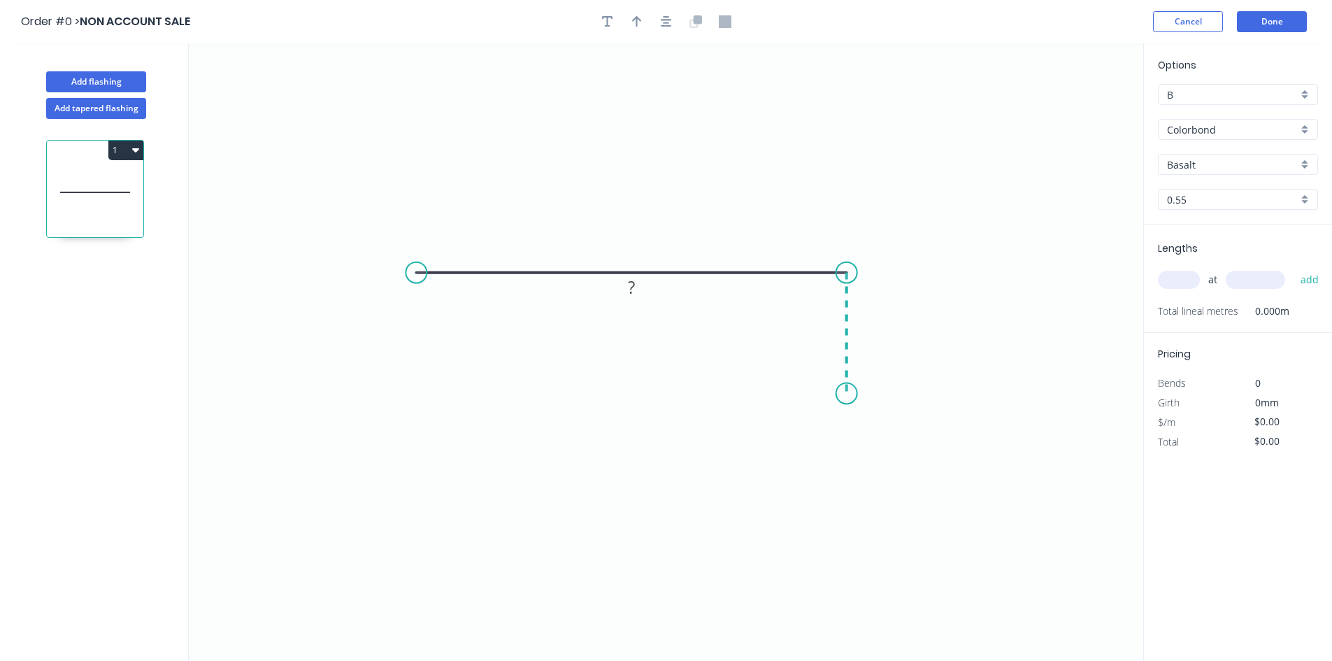
click at [845, 394] on icon "0 ?" at bounding box center [666, 352] width 955 height 618
click at [413, 272] on circle at bounding box center [416, 272] width 21 height 21
click at [411, 413] on icon "0 ? ?" at bounding box center [666, 352] width 955 height 618
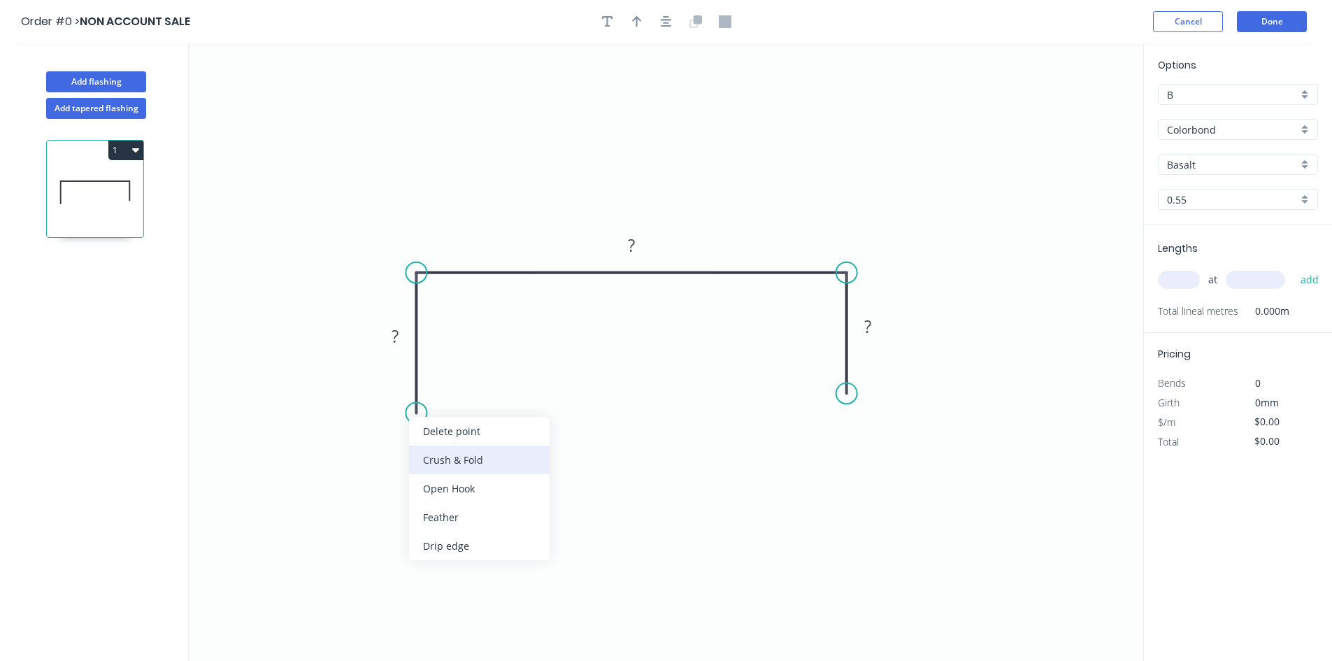
click at [499, 453] on div "Crush & Fold" at bounding box center [479, 459] width 141 height 29
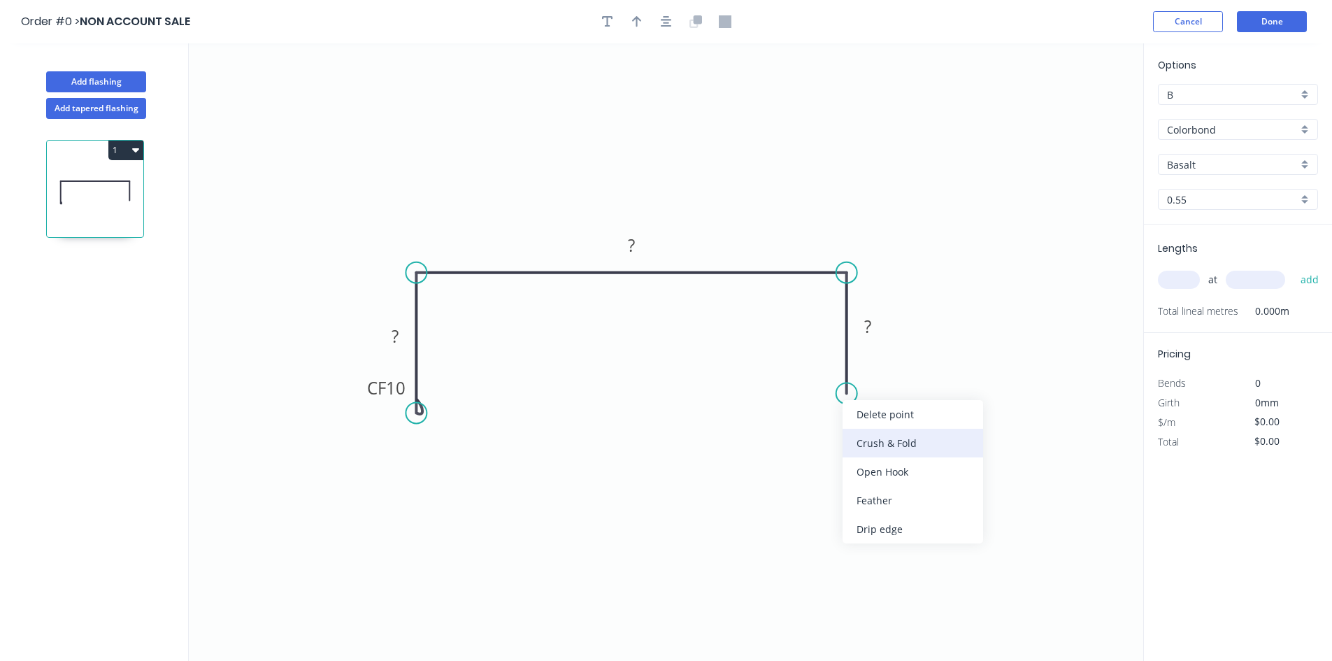
click at [910, 452] on div "Crush & Fold" at bounding box center [913, 443] width 141 height 29
click at [898, 439] on div "Flip bend" at bounding box center [911, 444] width 141 height 29
drag, startPoint x: 844, startPoint y: 397, endPoint x: 844, endPoint y: 427, distance: 30.8
click at [844, 427] on circle at bounding box center [846, 426] width 21 height 21
click at [398, 338] on tspan "?" at bounding box center [395, 336] width 7 height 23
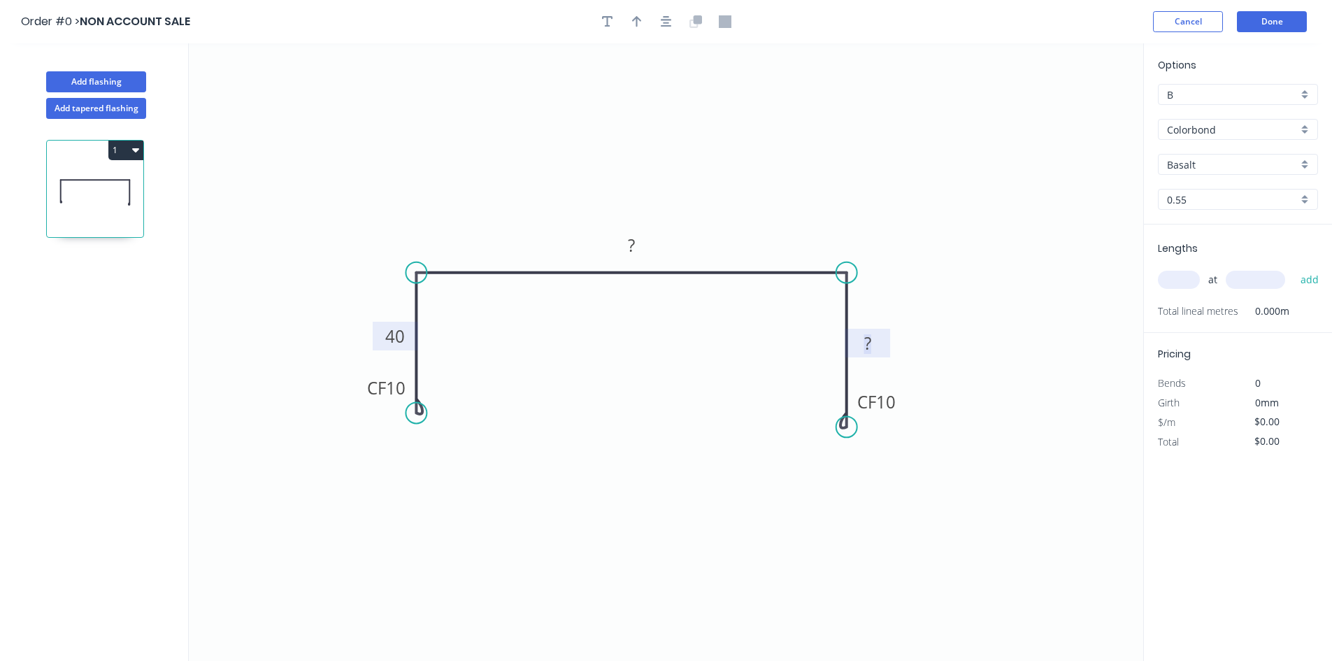
click at [869, 350] on tspan "?" at bounding box center [867, 342] width 7 height 23
click at [644, 245] on rect at bounding box center [632, 246] width 28 height 20
click at [783, 216] on icon "0 CF 10 40 258 CF 10 40" at bounding box center [666, 352] width 955 height 618
type input "$34.85"
click at [1178, 283] on input "text" at bounding box center [1179, 280] width 42 height 18
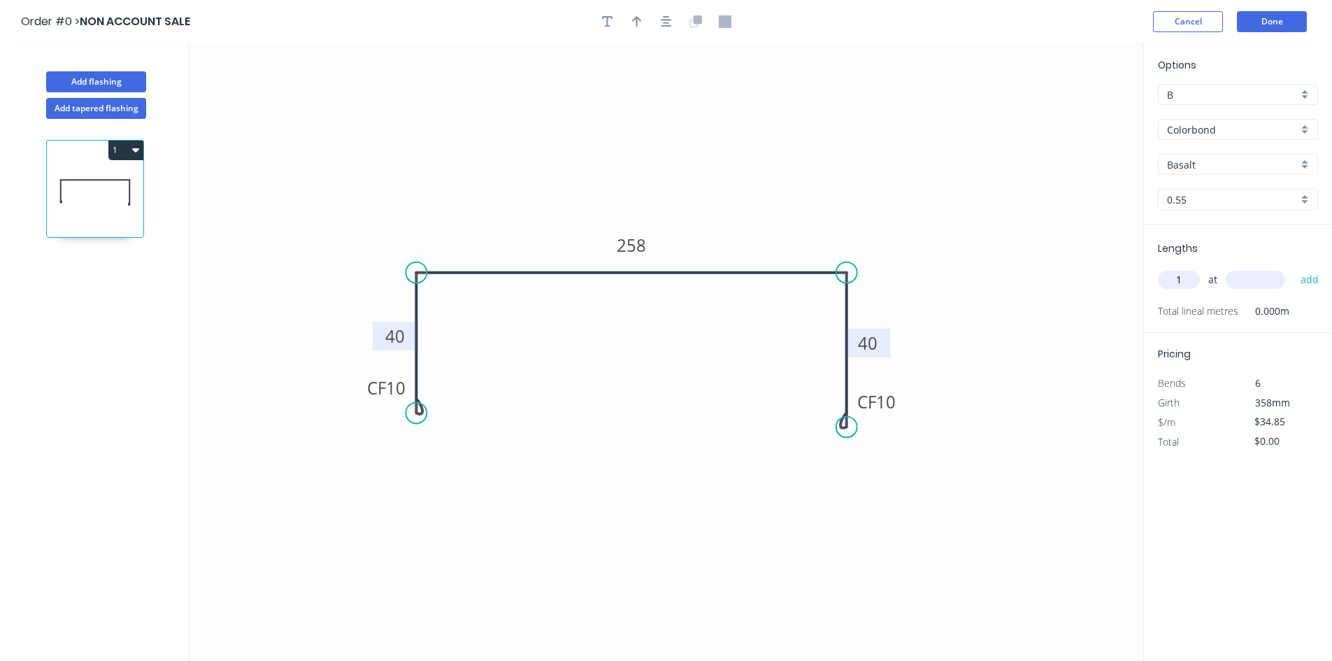
type input "1"
click at [1056, 206] on icon "0 CF 10 40 258 CF 10 40" at bounding box center [666, 352] width 955 height 618
type input "1058"
click at [1308, 283] on button "add" at bounding box center [1310, 280] width 33 height 24
type input "$41.82"
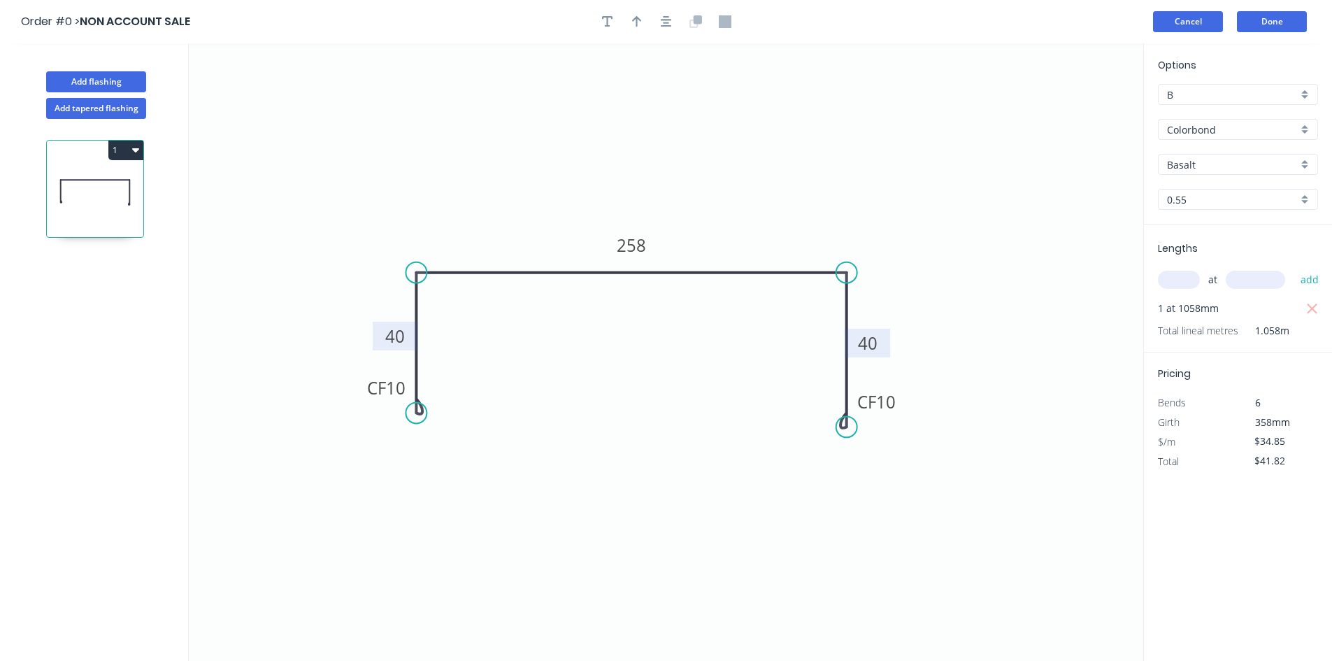
click at [1166, 24] on button "Cancel" at bounding box center [1188, 21] width 70 height 21
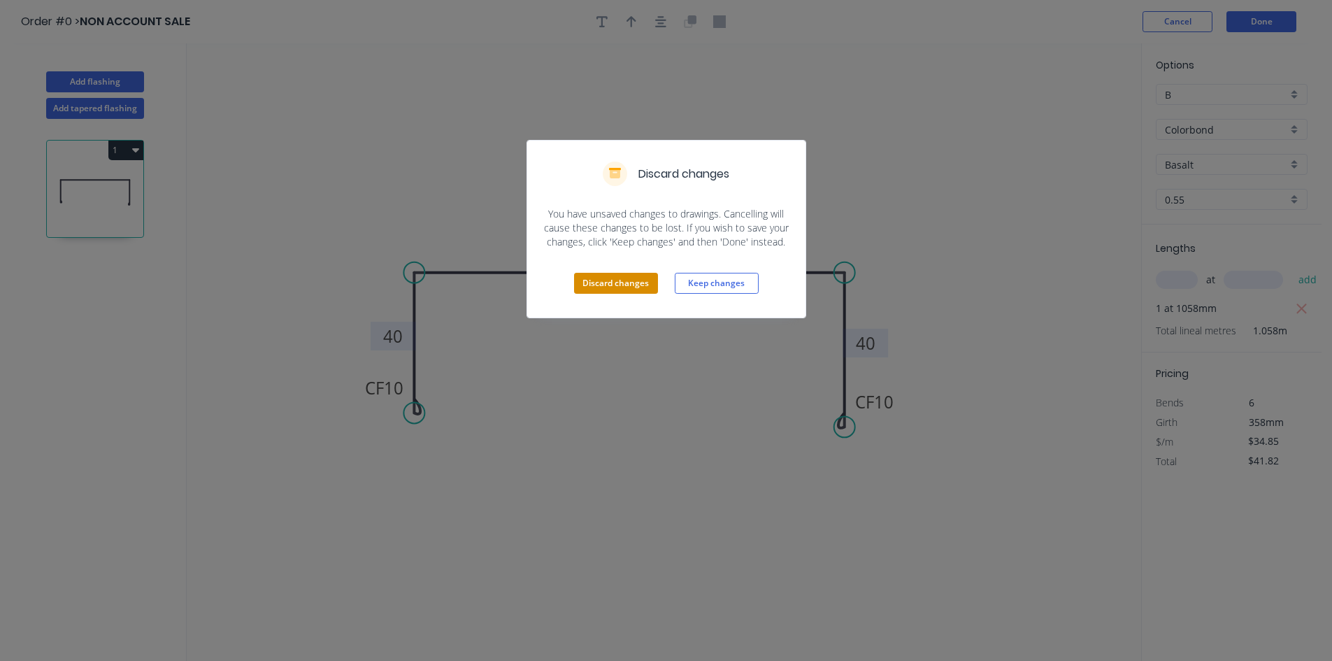
click at [611, 283] on button "Discard changes" at bounding box center [616, 283] width 84 height 21
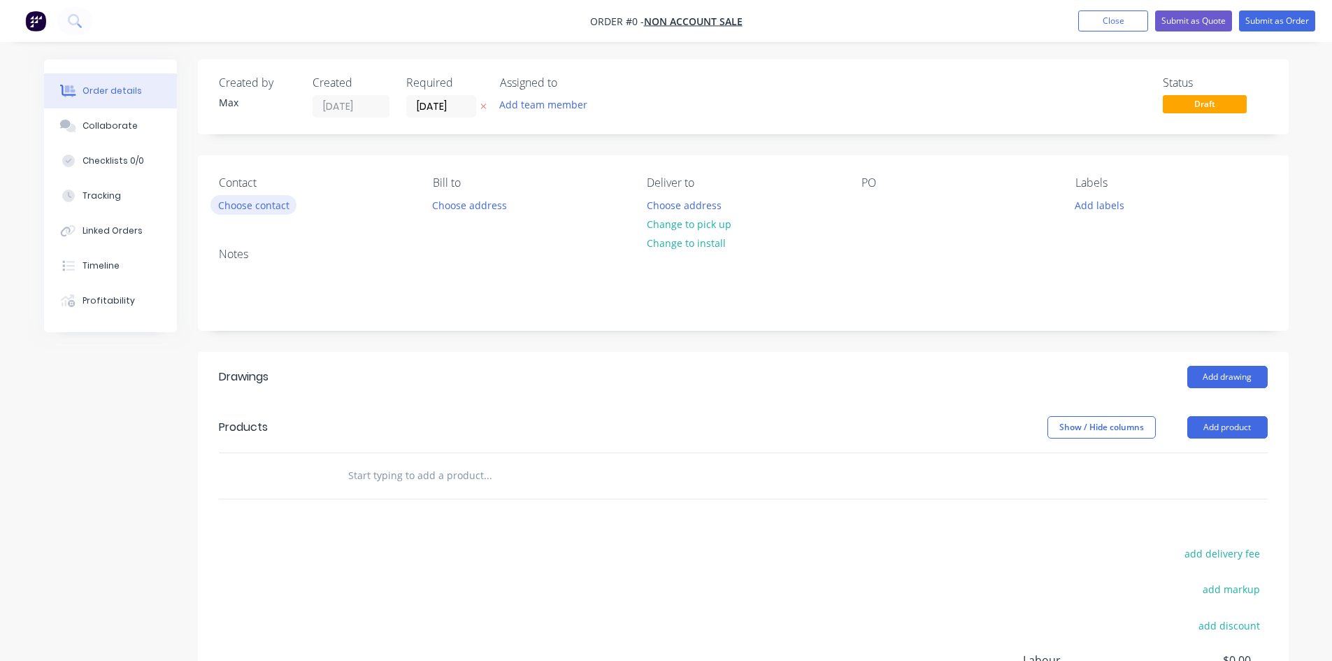
click at [243, 201] on button "Choose contact" at bounding box center [254, 204] width 86 height 19
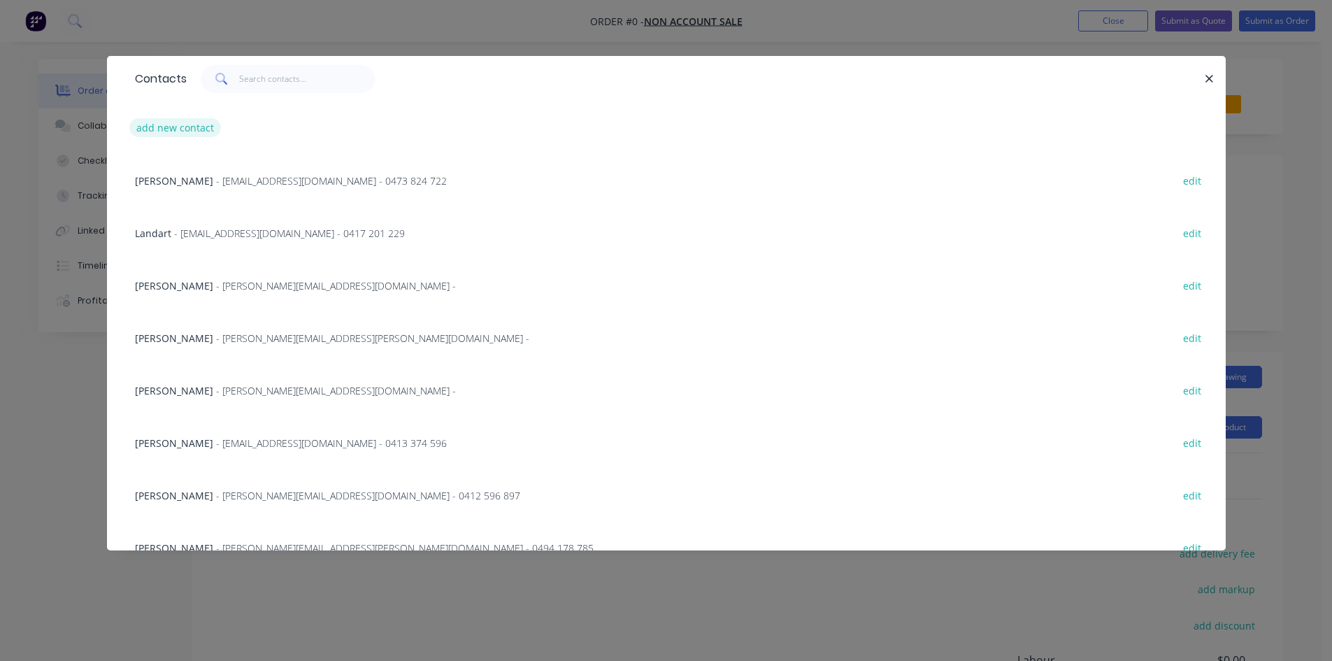
click at [194, 124] on button "add new contact" at bounding box center [175, 127] width 92 height 19
select select "AU"
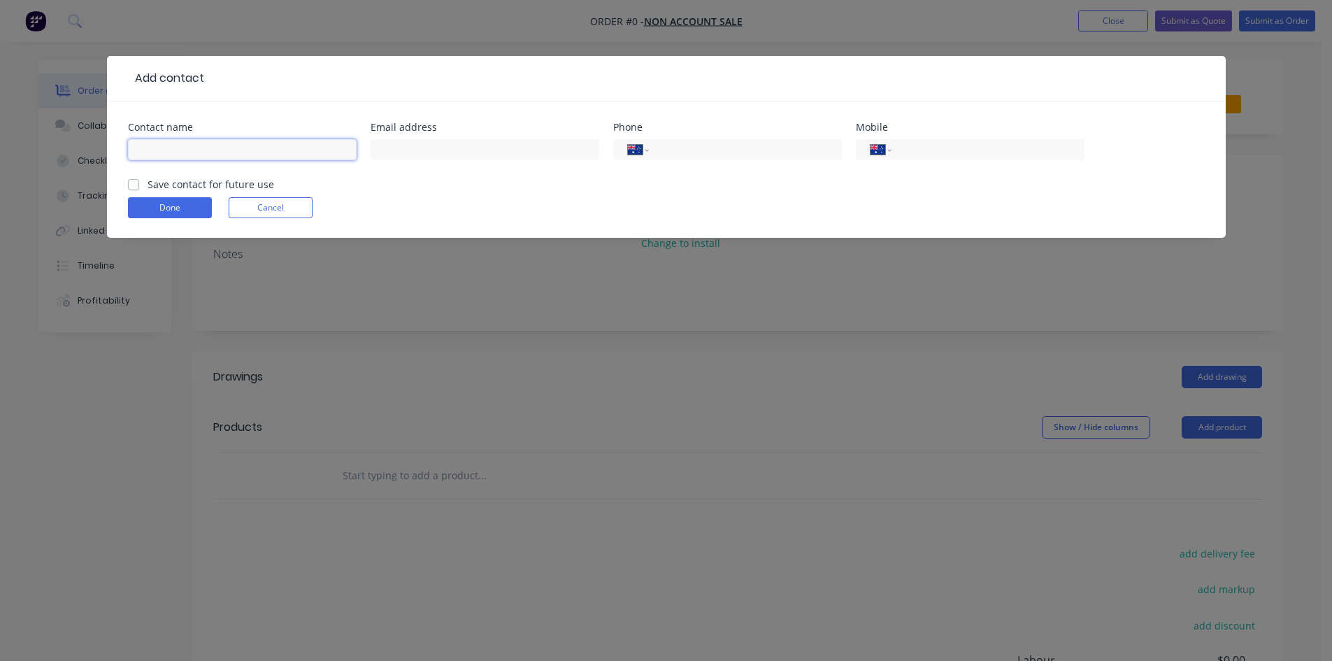
click at [218, 159] on input "text" at bounding box center [242, 149] width 229 height 21
type input "[PERSON_NAME]"
click at [573, 149] on input "text" at bounding box center [485, 149] width 229 height 21
type input "[PERSON_NAME][EMAIL_ADDRESS][DOMAIN_NAME]"
click at [1015, 147] on input "tel" at bounding box center [985, 150] width 168 height 16
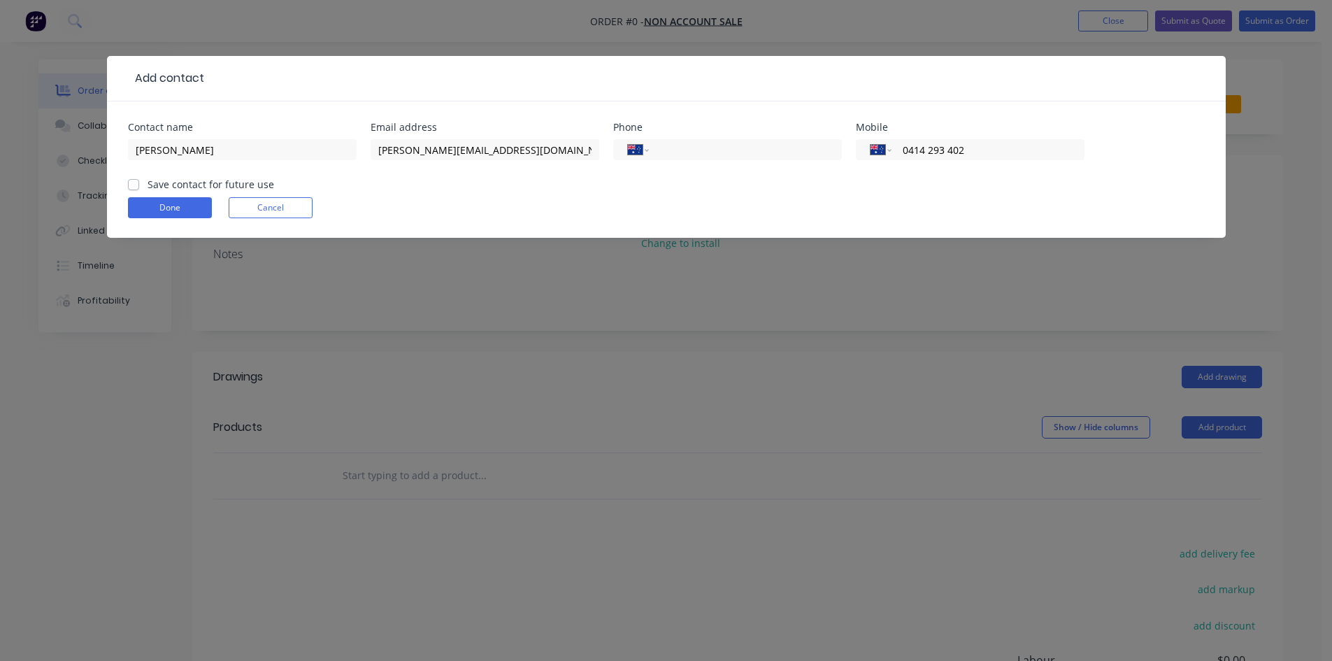
type input "0414 293 402"
click at [148, 187] on label "Save contact for future use" at bounding box center [211, 184] width 127 height 15
click at [133, 187] on input "Save contact for future use" at bounding box center [133, 183] width 11 height 13
checkbox input "true"
click at [147, 205] on button "Done" at bounding box center [170, 207] width 84 height 21
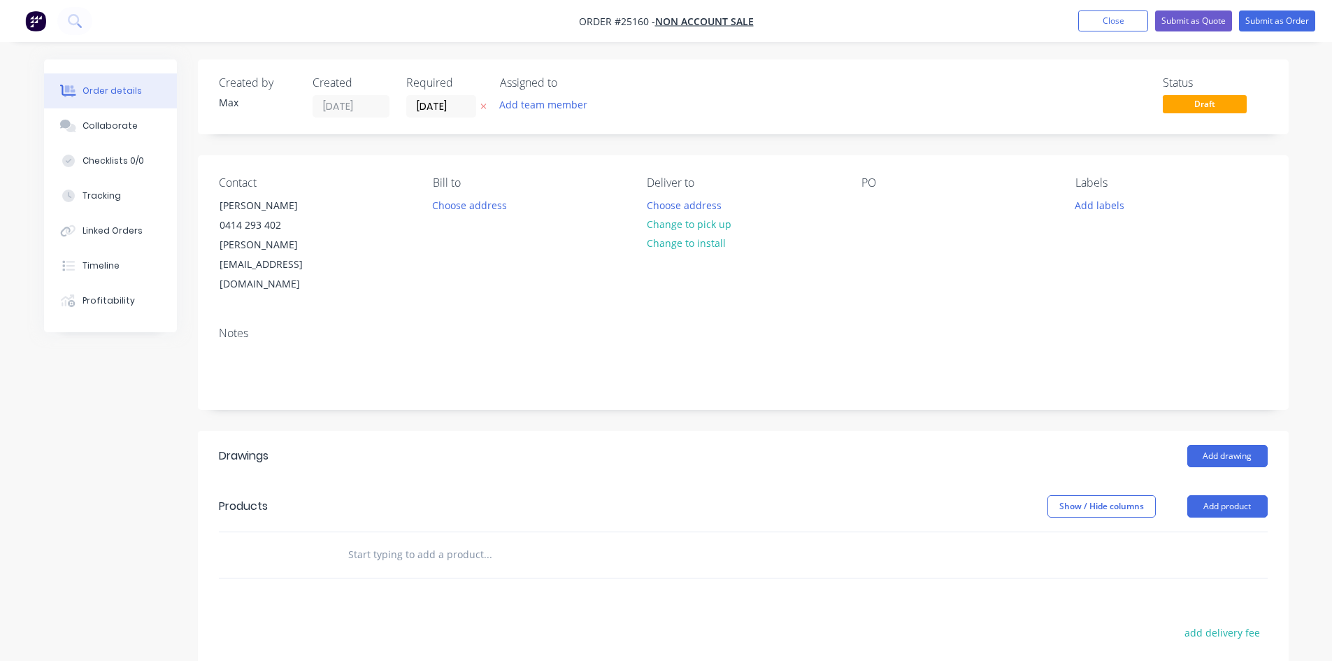
click at [715, 227] on button "Change to pick up" at bounding box center [688, 224] width 99 height 19
click at [877, 208] on div at bounding box center [873, 205] width 22 height 20
click at [1238, 495] on button "Add product" at bounding box center [1228, 506] width 80 height 22
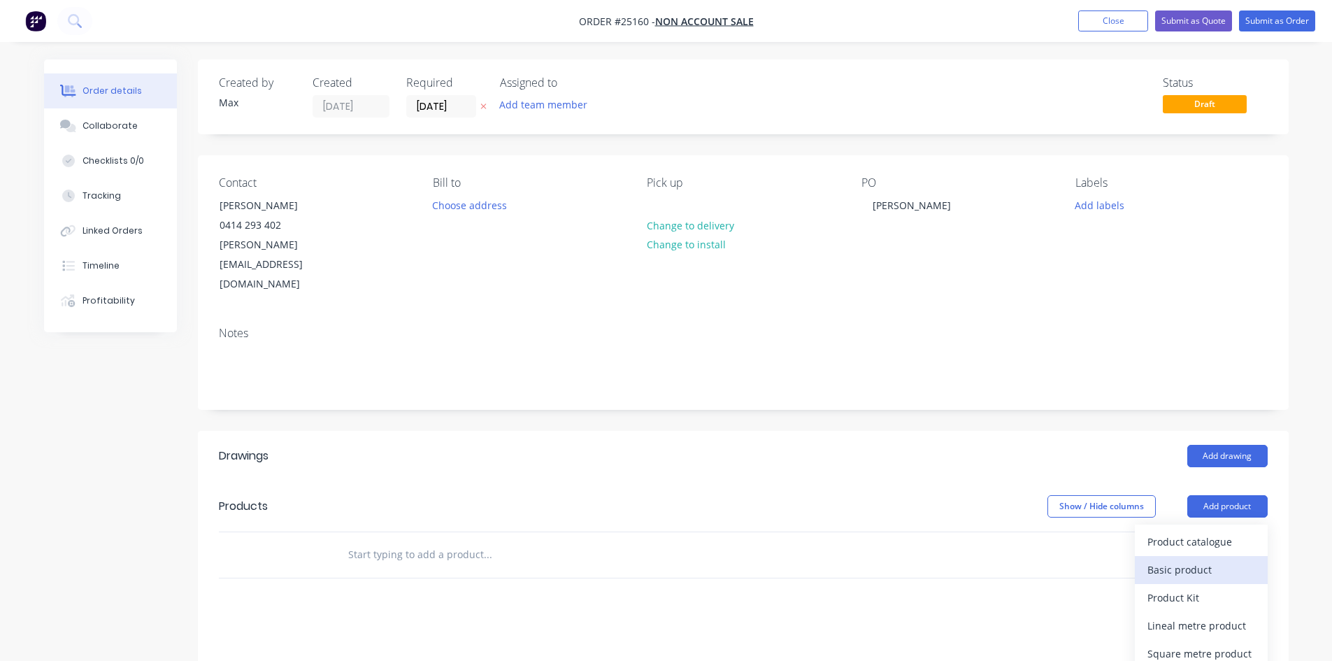
click at [1229, 559] on div "Basic product" at bounding box center [1202, 569] width 108 height 20
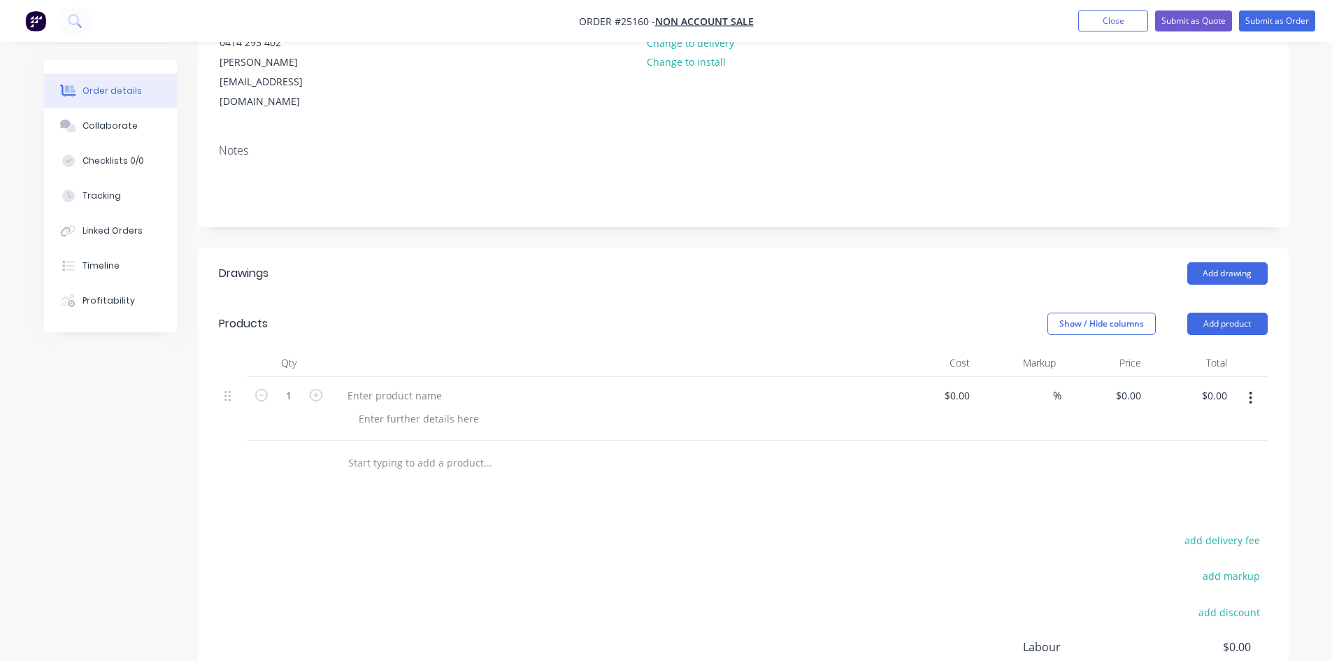
scroll to position [325, 0]
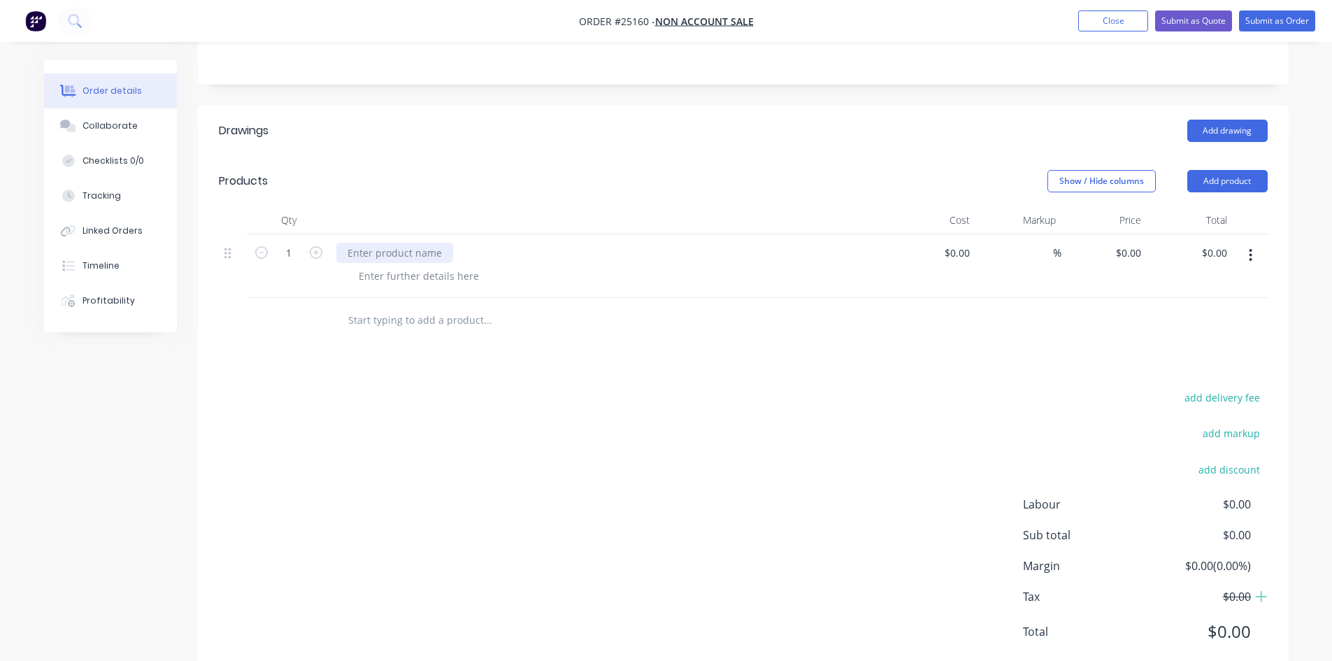
click at [390, 243] on div at bounding box center [394, 253] width 117 height 20
click at [441, 266] on div at bounding box center [419, 276] width 143 height 20
click at [454, 266] on div at bounding box center [419, 276] width 143 height 20
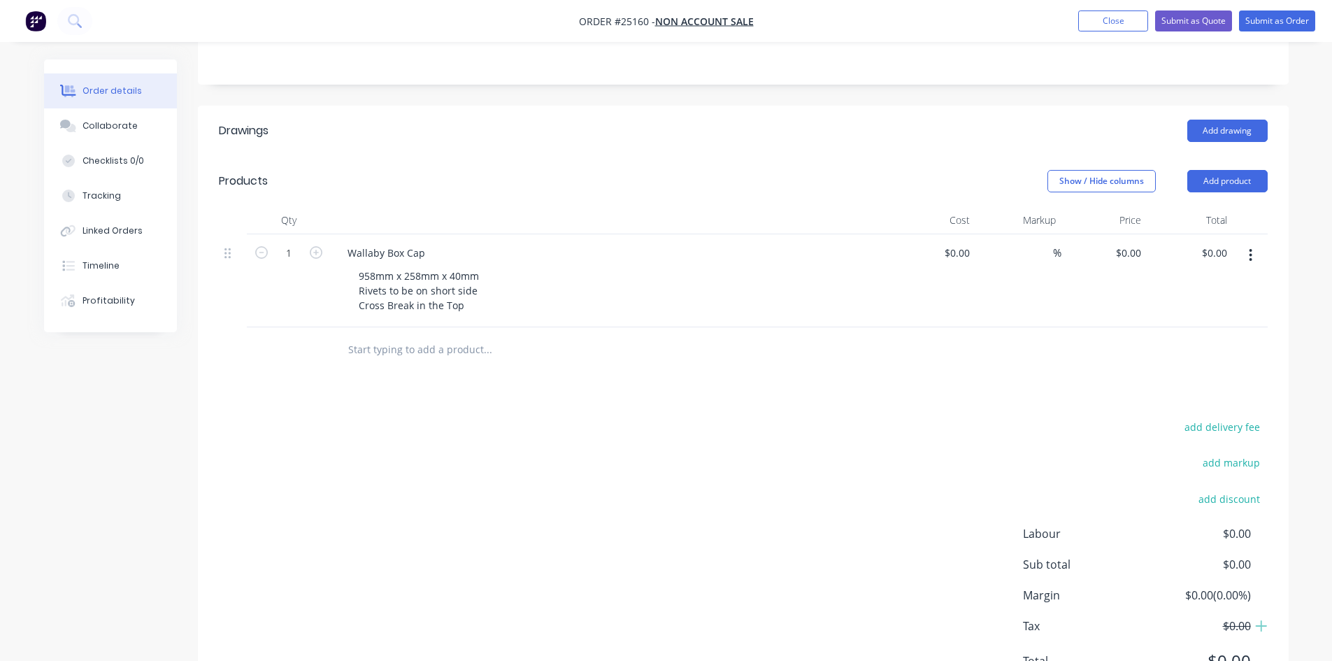
click at [506, 170] on div "Show / Hide columns Add product" at bounding box center [854, 181] width 826 height 22
click at [1140, 243] on input "0" at bounding box center [1139, 253] width 16 height 20
type input "$71.82"
click at [1001, 156] on header "Products Show / Hide columns Add product" at bounding box center [743, 181] width 1091 height 50
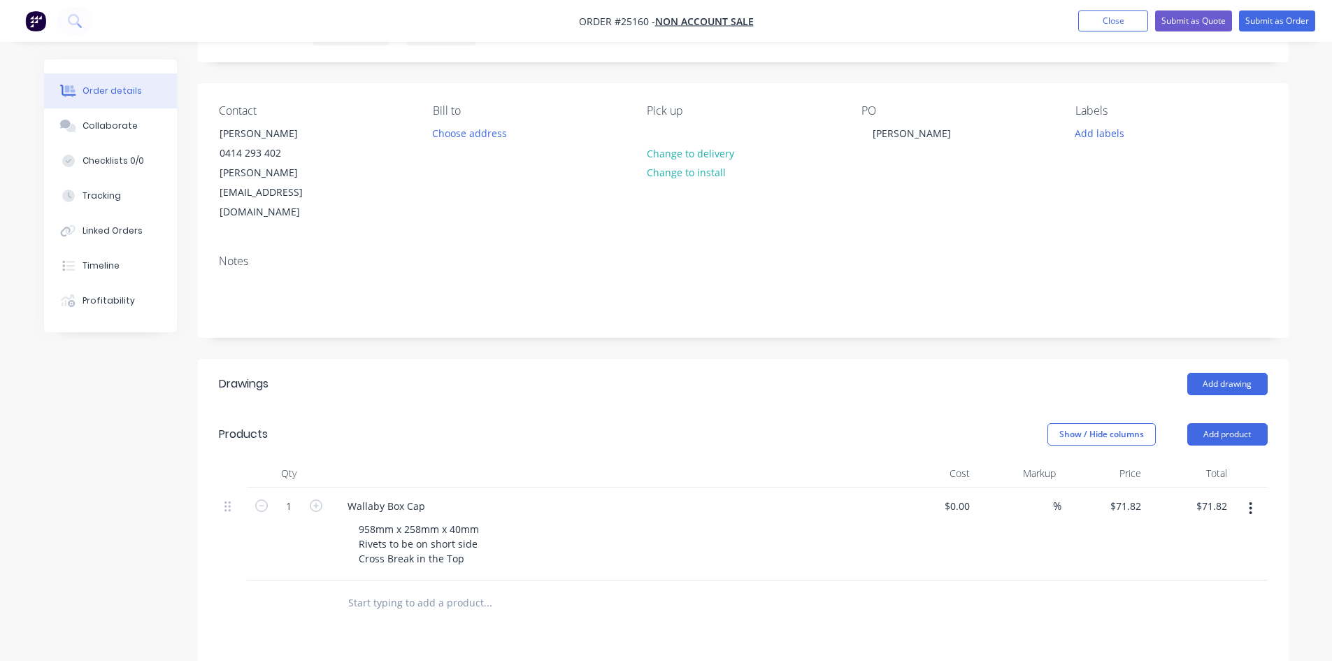
scroll to position [0, 0]
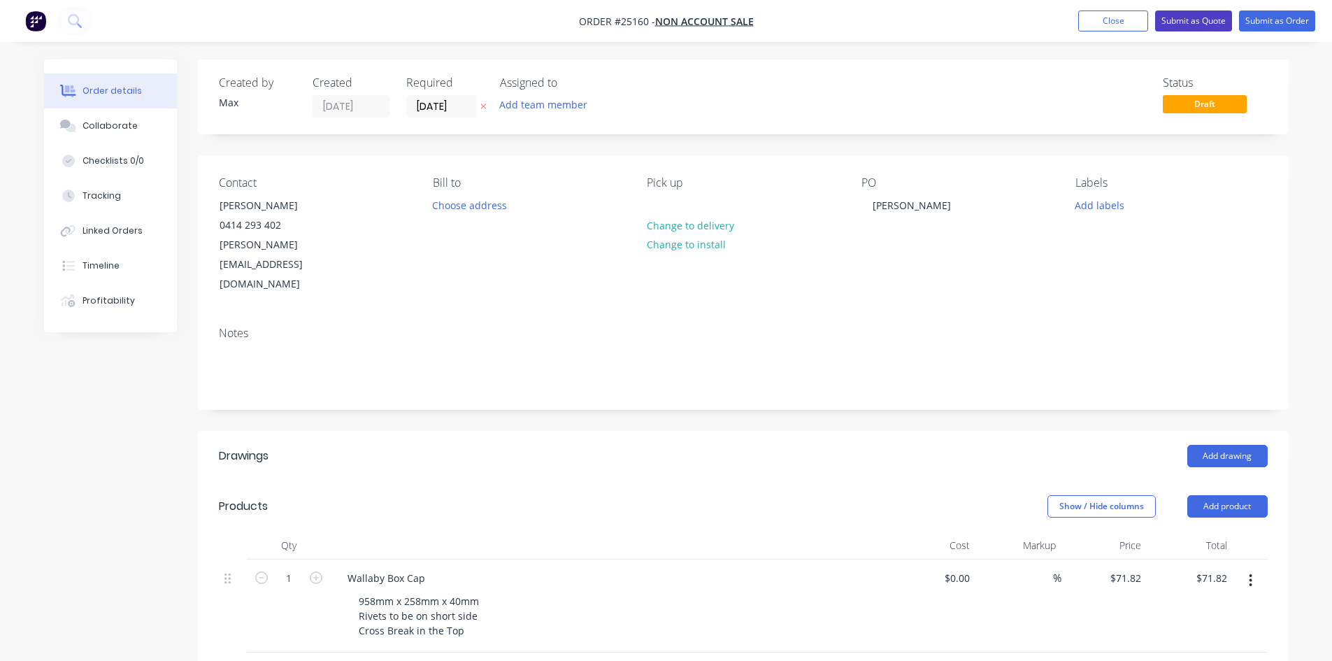
click at [1203, 21] on button "Submit as Quote" at bounding box center [1193, 20] width 77 height 21
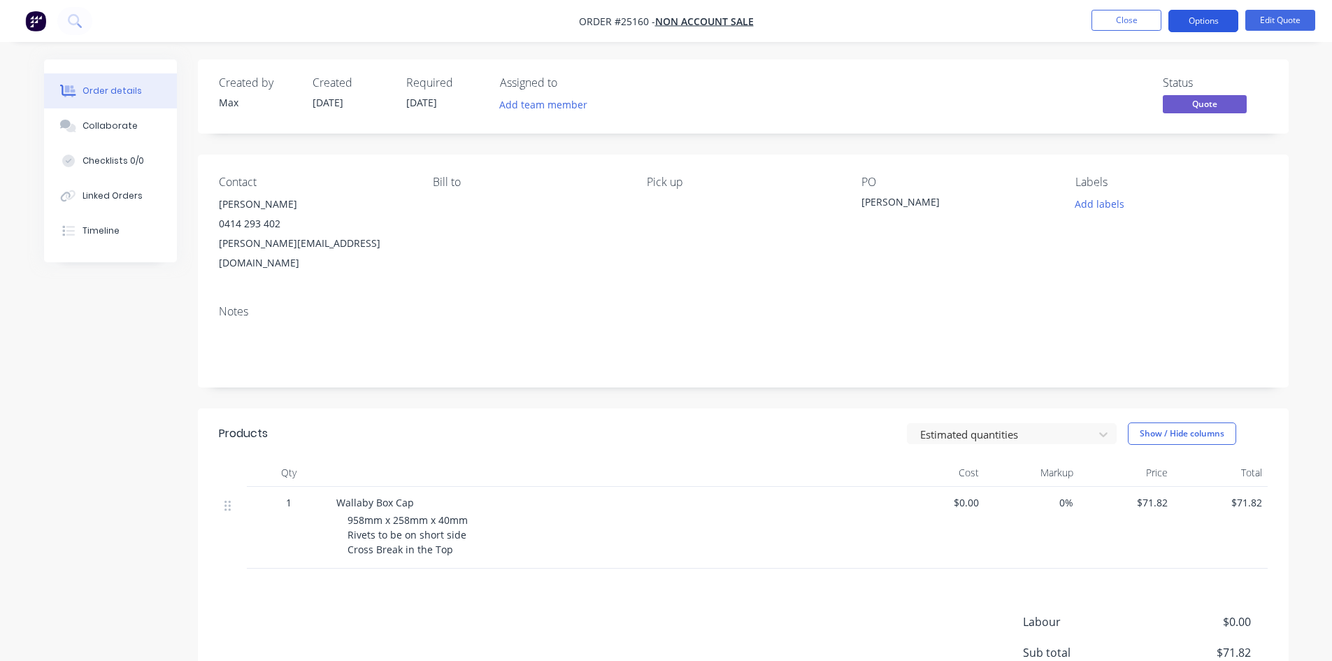
click at [1215, 24] on button "Options" at bounding box center [1204, 21] width 70 height 22
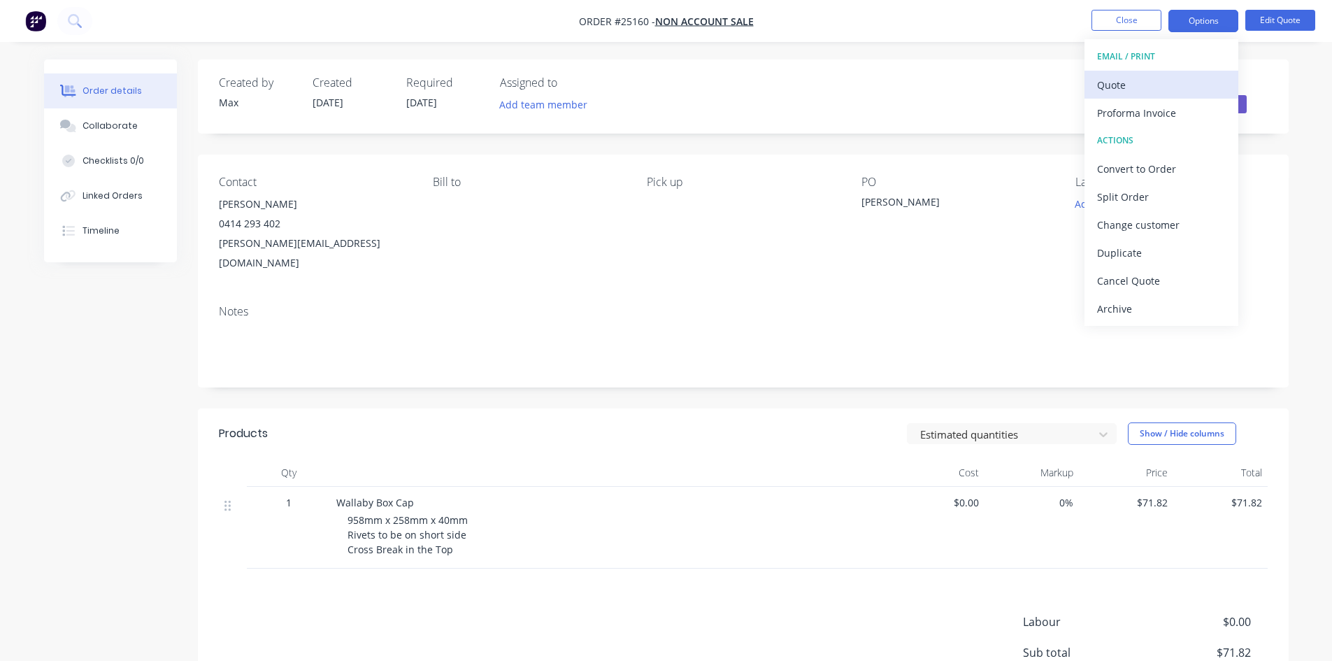
click at [1184, 82] on div "Quote" at bounding box center [1161, 85] width 129 height 20
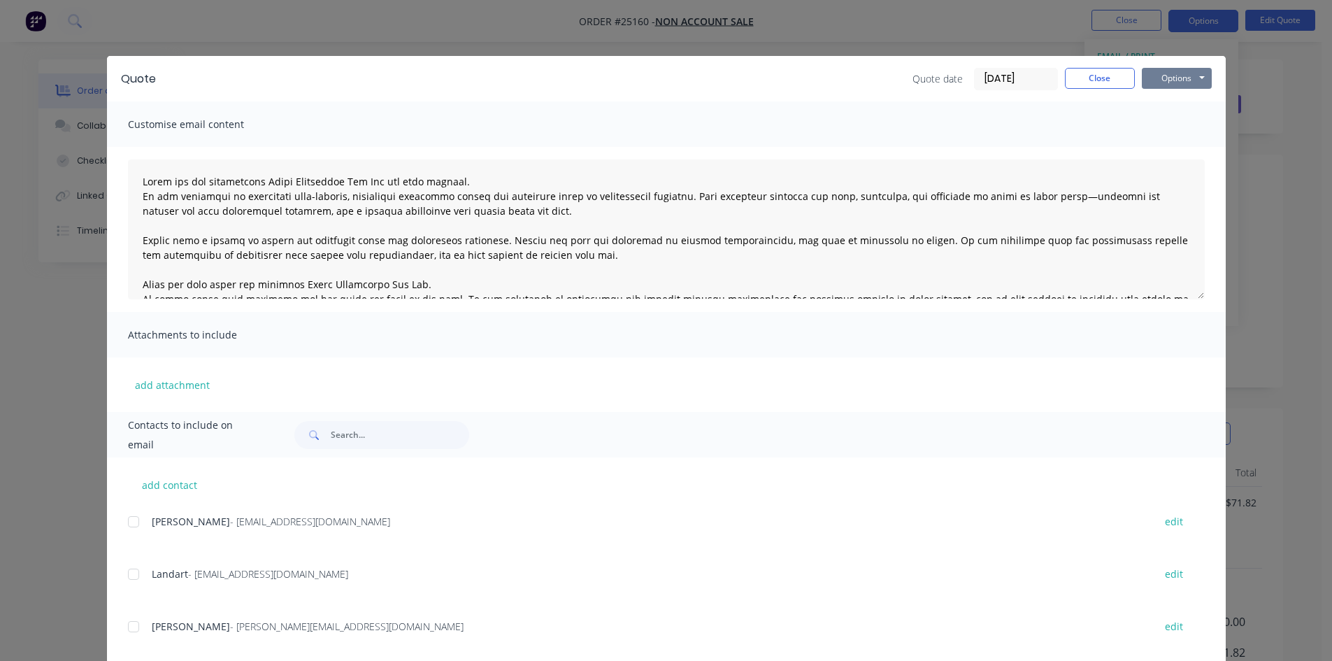
click at [1172, 69] on button "Options" at bounding box center [1177, 78] width 70 height 21
click at [1187, 148] on button "Email" at bounding box center [1187, 149] width 90 height 23
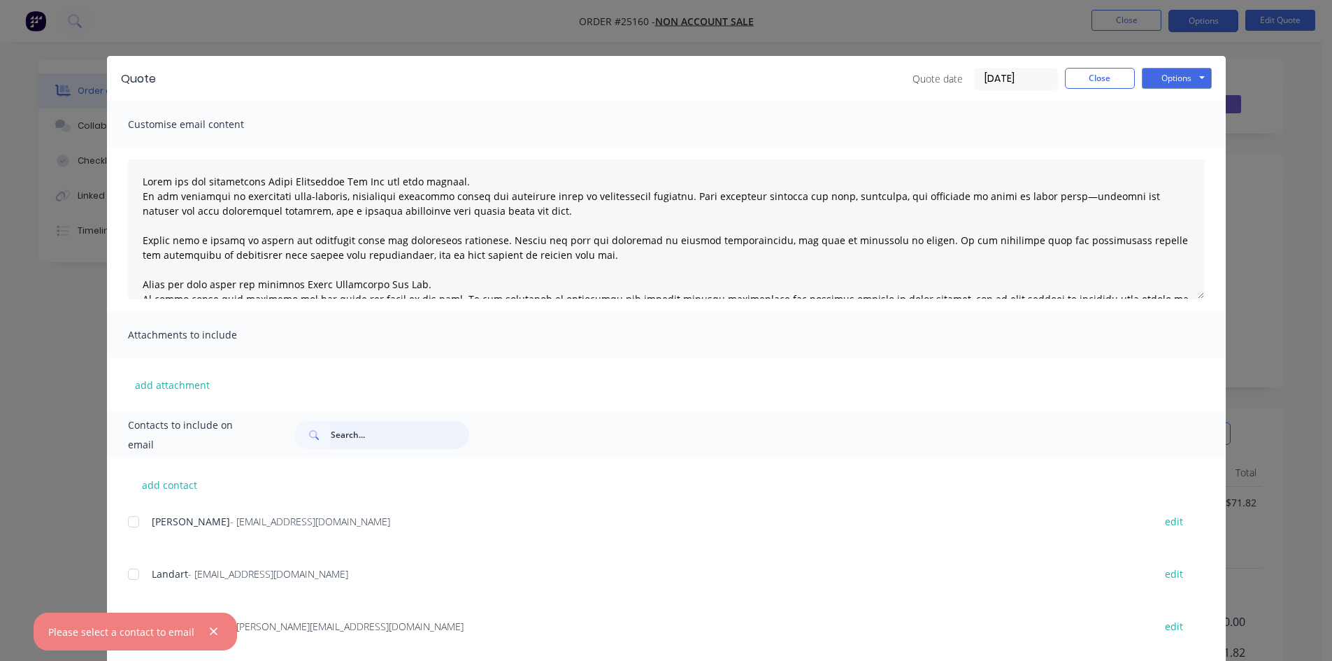
click at [352, 431] on input "text" at bounding box center [400, 435] width 138 height 28
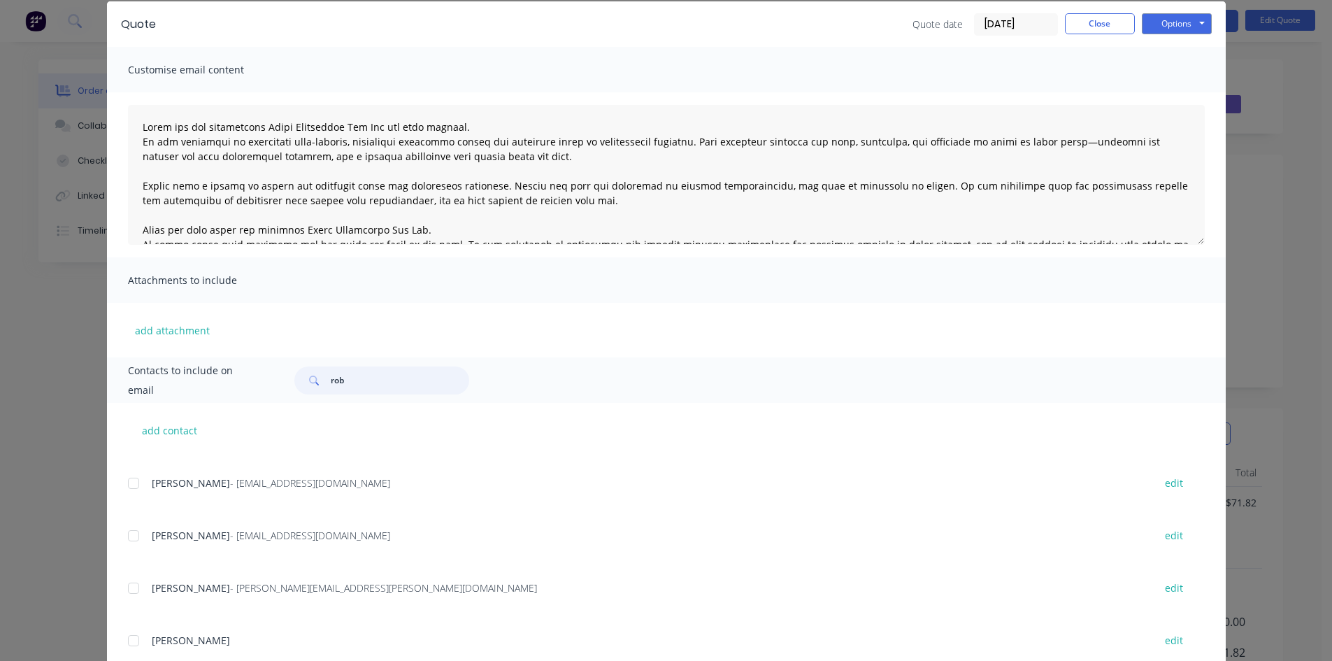
scroll to position [201, 0]
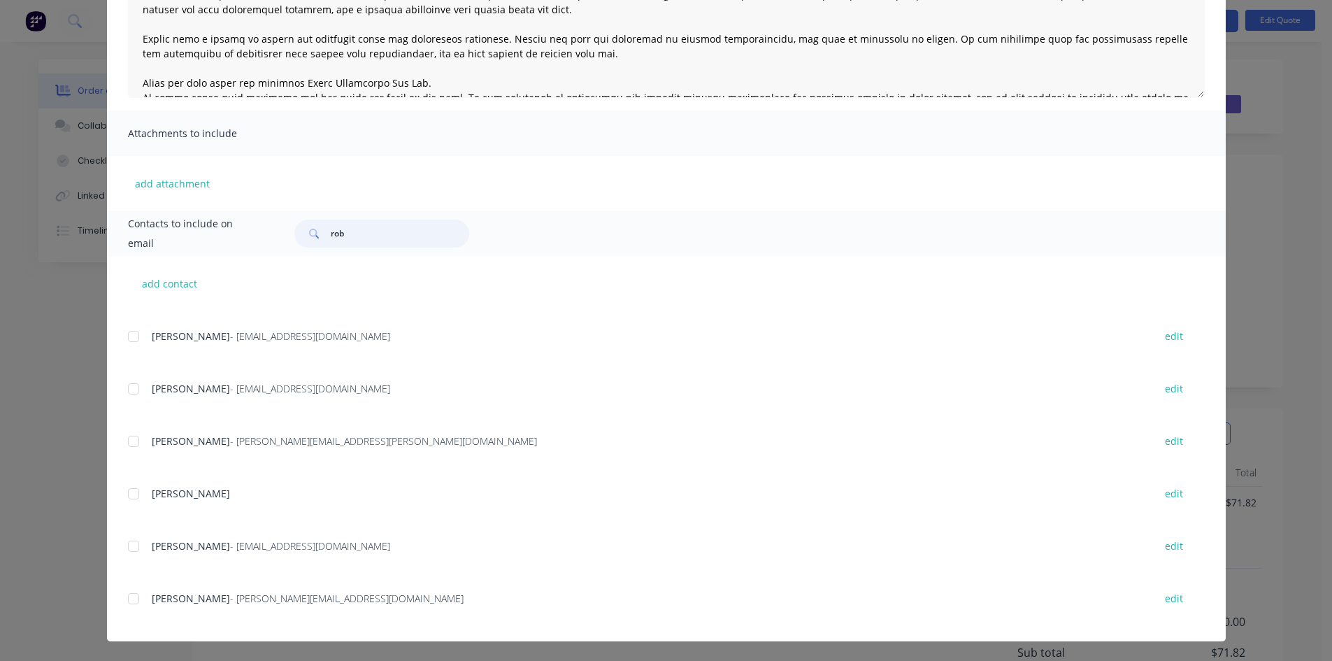
click at [127, 601] on div at bounding box center [134, 599] width 28 height 28
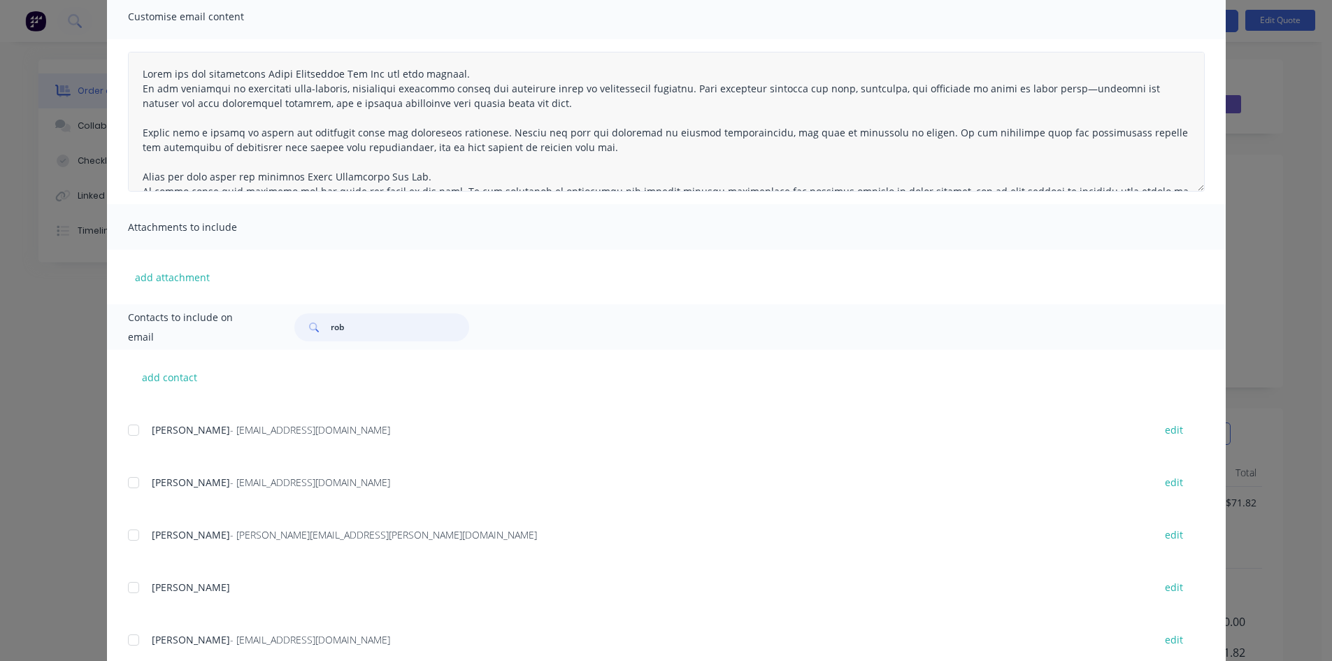
scroll to position [0, 0]
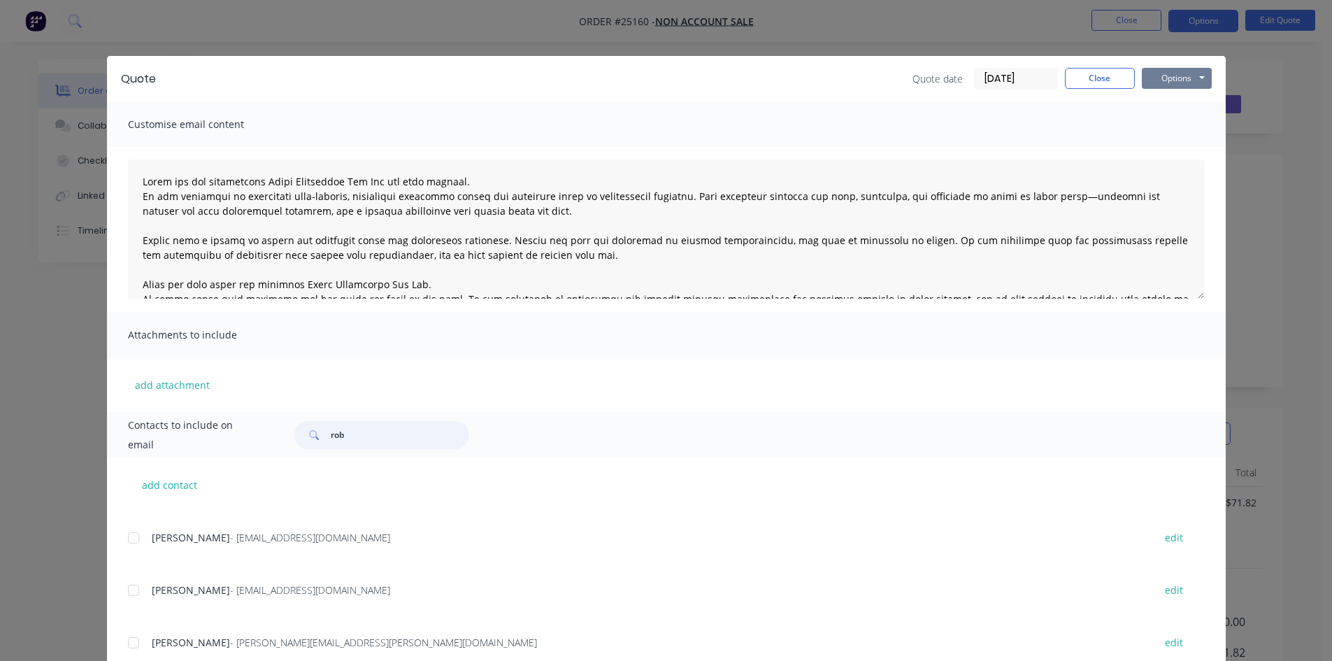
type input "rob"
click at [1163, 81] on button "Options" at bounding box center [1177, 78] width 70 height 21
click at [1178, 148] on button "Email" at bounding box center [1187, 149] width 90 height 23
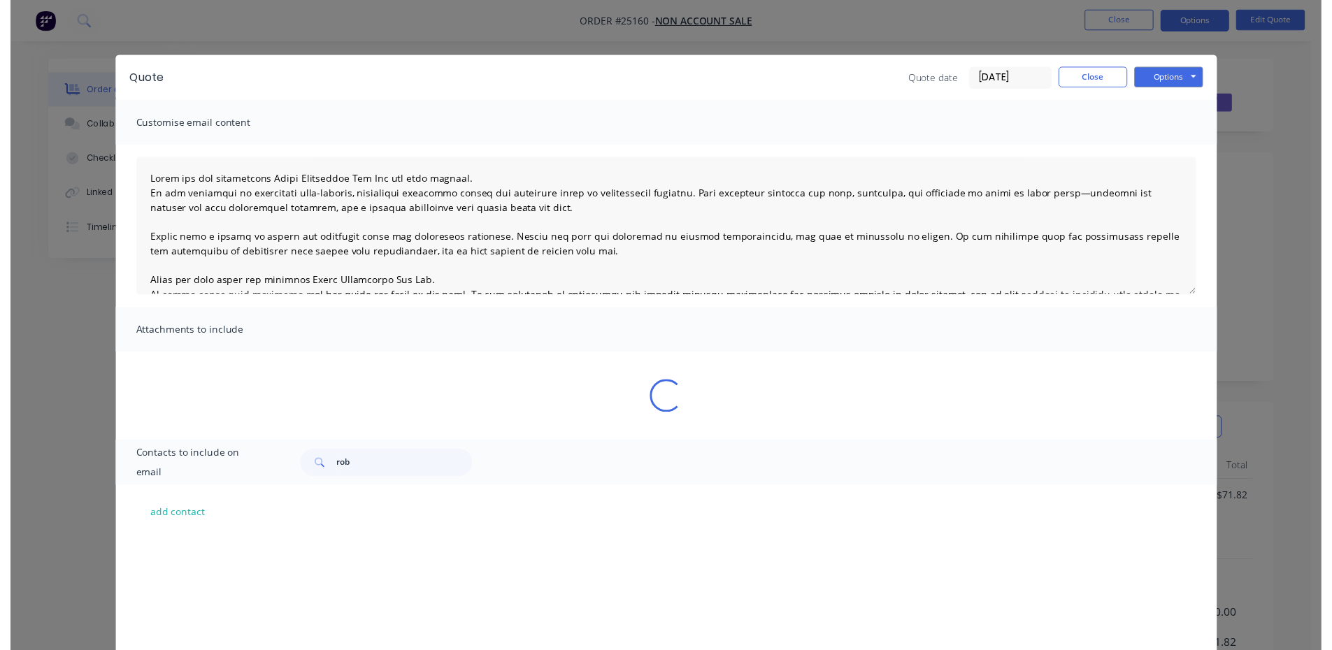
scroll to position [1925, 0]
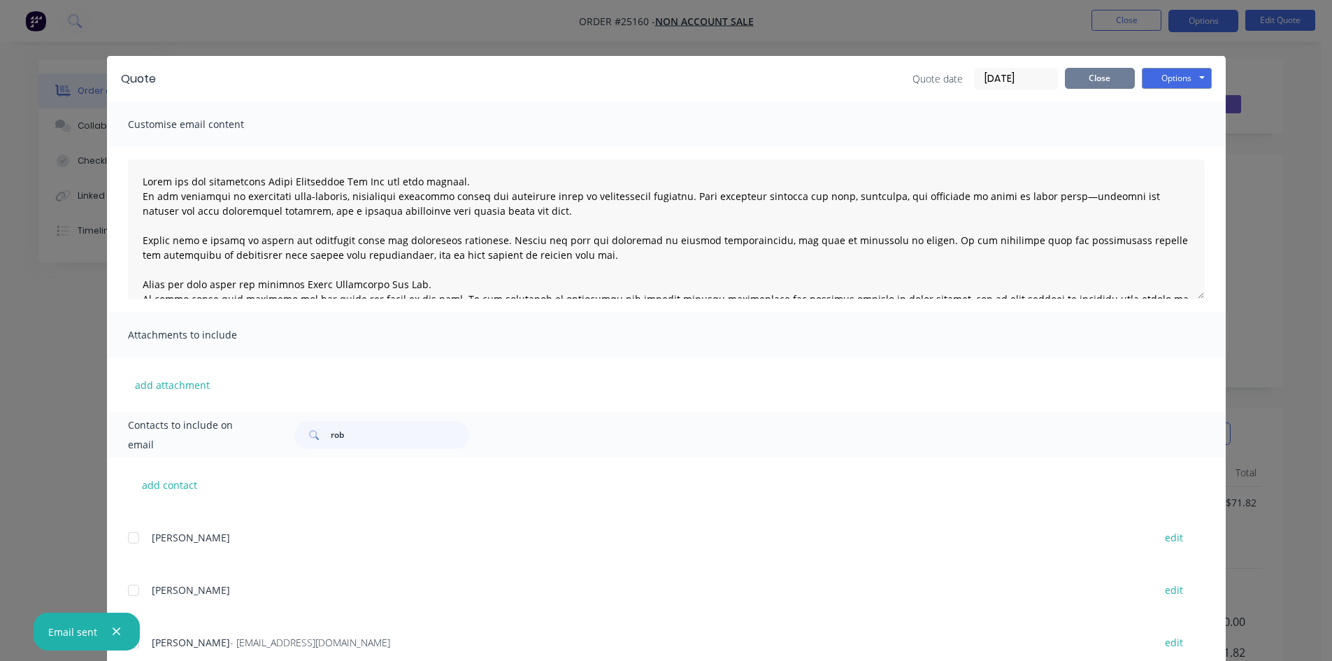
click at [1105, 76] on button "Close" at bounding box center [1100, 78] width 70 height 21
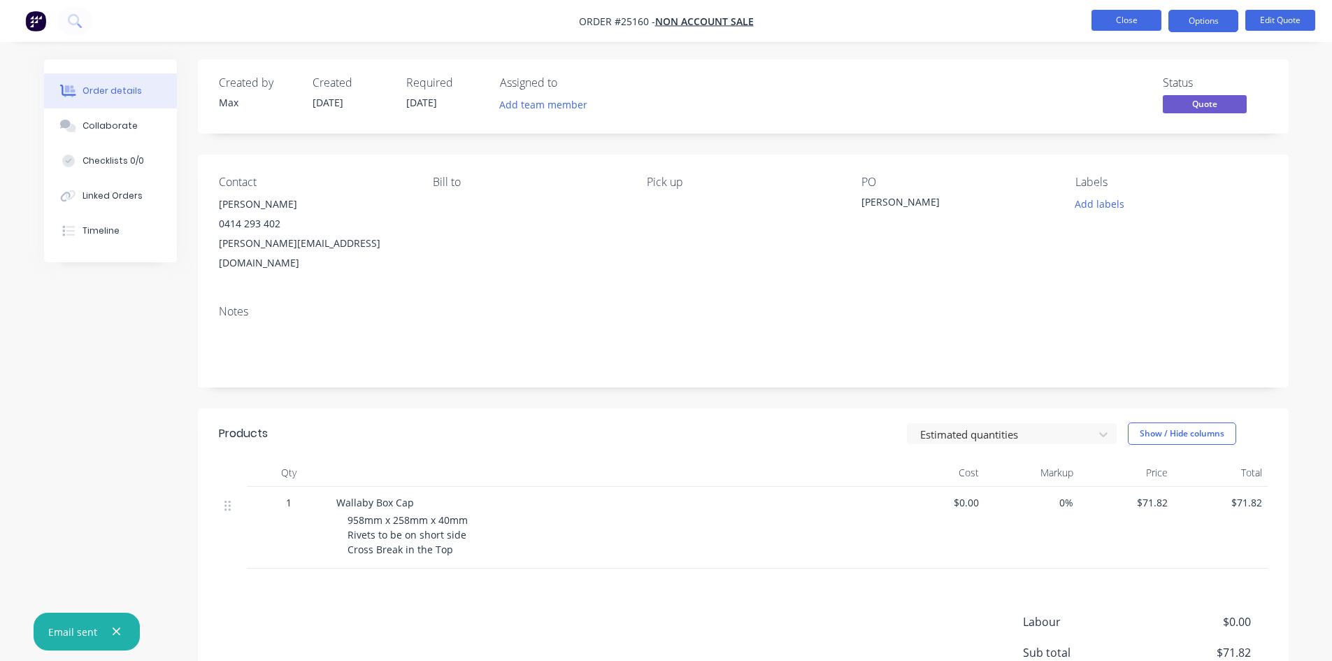
click at [1129, 13] on button "Close" at bounding box center [1127, 20] width 70 height 21
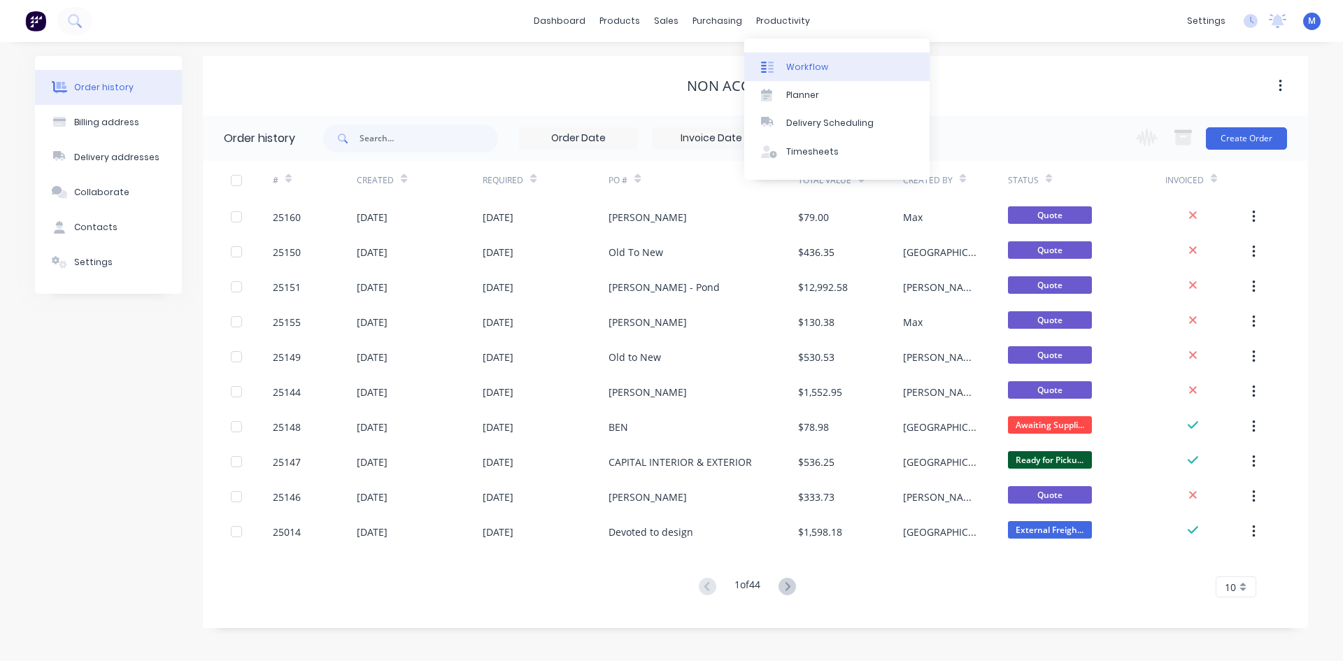
click at [829, 65] on link "Workflow" at bounding box center [836, 66] width 185 height 28
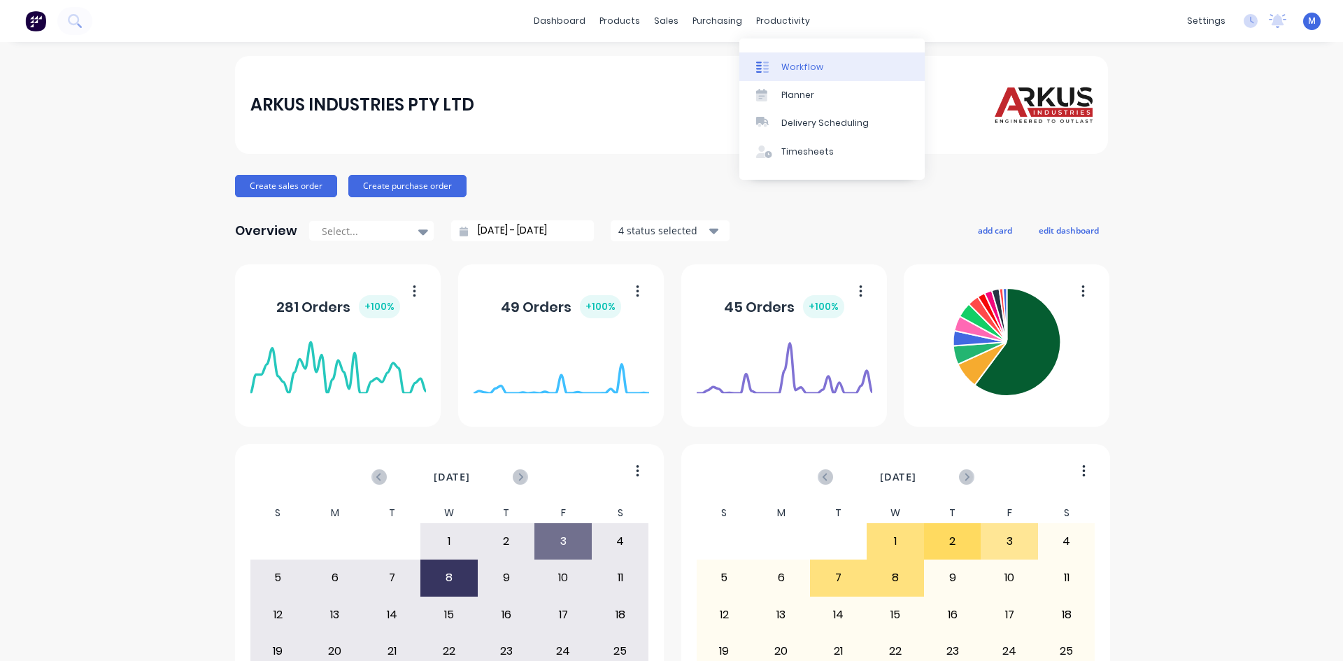
click at [794, 67] on div "Workflow" at bounding box center [802, 67] width 42 height 13
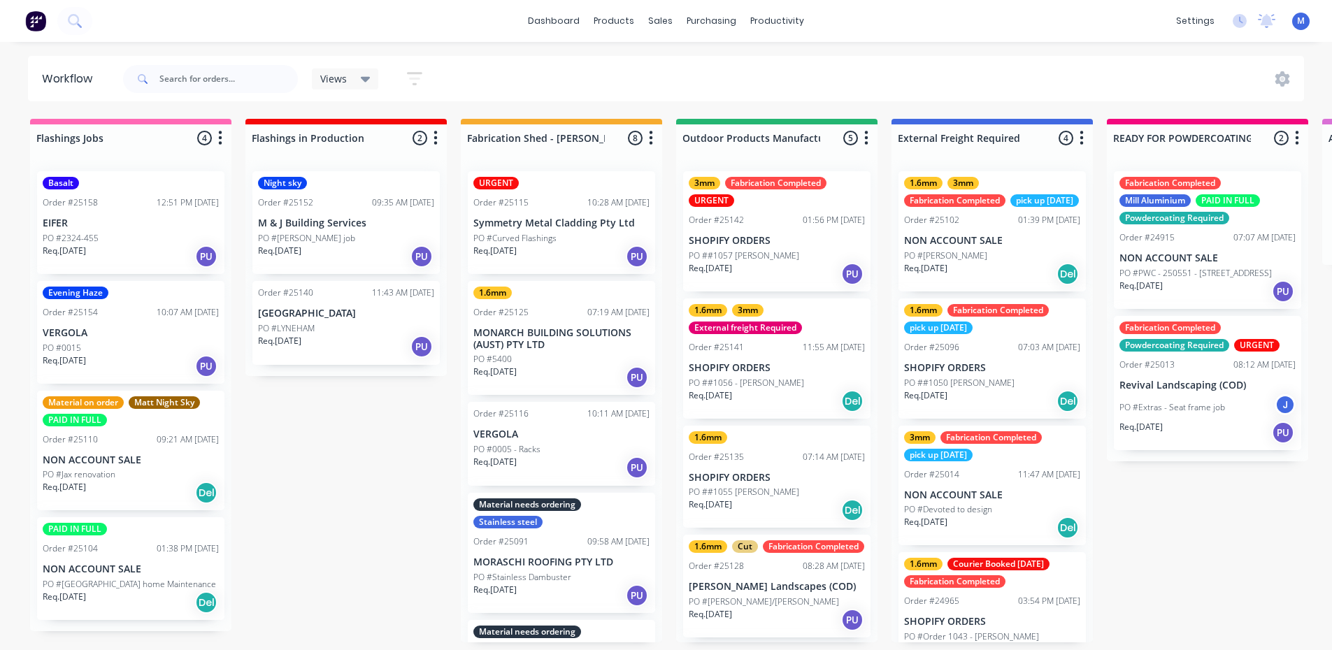
scroll to position [3, 0]
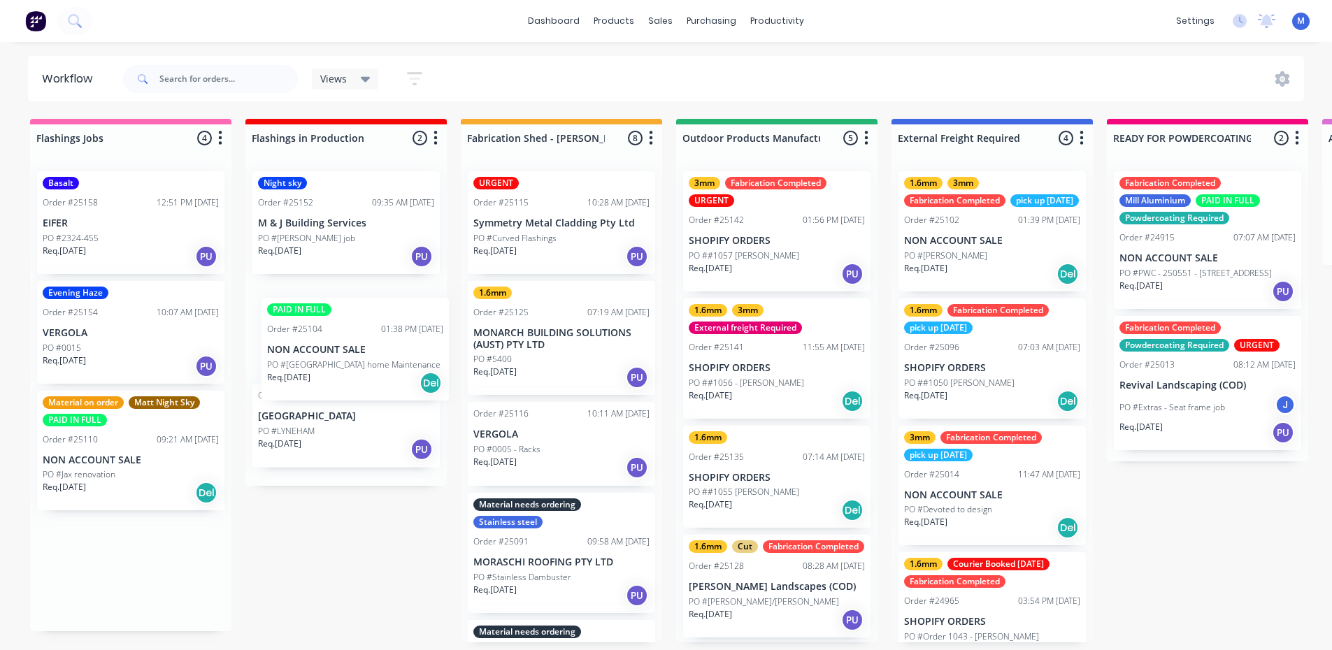
drag, startPoint x: 175, startPoint y: 609, endPoint x: 403, endPoint y: 388, distance: 317.5
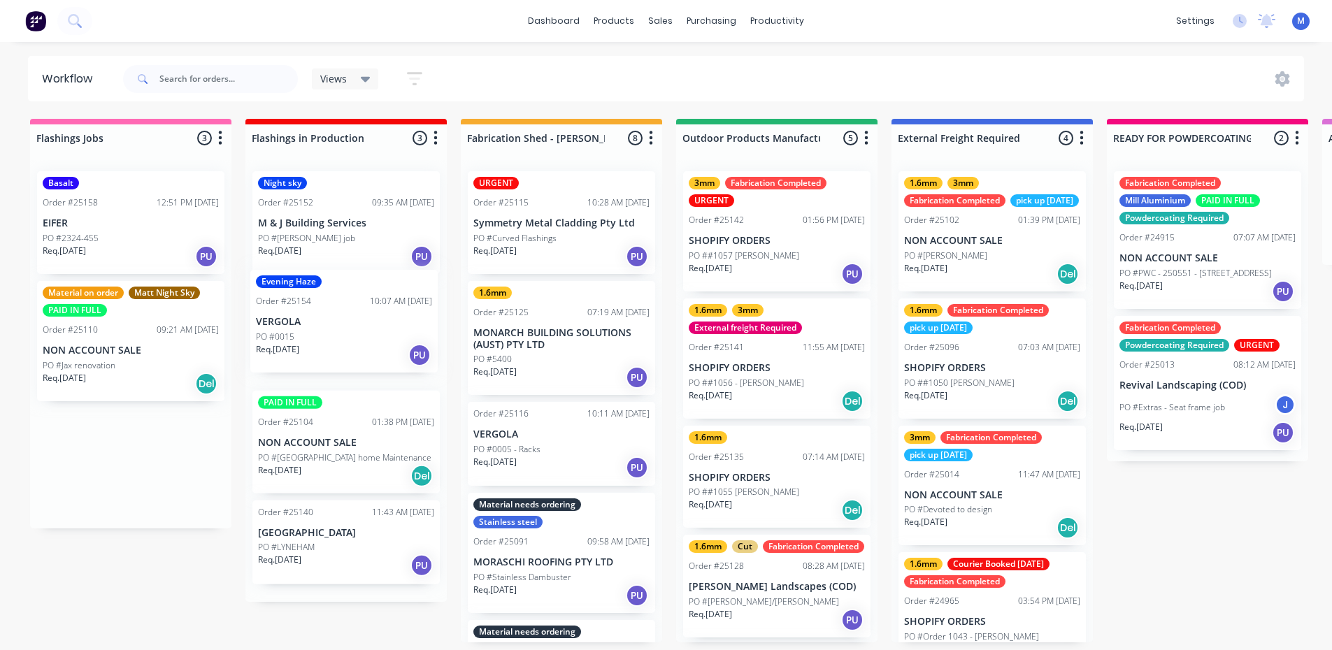
drag, startPoint x: 318, startPoint y: 345, endPoint x: 384, endPoint y: 345, distance: 65.7
click at [329, 234] on div "PO #[PERSON_NAME] job" at bounding box center [346, 238] width 176 height 13
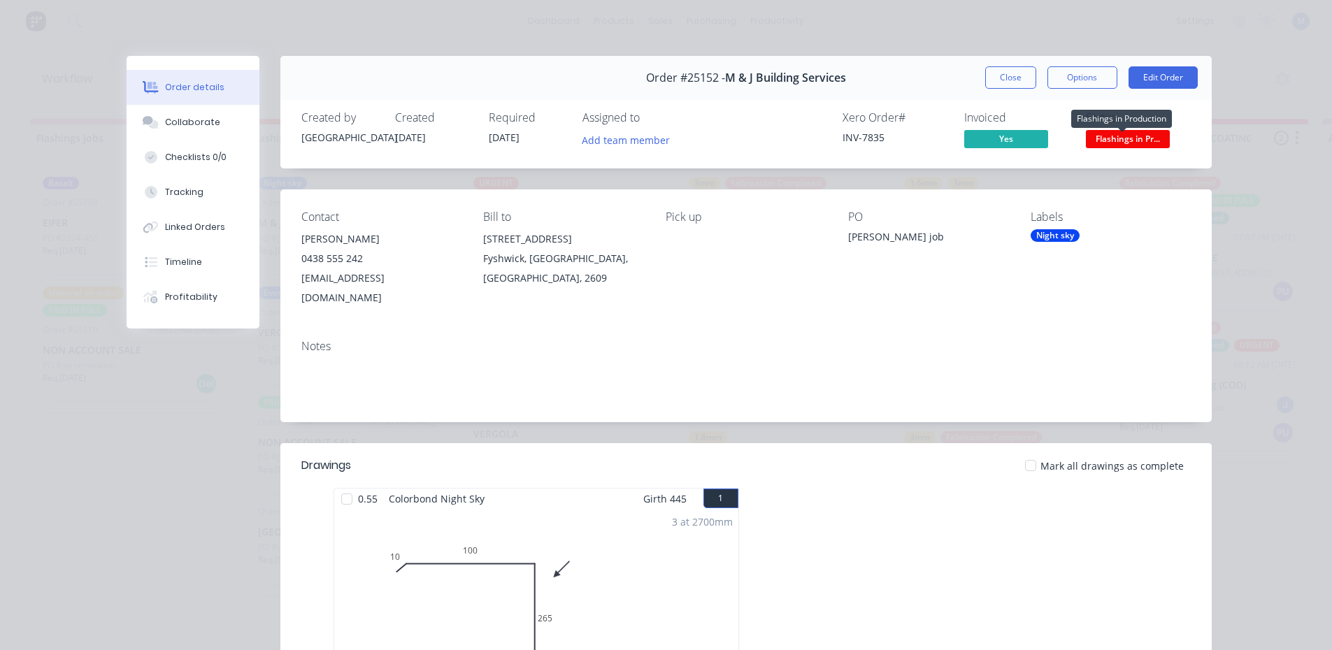
click at [1118, 144] on span "Flashings in Pr..." at bounding box center [1128, 138] width 84 height 17
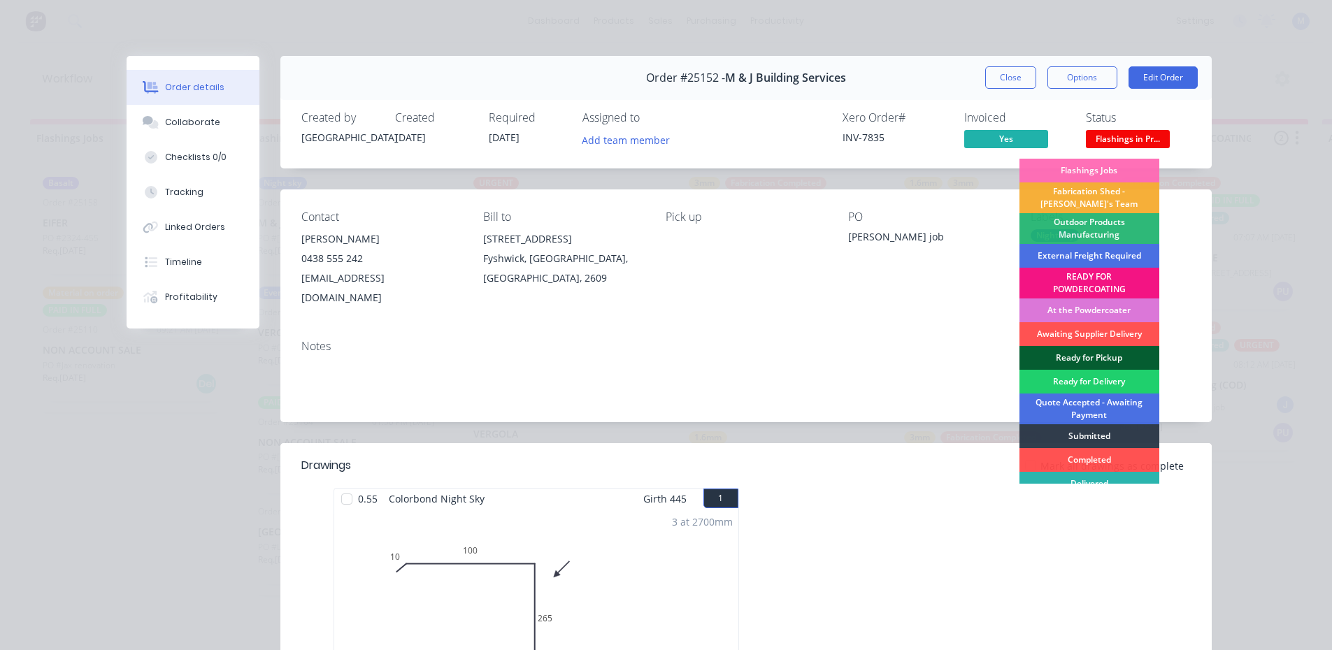
click at [1092, 357] on div "Ready for Pickup" at bounding box center [1090, 358] width 140 height 24
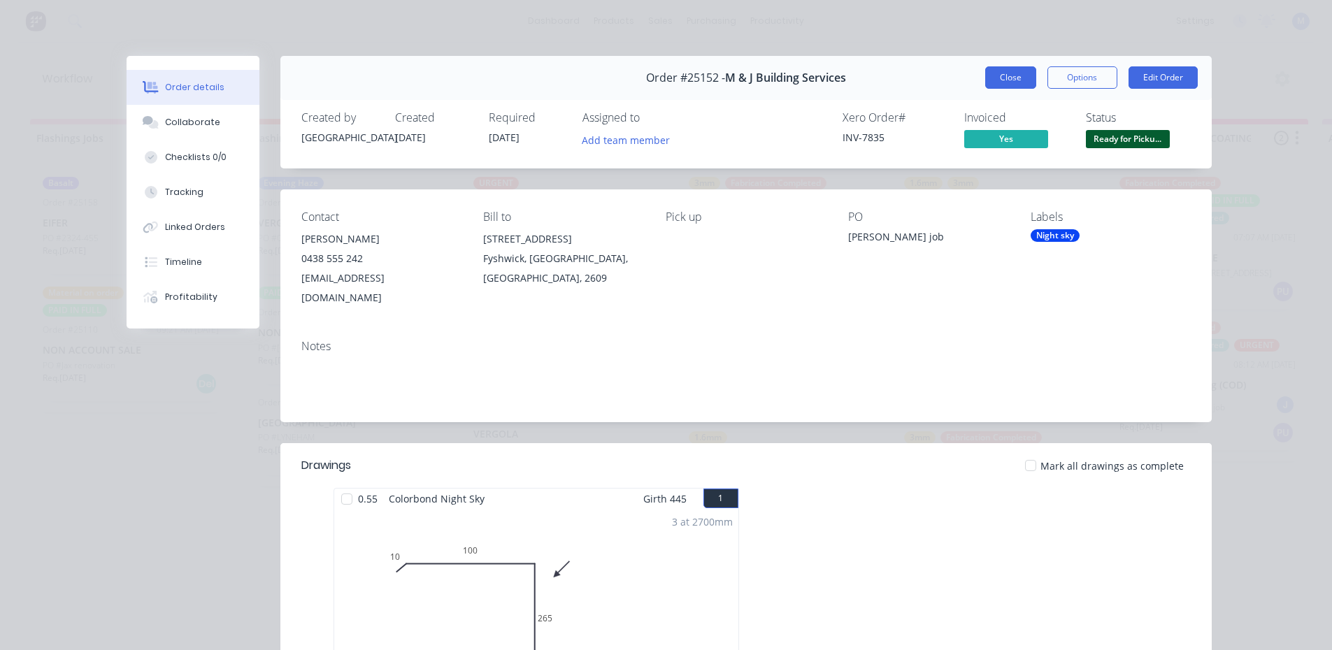
click at [1011, 72] on button "Close" at bounding box center [1010, 77] width 51 height 22
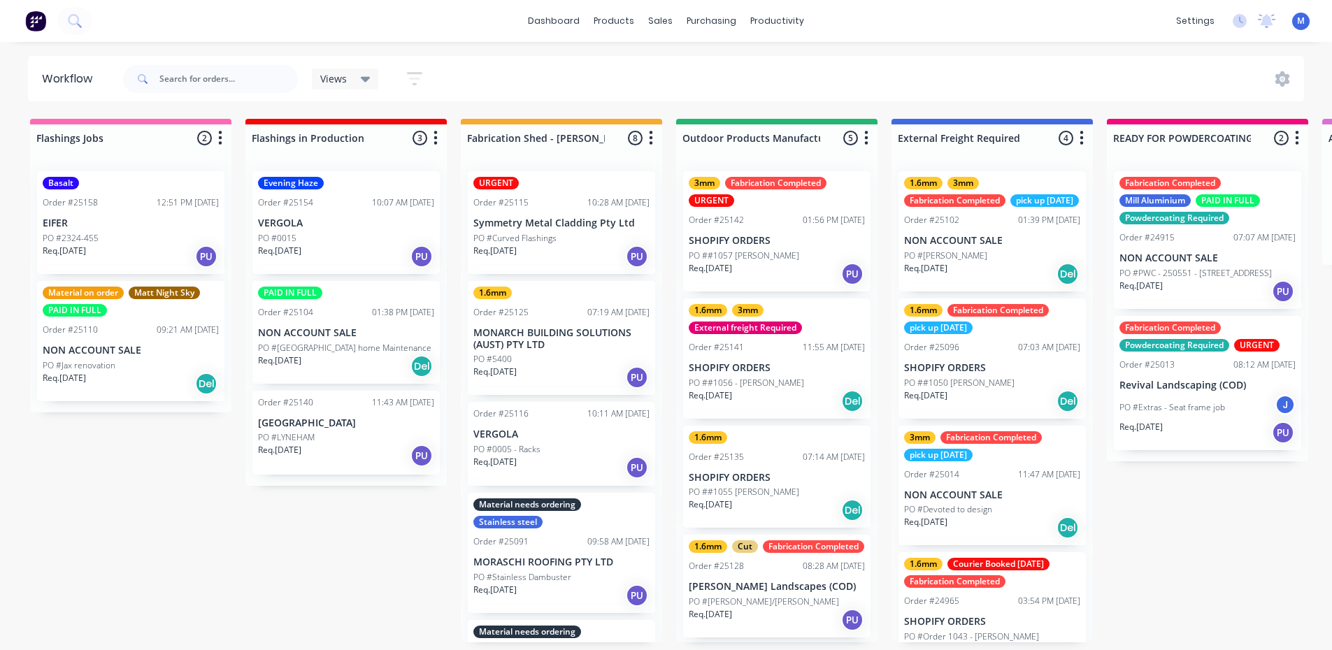
click at [335, 453] on div "Req. 07/10/25 PU" at bounding box center [346, 456] width 176 height 24
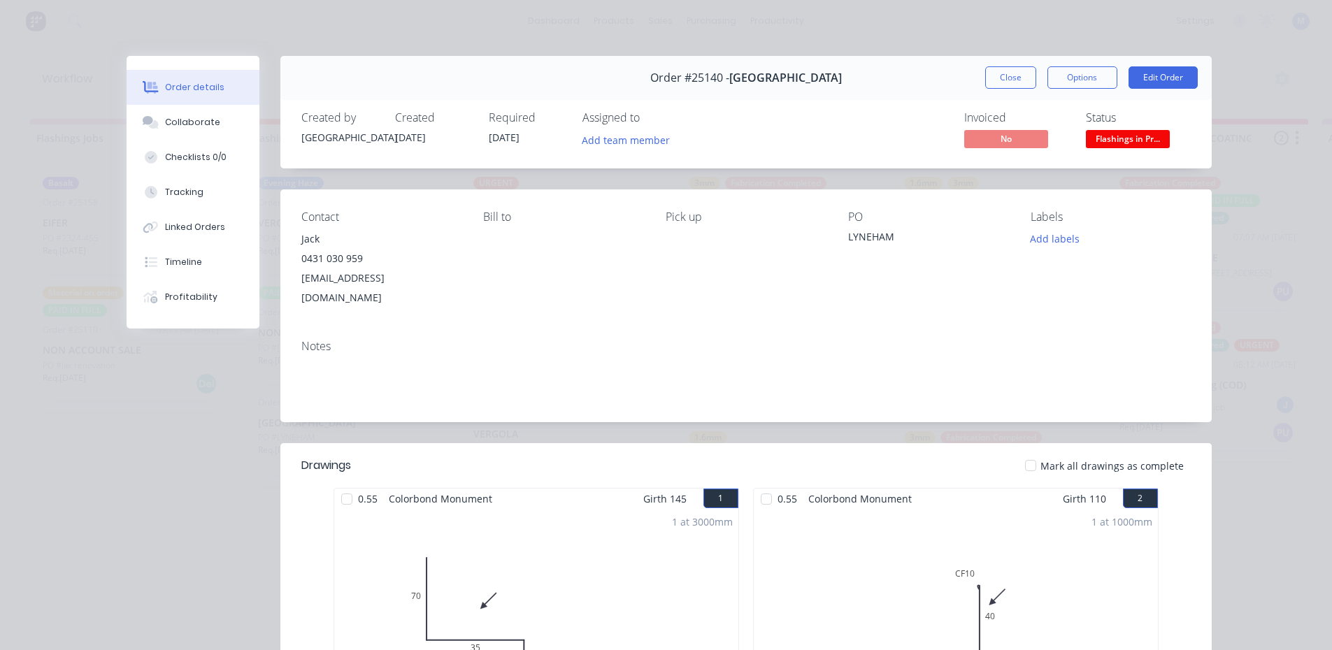
click at [1134, 135] on span "Flashings in Pr..." at bounding box center [1128, 138] width 84 height 17
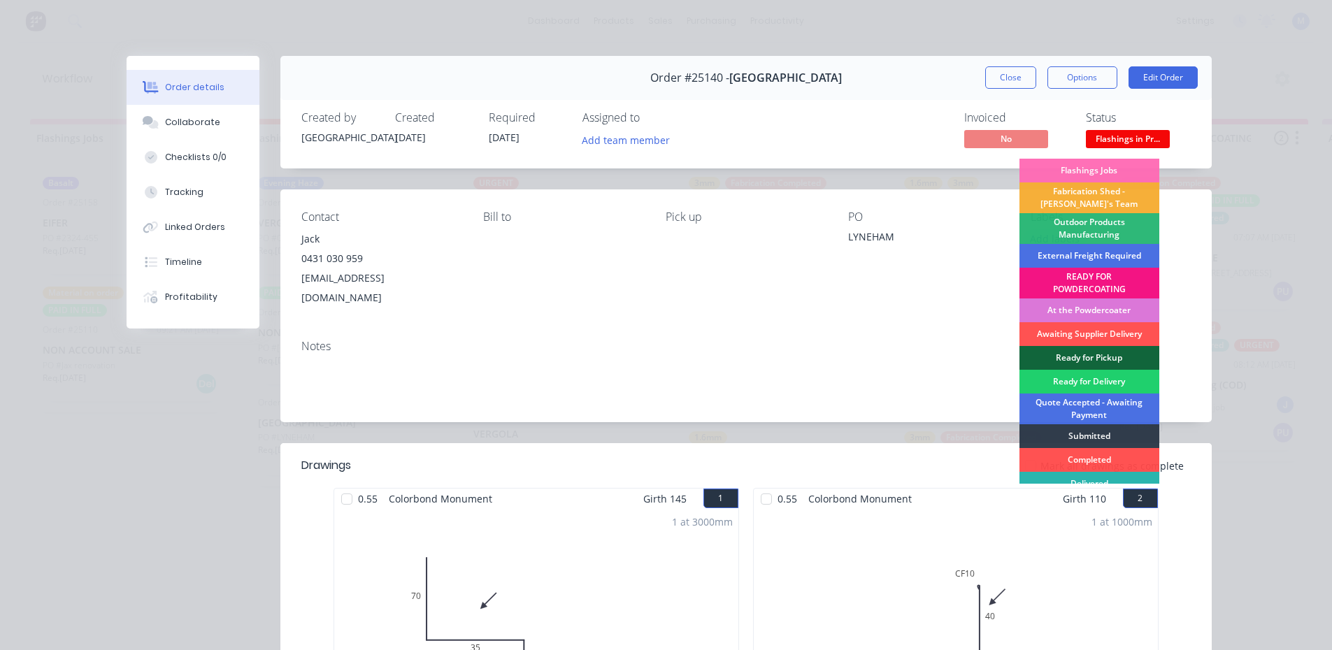
click at [1081, 352] on div "Ready for Pickup" at bounding box center [1090, 358] width 140 height 24
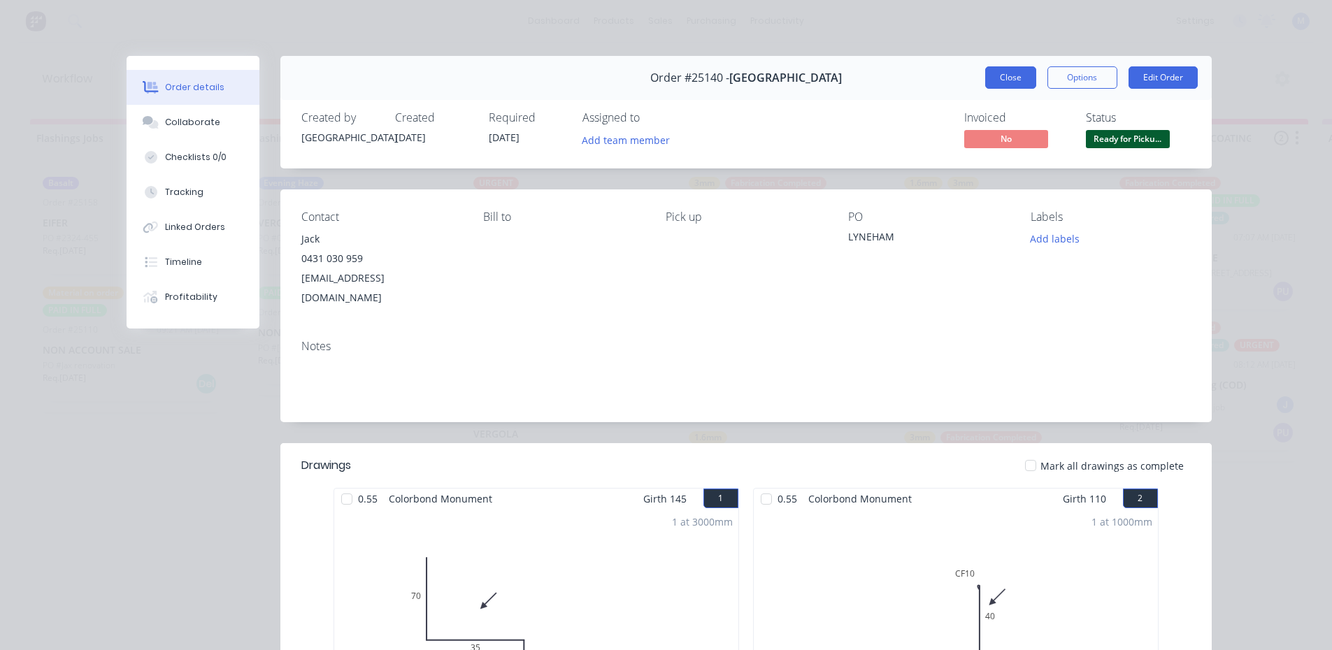
click at [1015, 76] on button "Close" at bounding box center [1010, 77] width 51 height 22
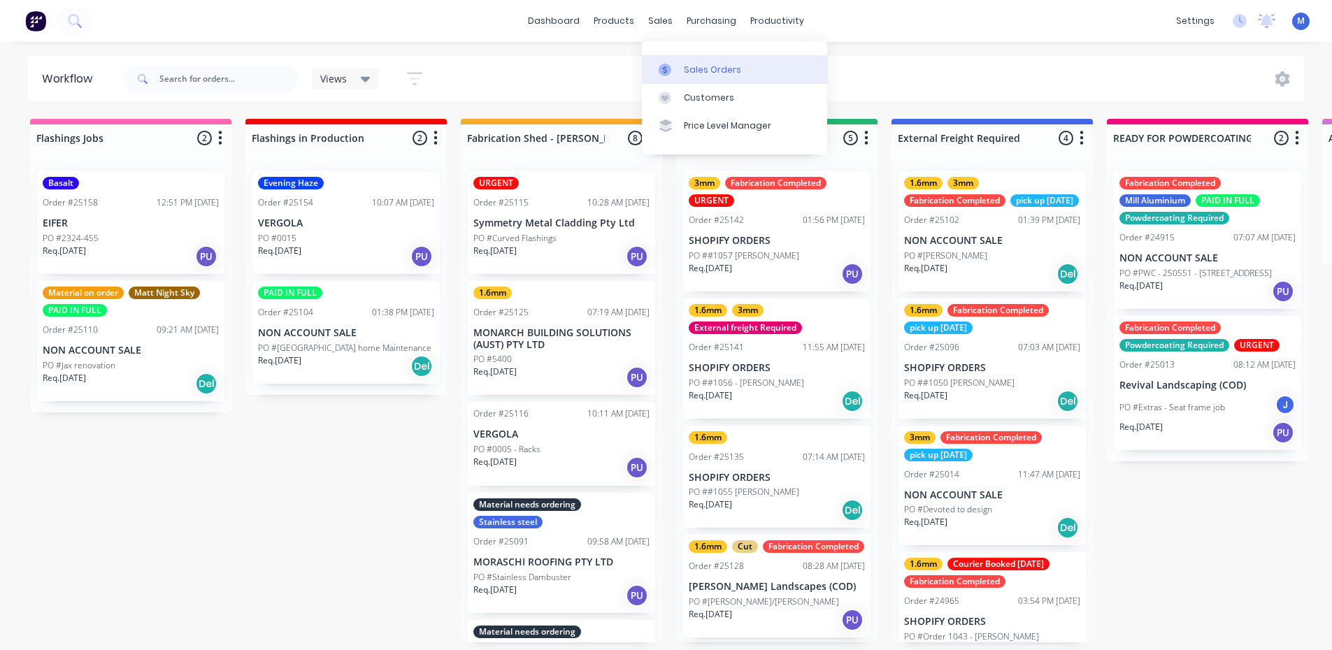
click at [693, 64] on div "Sales Orders" at bounding box center [712, 70] width 57 height 13
